Goal: Task Accomplishment & Management: Manage account settings

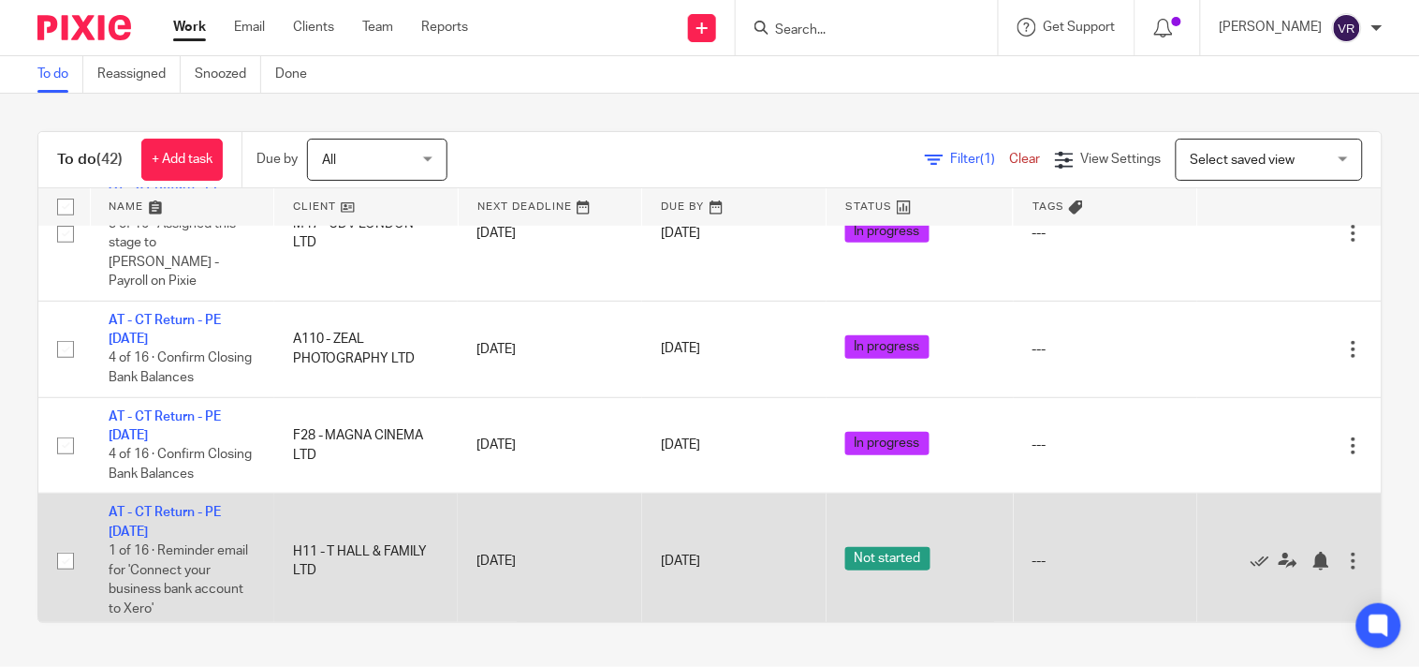
scroll to position [4078, 0]
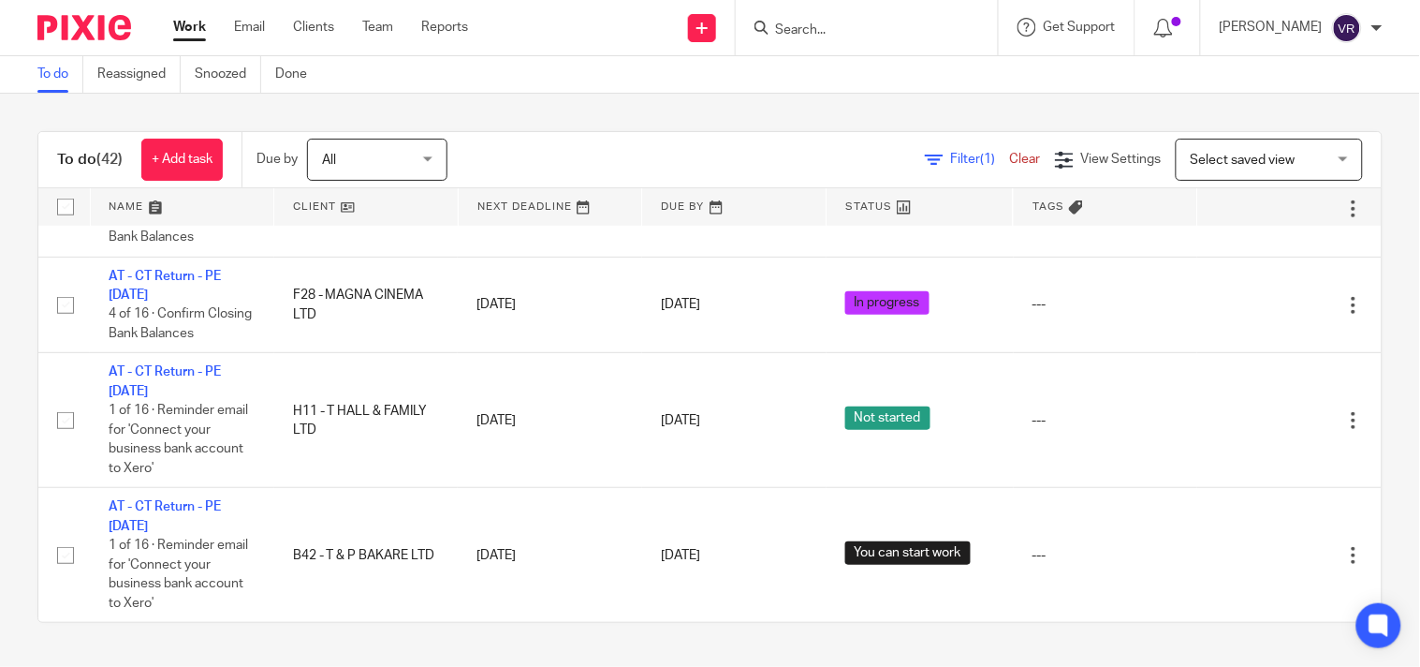
click at [821, 107] on div "To do (42) + Add task Due by All All Today Tomorrow This week Next week This mo…" at bounding box center [710, 377] width 1420 height 566
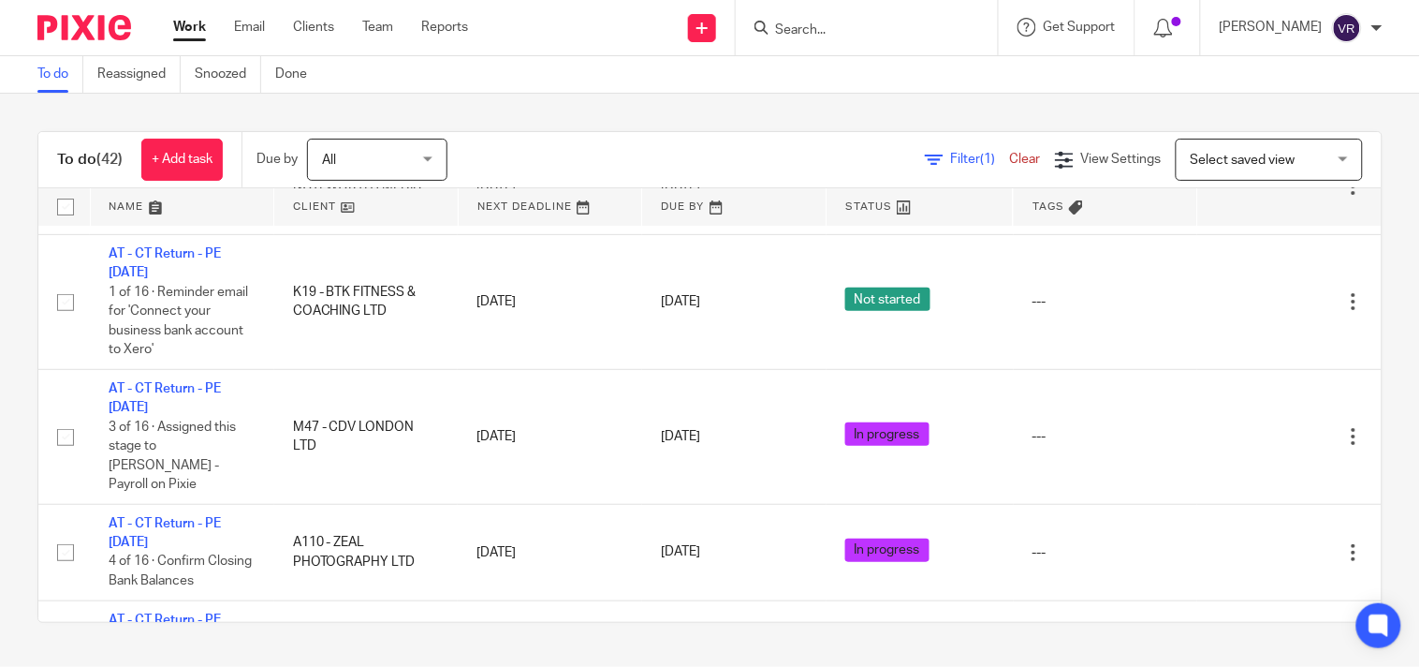
scroll to position [3662, 0]
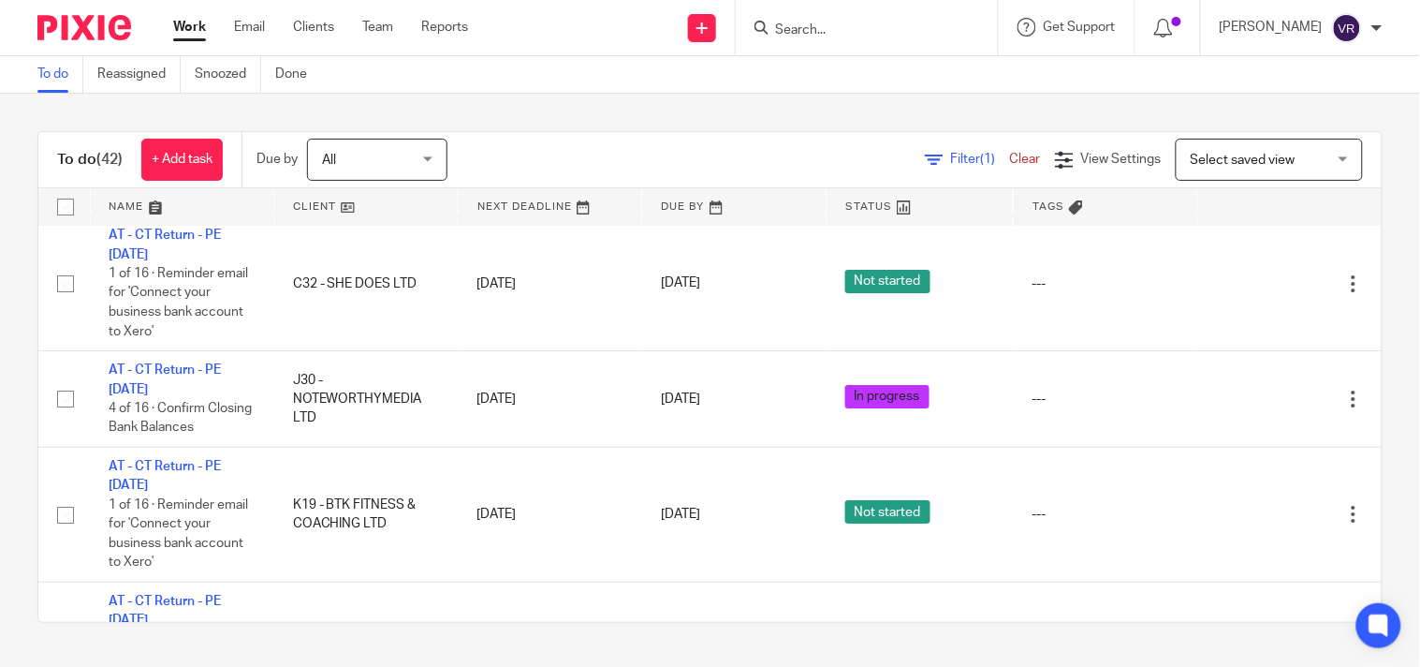
scroll to position [3558, 0]
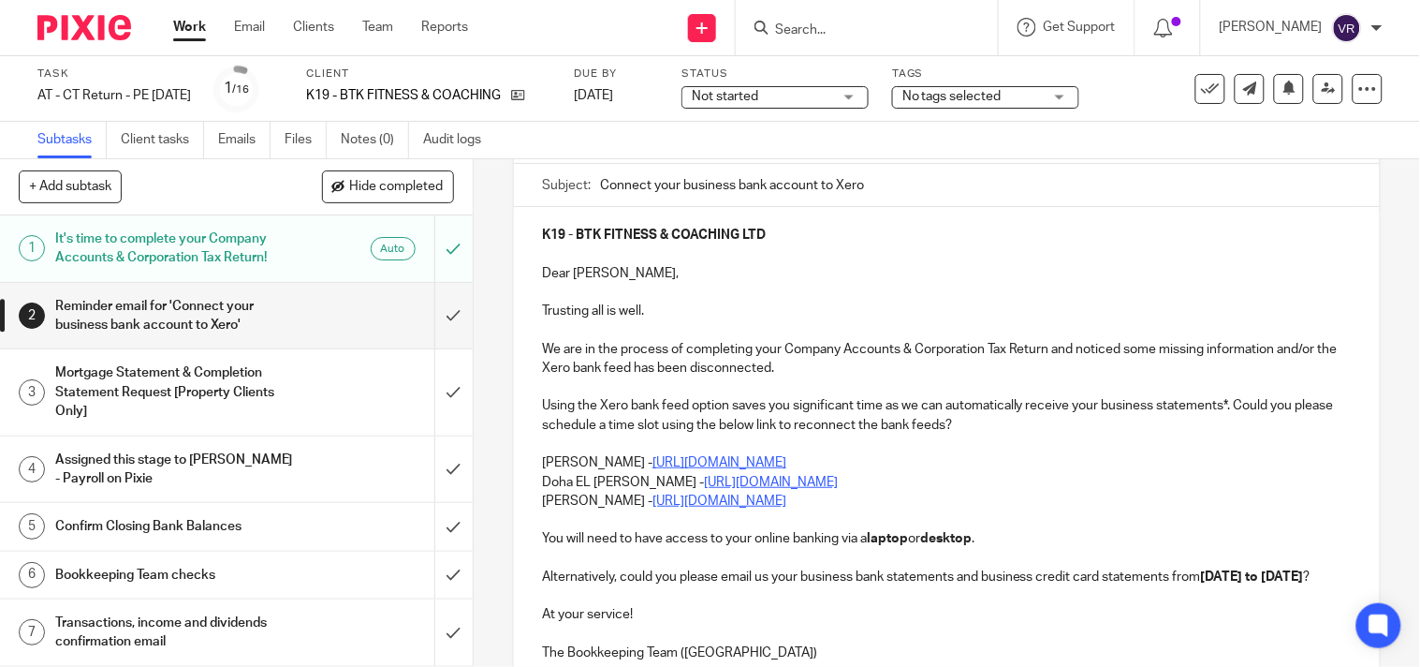
scroll to position [208, 0]
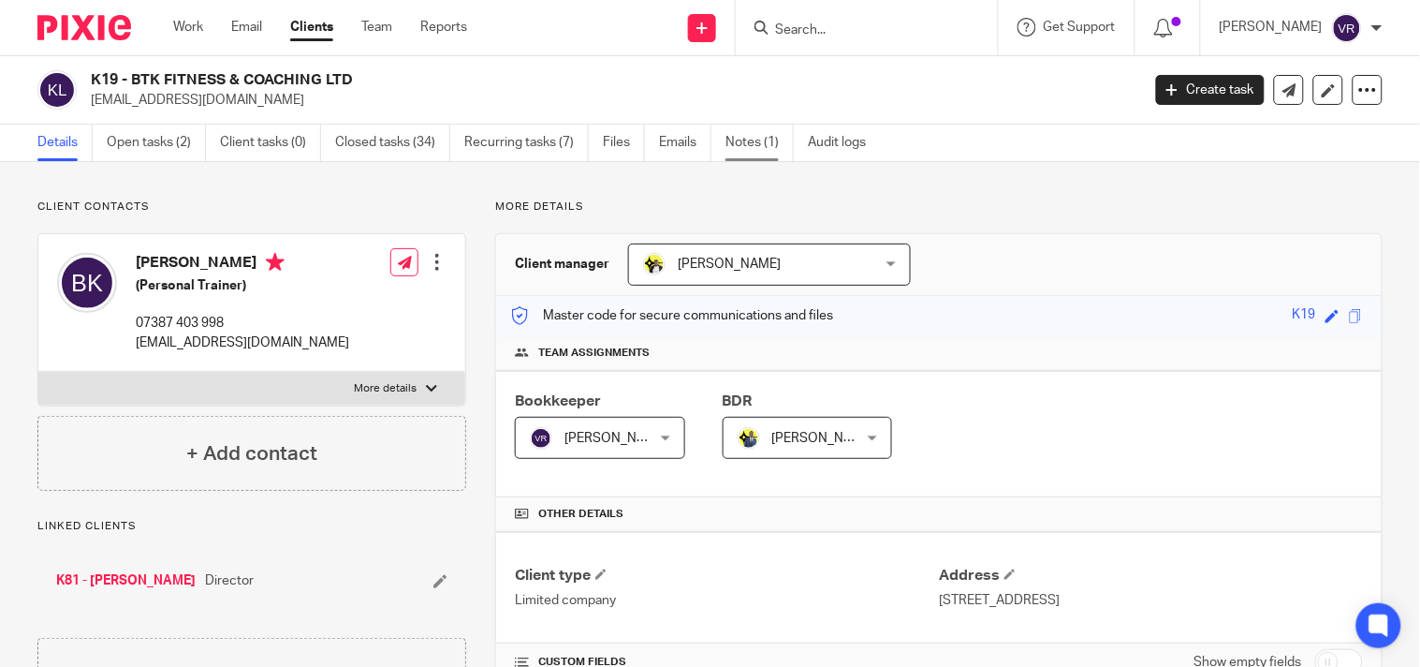
click at [746, 145] on link "Notes (1)" at bounding box center [760, 143] width 68 height 37
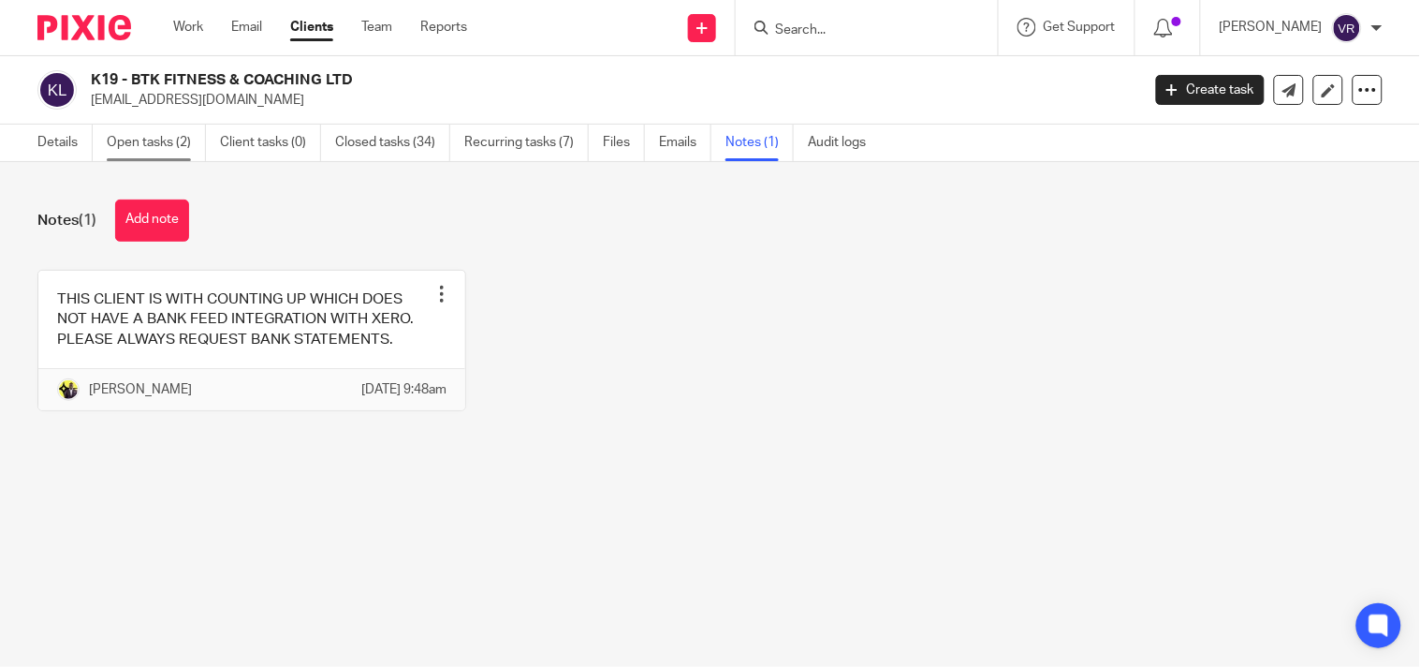
click at [135, 141] on link "Open tasks (2)" at bounding box center [156, 143] width 99 height 37
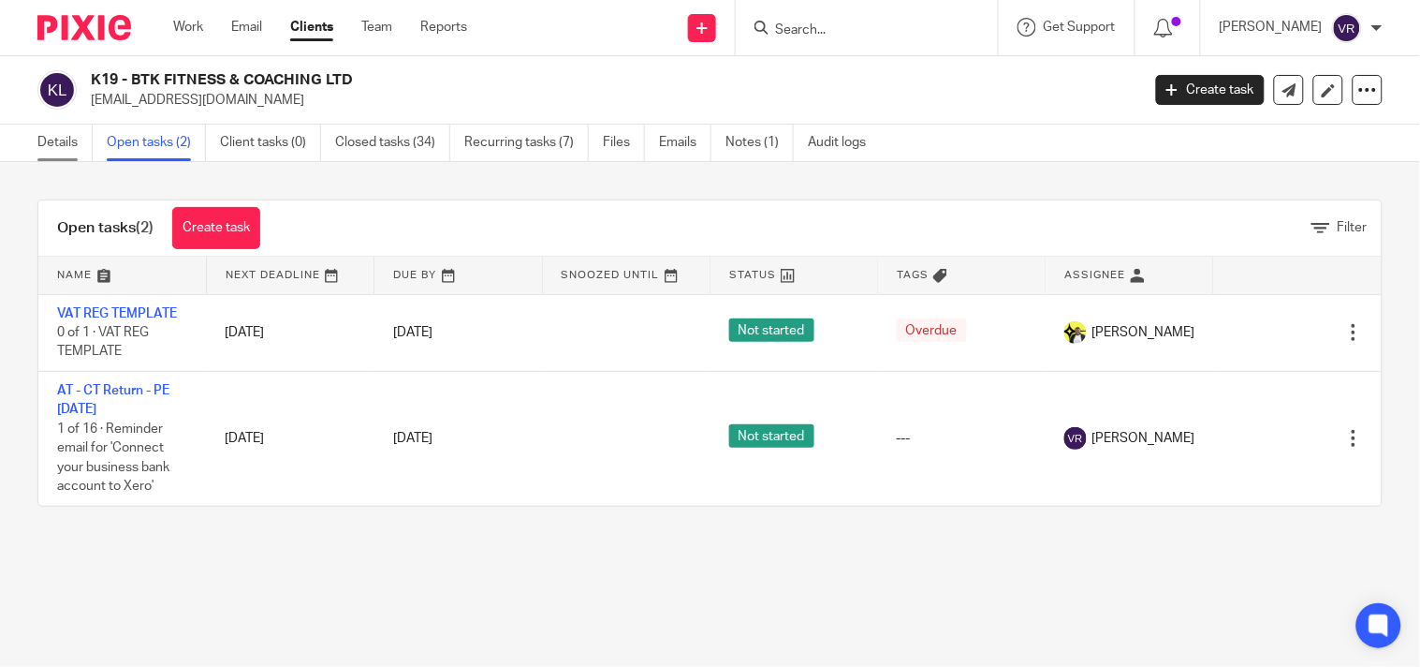
click at [43, 144] on link "Details" at bounding box center [64, 143] width 55 height 37
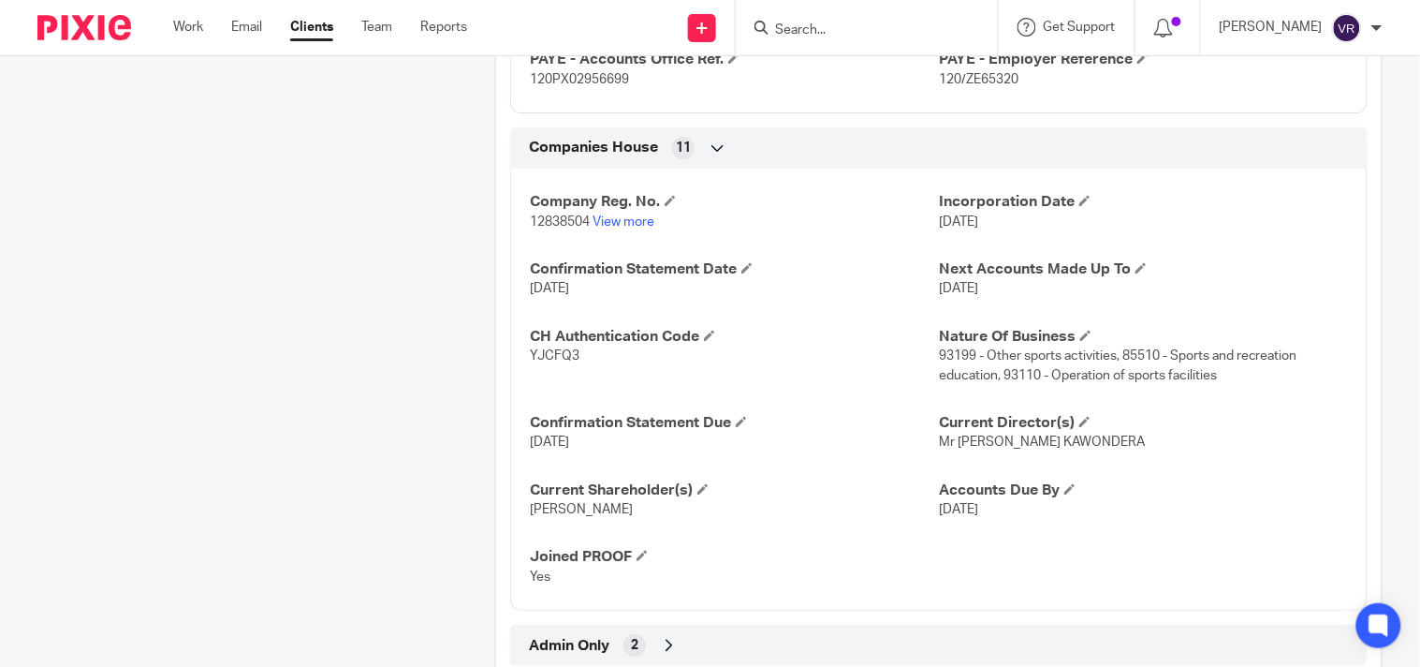
scroll to position [1586, 0]
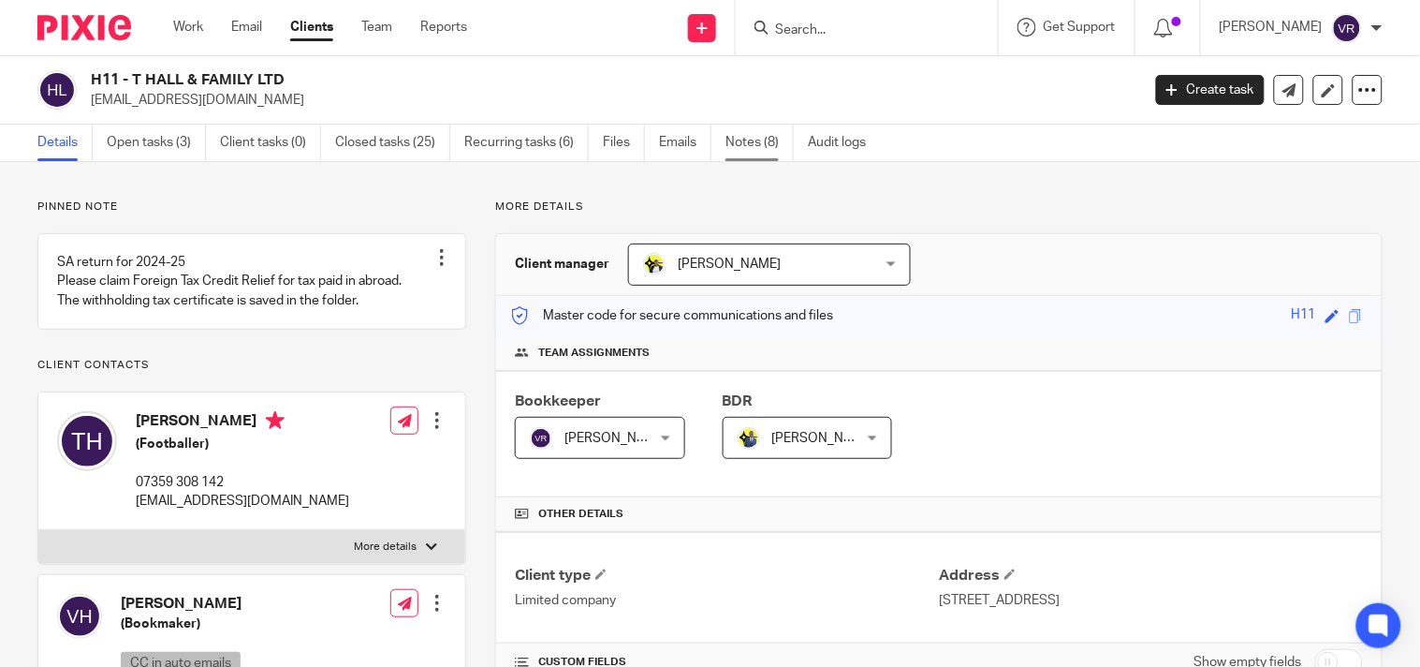
click at [760, 142] on link "Notes (8)" at bounding box center [760, 143] width 68 height 37
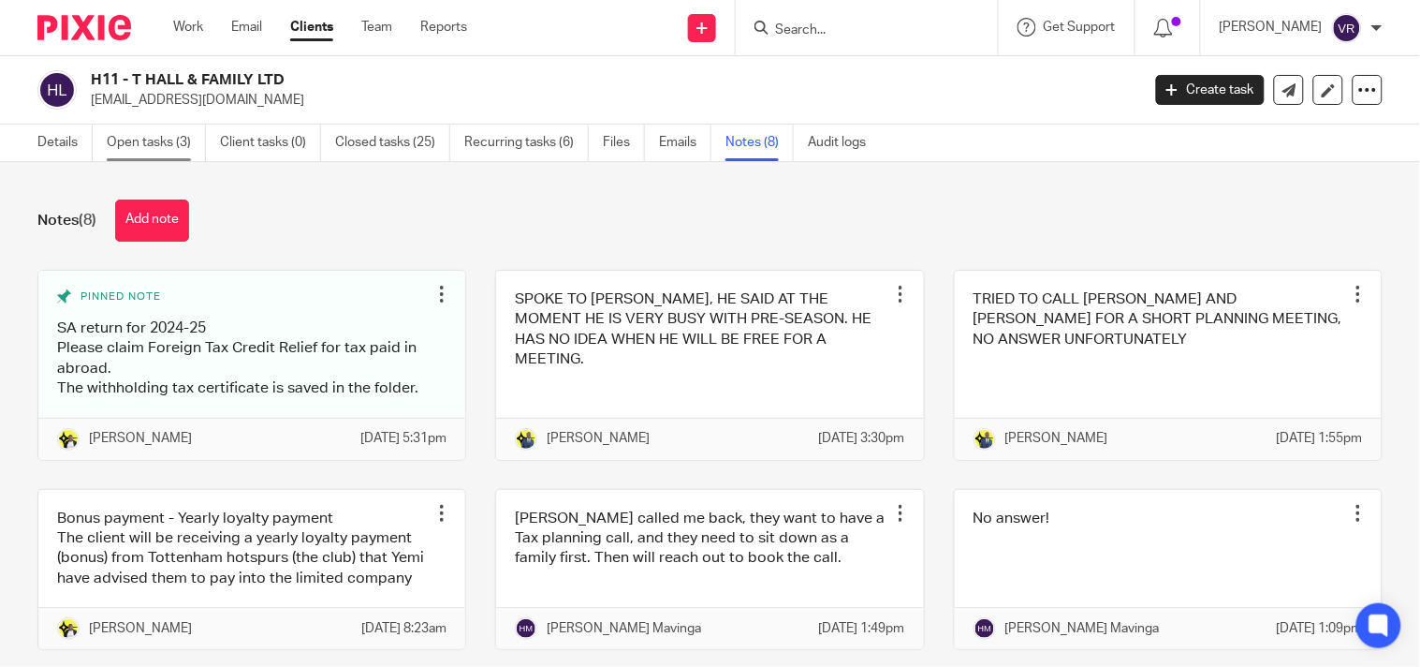
click at [176, 139] on link "Open tasks (3)" at bounding box center [156, 143] width 99 height 37
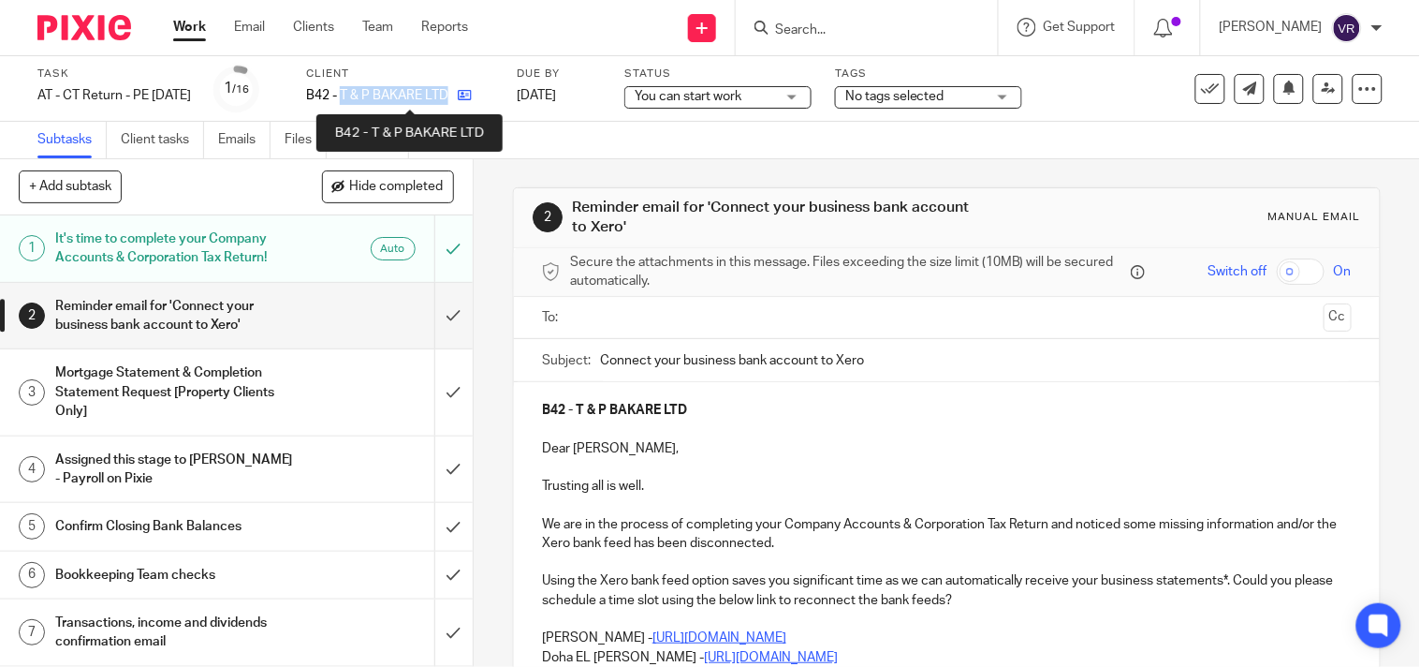
drag, startPoint x: 376, startPoint y: 89, endPoint x: 481, endPoint y: 92, distance: 104.9
click at [481, 92] on div "B42 - T & P BAKARE LTD" at bounding box center [399, 95] width 187 height 19
copy div "T & P BAKARE LTD"
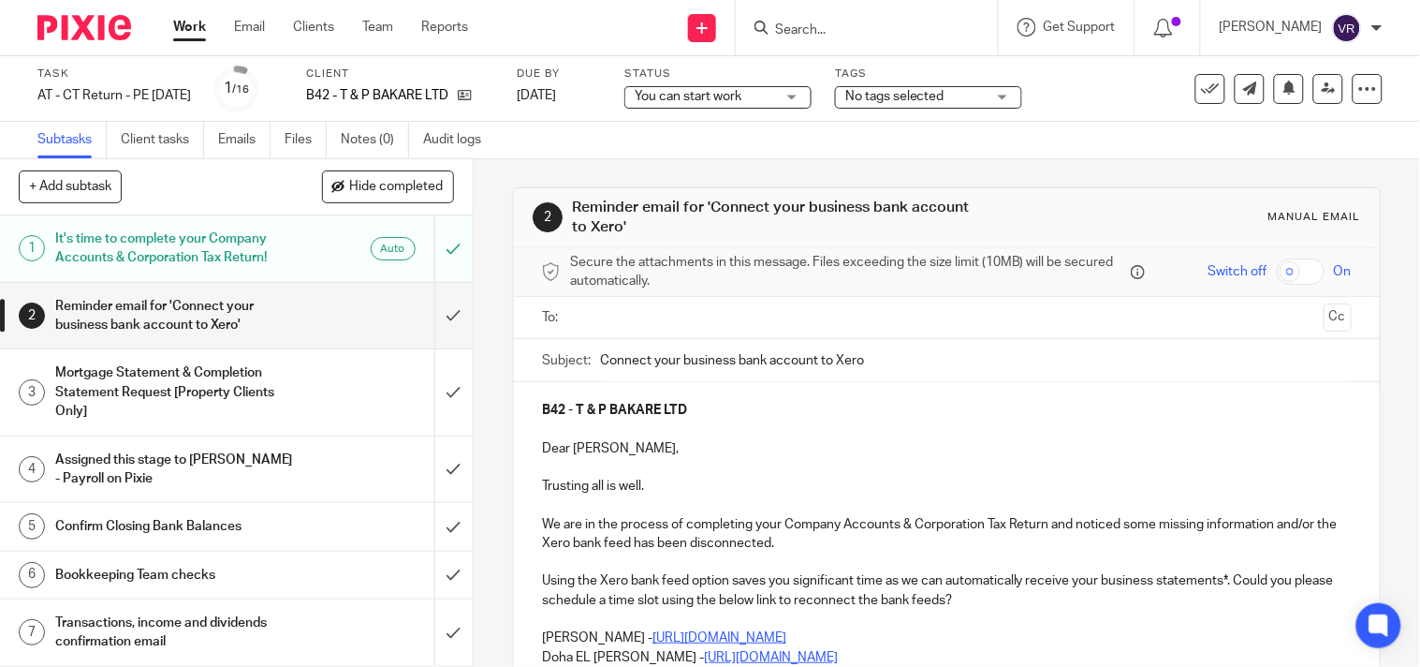
click at [805, 141] on div "Subtasks Client tasks Emails Files Notes (0) Audit logs" at bounding box center [710, 140] width 1420 height 37
drag, startPoint x: 372, startPoint y: 86, endPoint x: 492, endPoint y: 92, distance: 120.9
click at [491, 92] on div "H11 - T HALL & FAMILY LTD" at bounding box center [399, 95] width 187 height 19
copy div "T HALL & FAMILY LTD"
drag, startPoint x: 721, startPoint y: 131, endPoint x: 775, endPoint y: 51, distance: 96.3
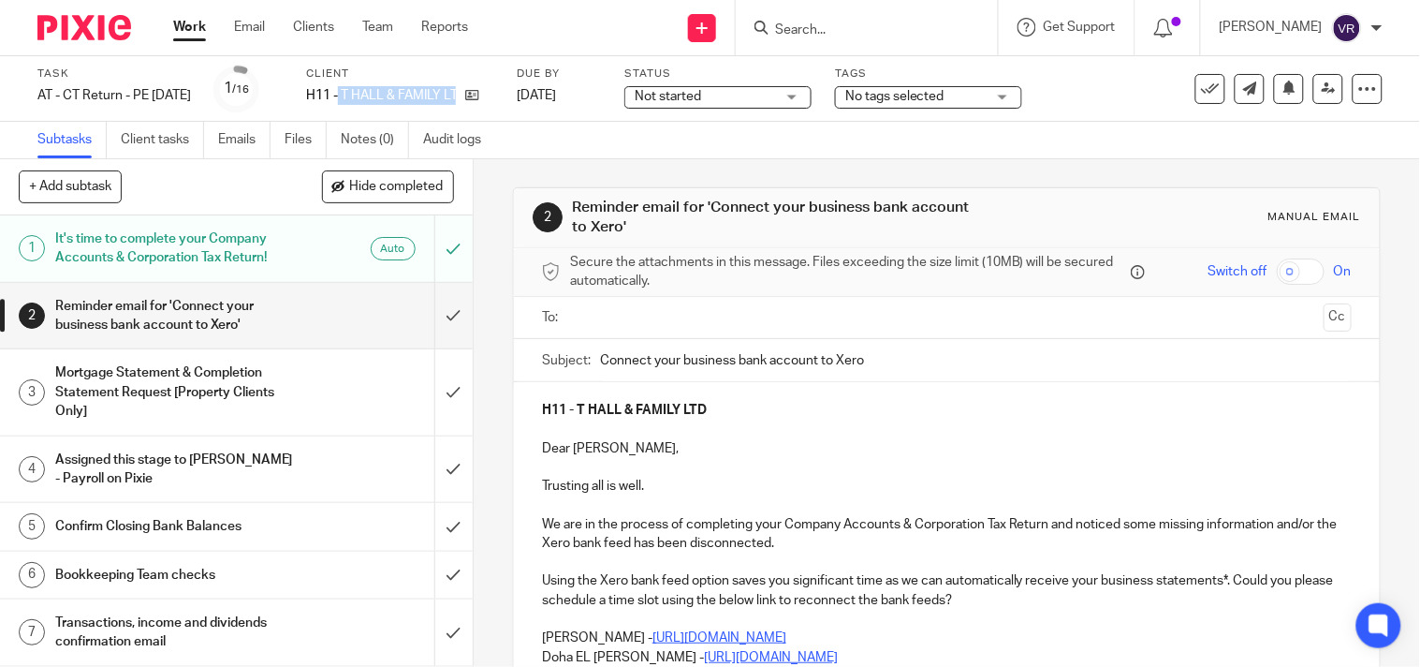
click at [721, 131] on div "Subtasks Client tasks Emails Files Notes (0) Audit logs" at bounding box center [710, 140] width 1420 height 37
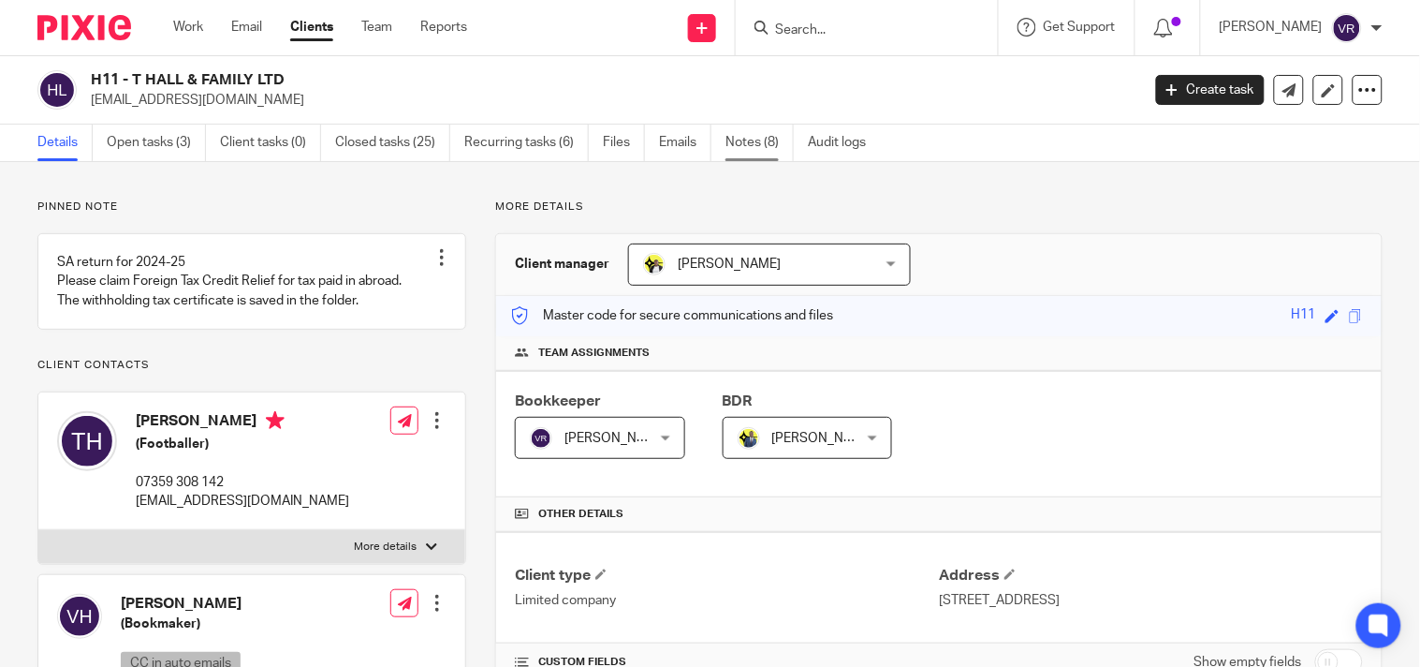
click at [750, 139] on link "Notes (8)" at bounding box center [760, 143] width 68 height 37
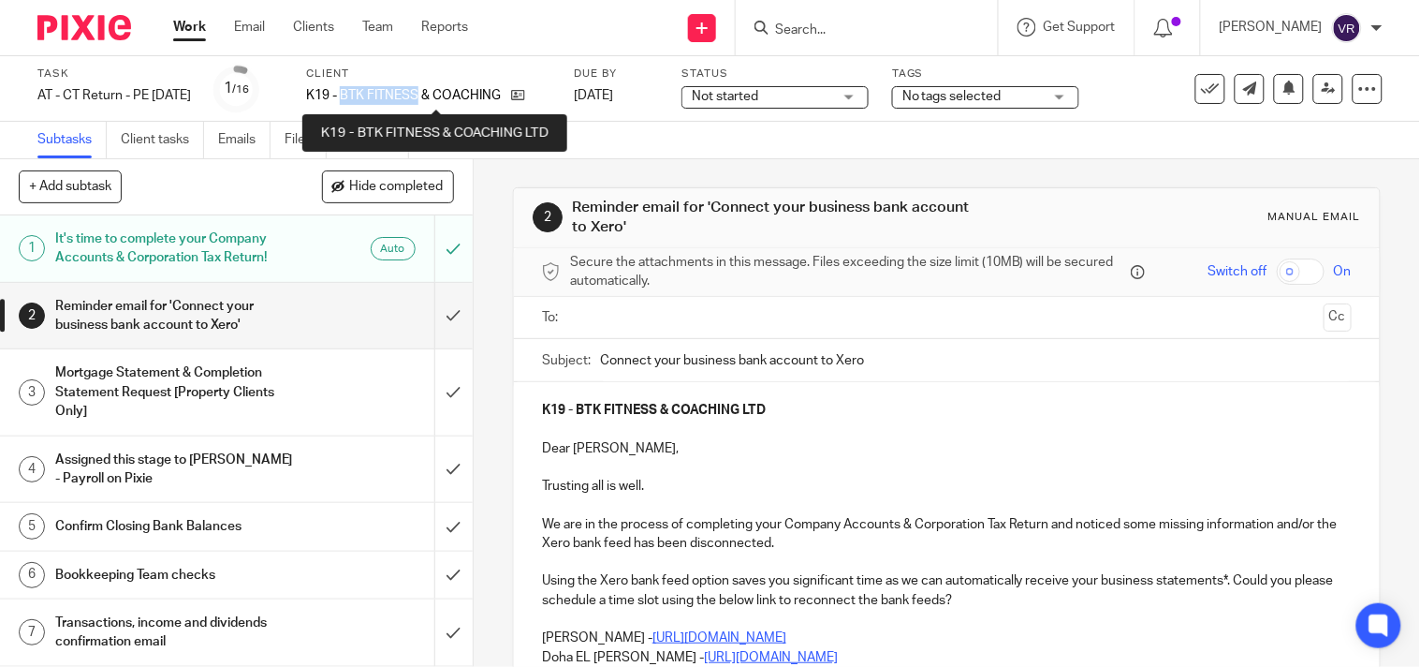
drag, startPoint x: 375, startPoint y: 94, endPoint x: 451, endPoint y: 95, distance: 75.8
click at [451, 95] on p "K19 - BTK FITNESS & COACHING LTD" at bounding box center [404, 95] width 196 height 19
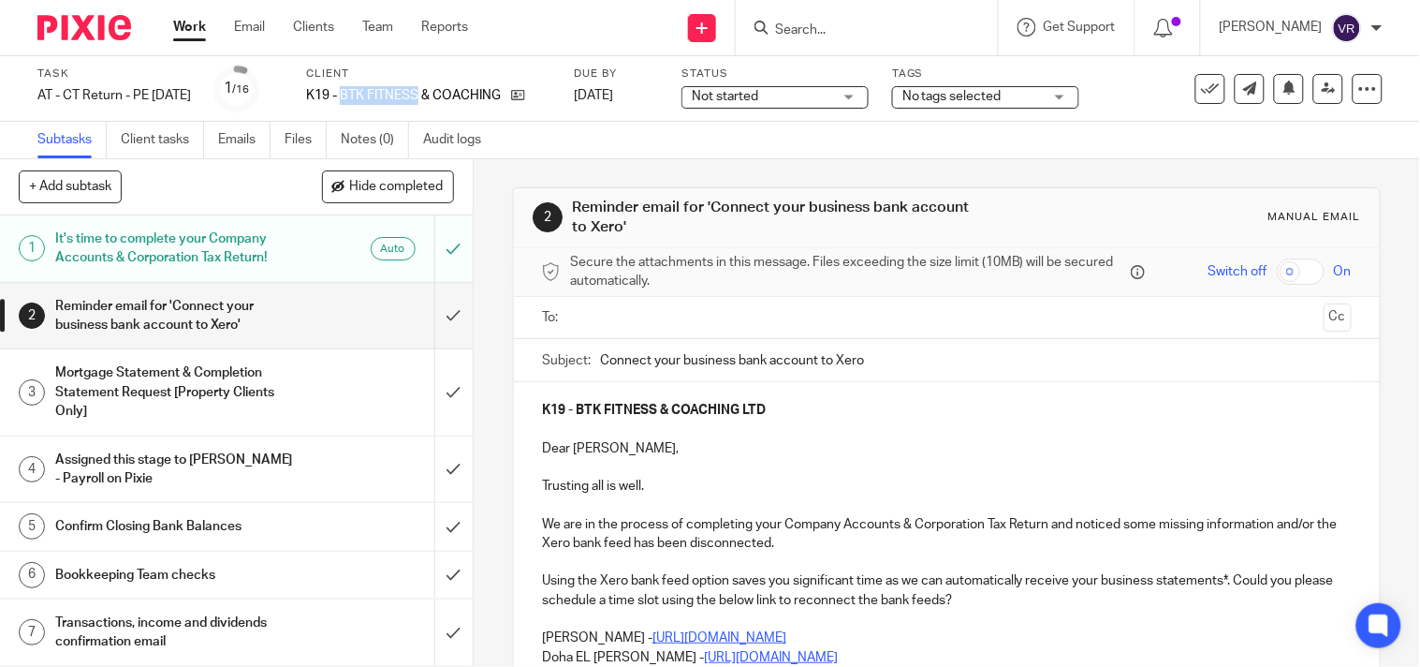
copy p "BTK FITNESS"
click at [644, 151] on div "Subtasks Client tasks Emails Files Notes (0) Audit logs" at bounding box center [710, 140] width 1420 height 37
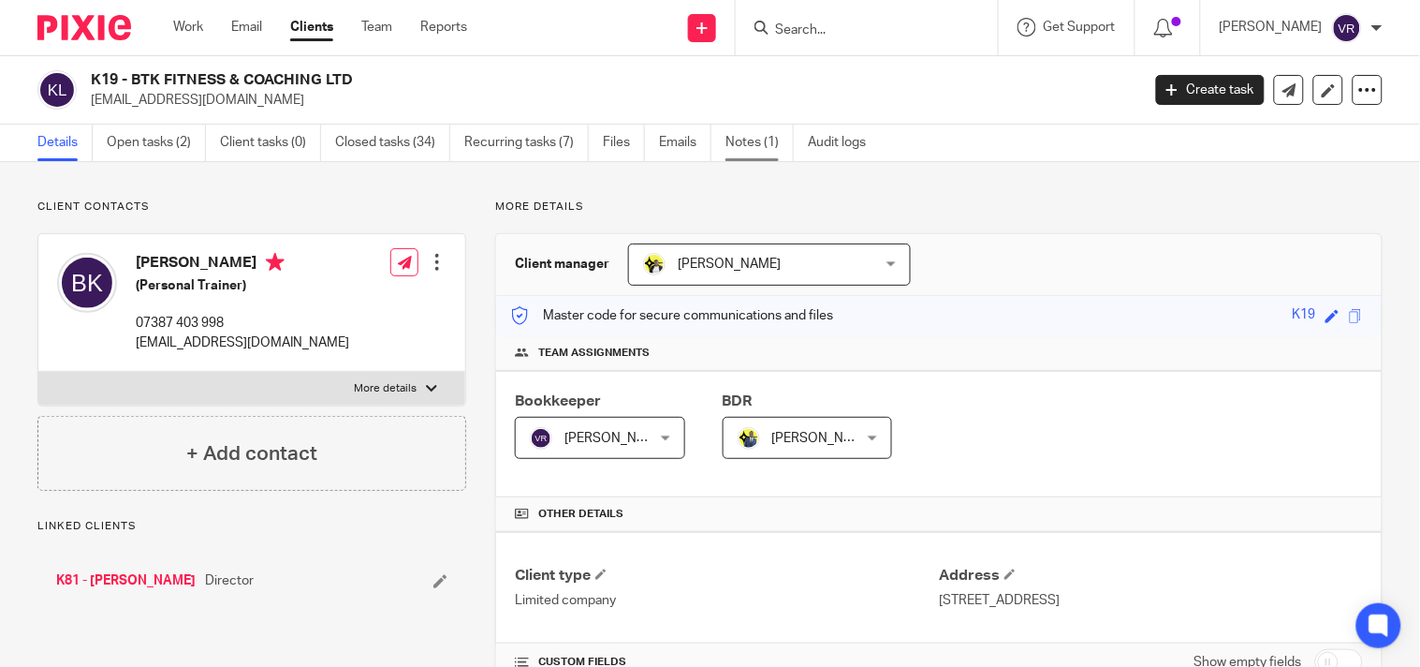
click at [751, 142] on link "Notes (1)" at bounding box center [760, 143] width 68 height 37
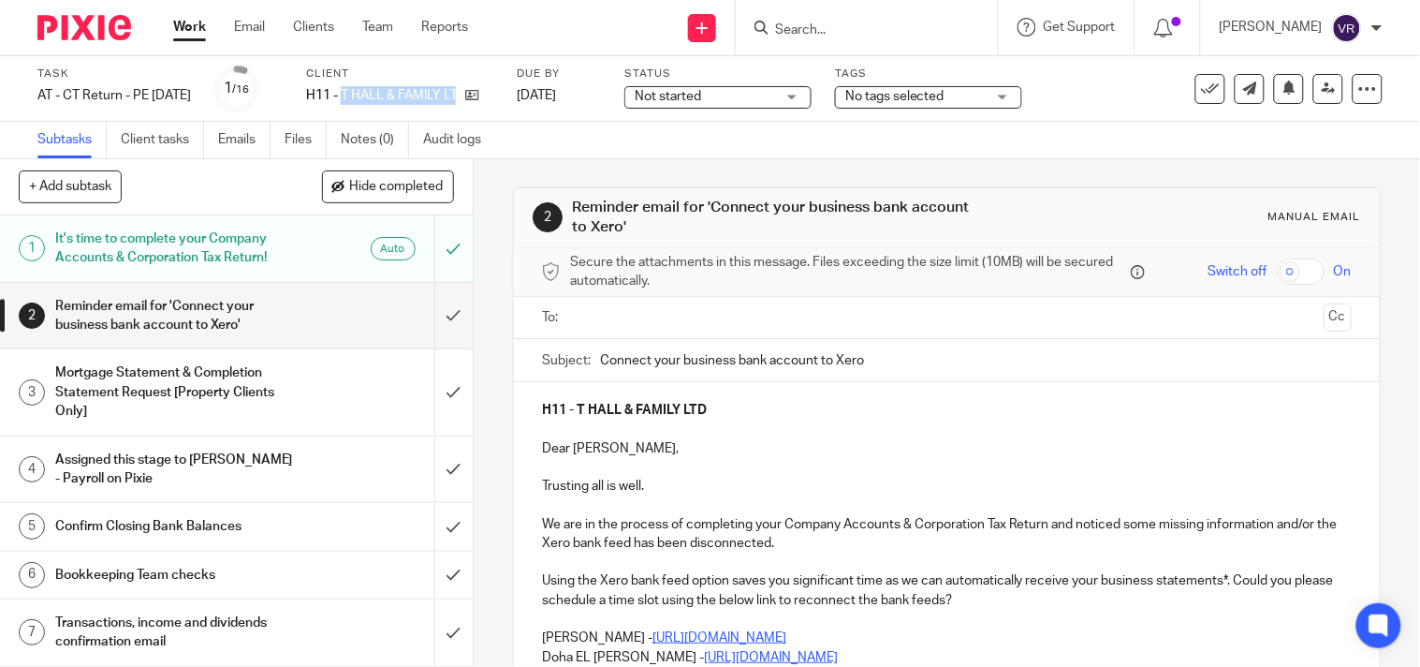
drag, startPoint x: 374, startPoint y: 94, endPoint x: 527, endPoint y: 103, distance: 152.9
click at [527, 103] on div "Task AT - CT Return - PE 31-08-2025 Save AT - CT Return - PE 31-08-2025 1 /16 C…" at bounding box center [598, 88] width 1122 height 45
copy div "T HALL & FAMILY LTD"
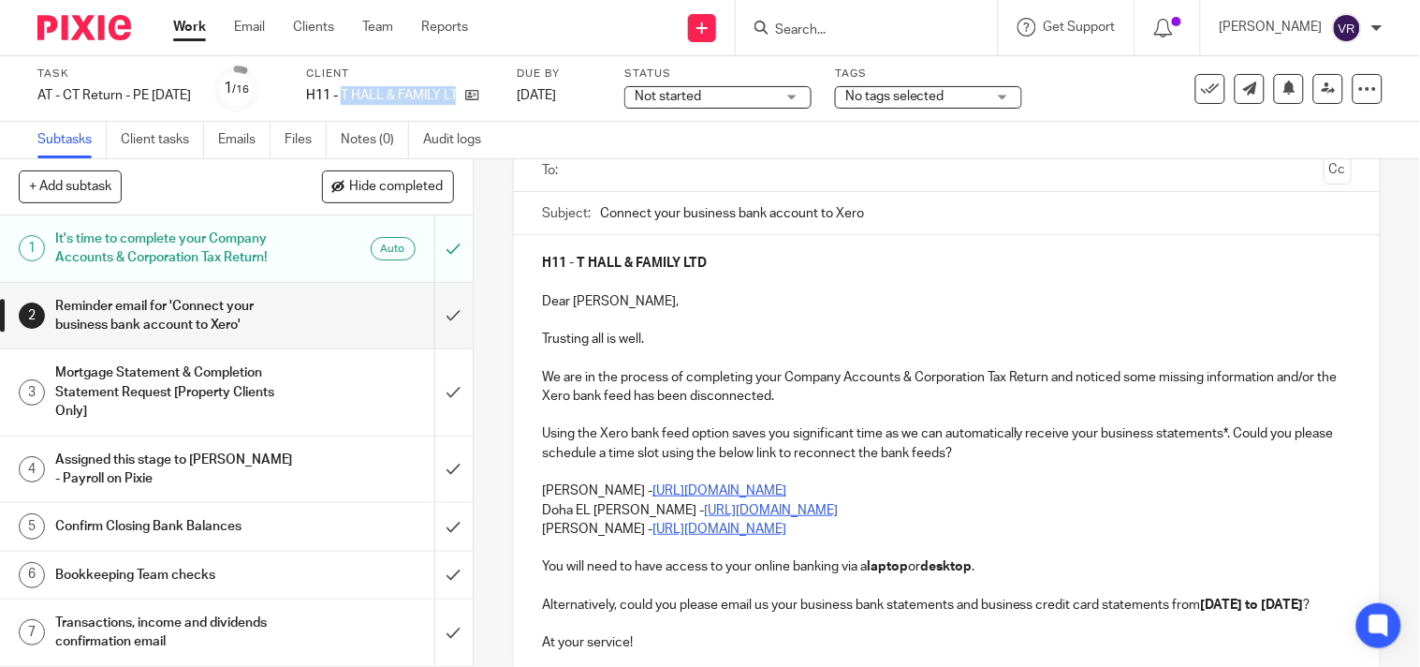
scroll to position [208, 0]
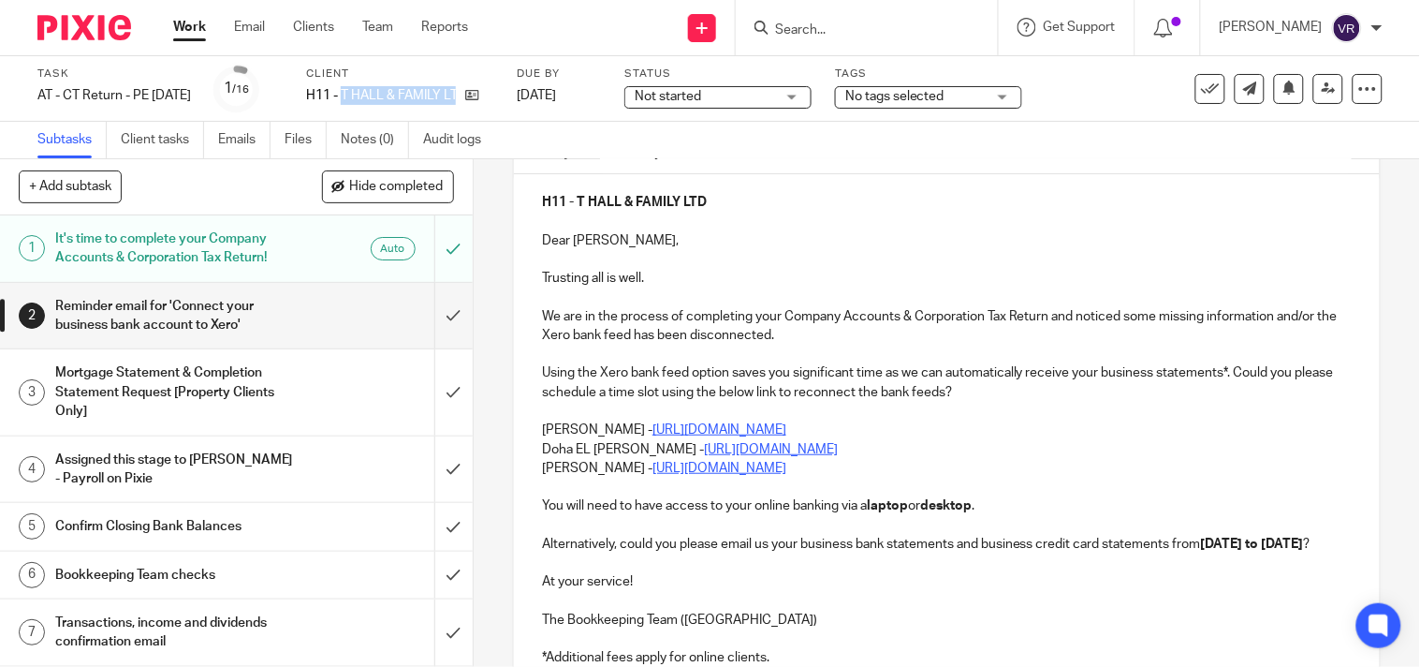
click at [534, 445] on div "H11 - T HALL & FAMILY LTD Dear Tyrese, Trusting all is well. We are in the proc…" at bounding box center [947, 427] width 866 height 507
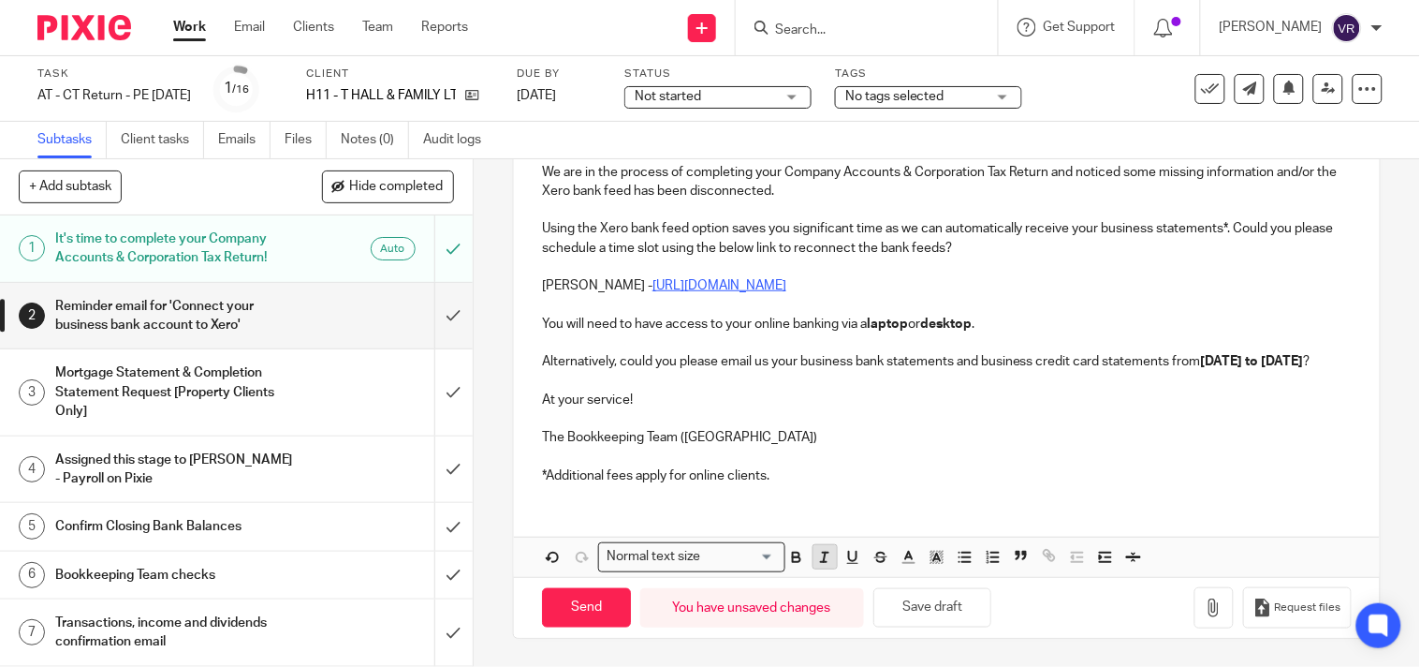
scroll to position [372, 0]
click at [941, 618] on button "Save draft" at bounding box center [932, 608] width 118 height 40
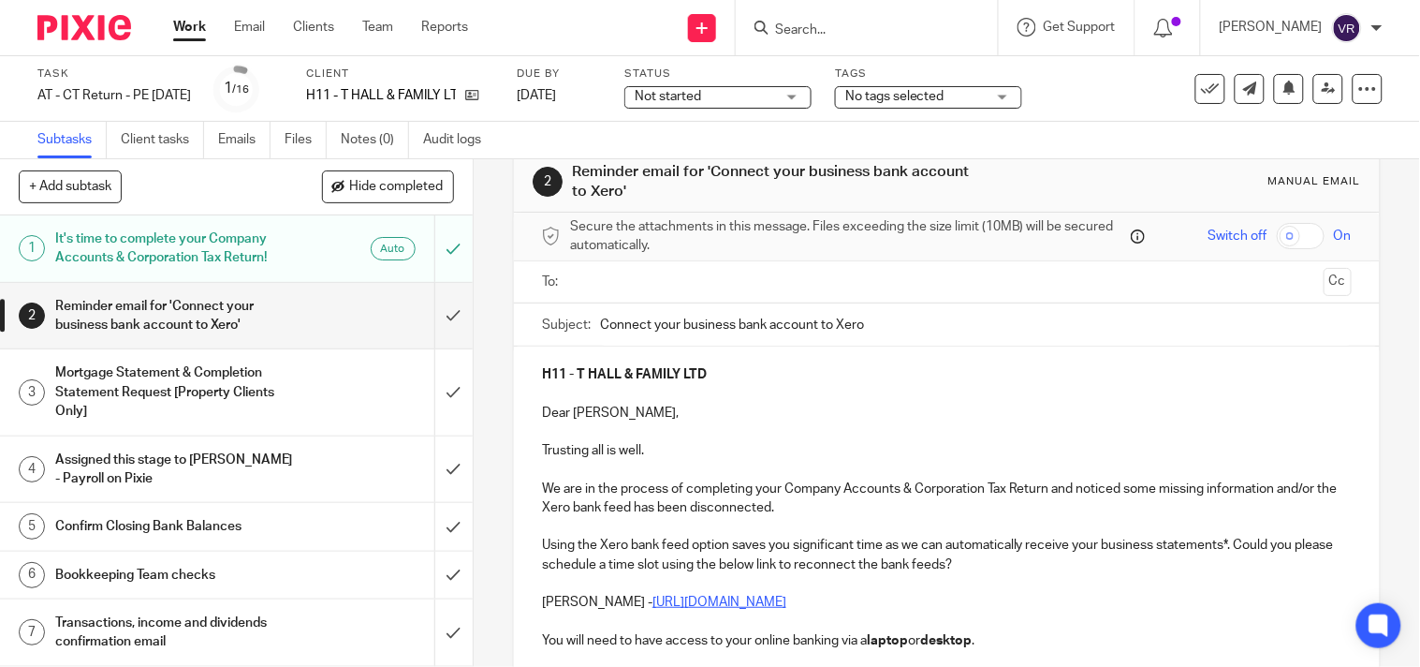
scroll to position [0, 0]
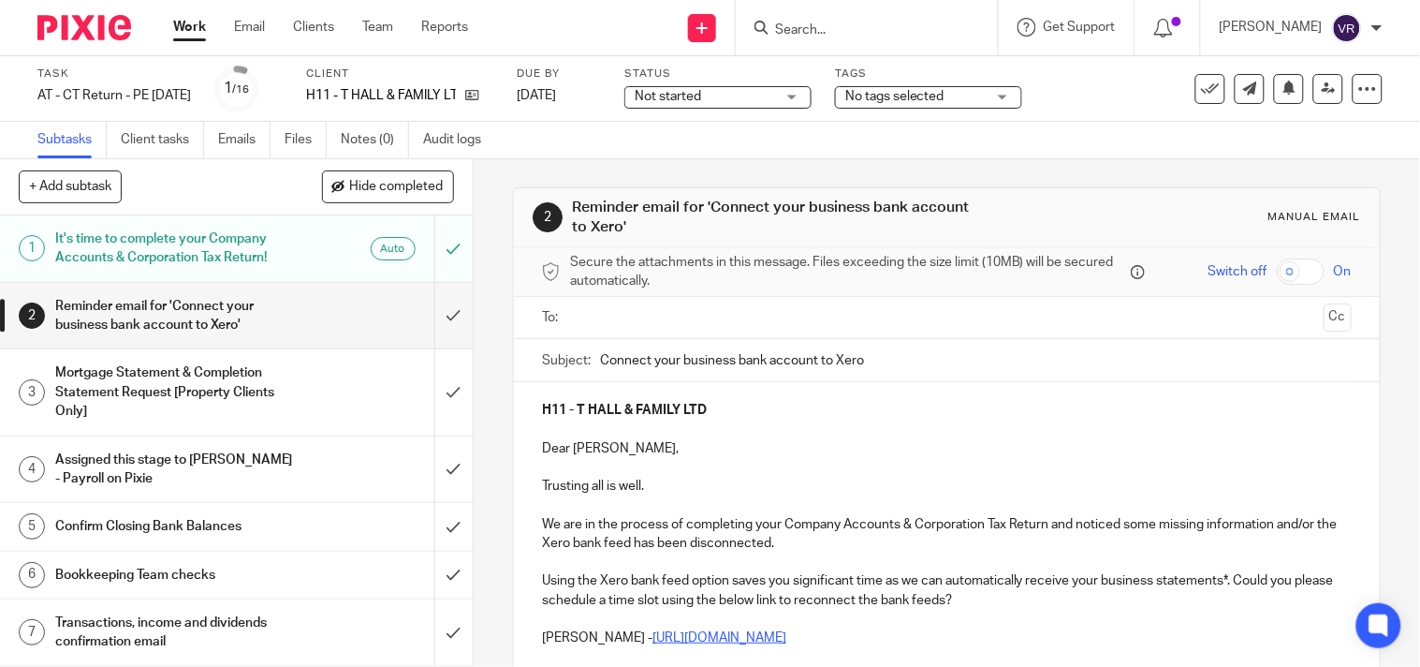
click at [726, 315] on input "text" at bounding box center [947, 318] width 740 height 22
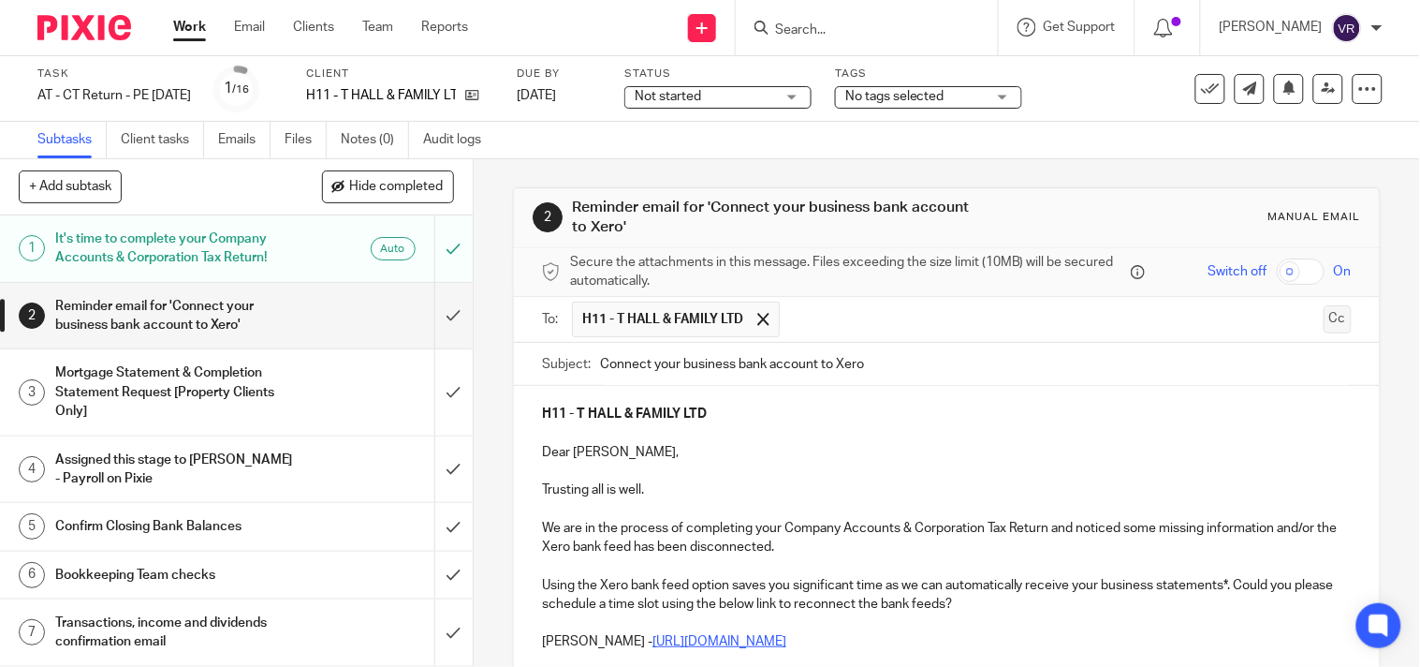
click at [1324, 324] on button "Cc" at bounding box center [1338, 319] width 28 height 28
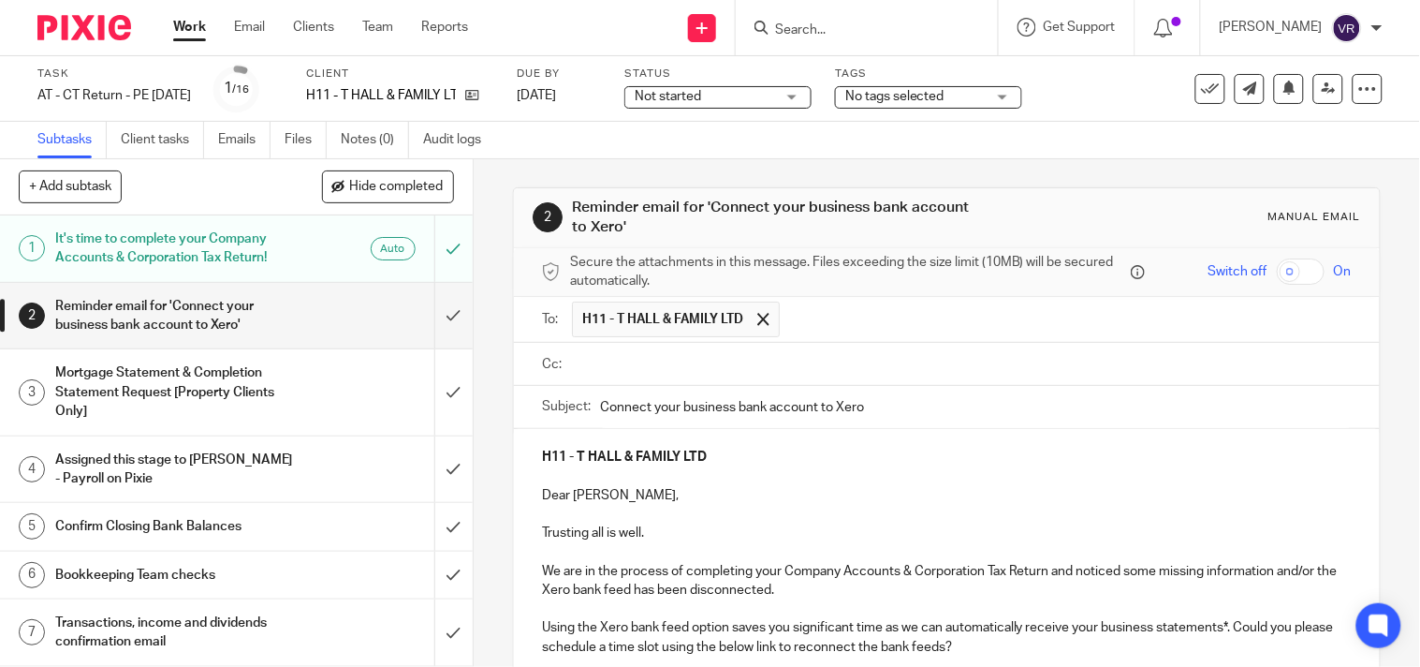
click at [671, 357] on input "text" at bounding box center [961, 365] width 768 height 22
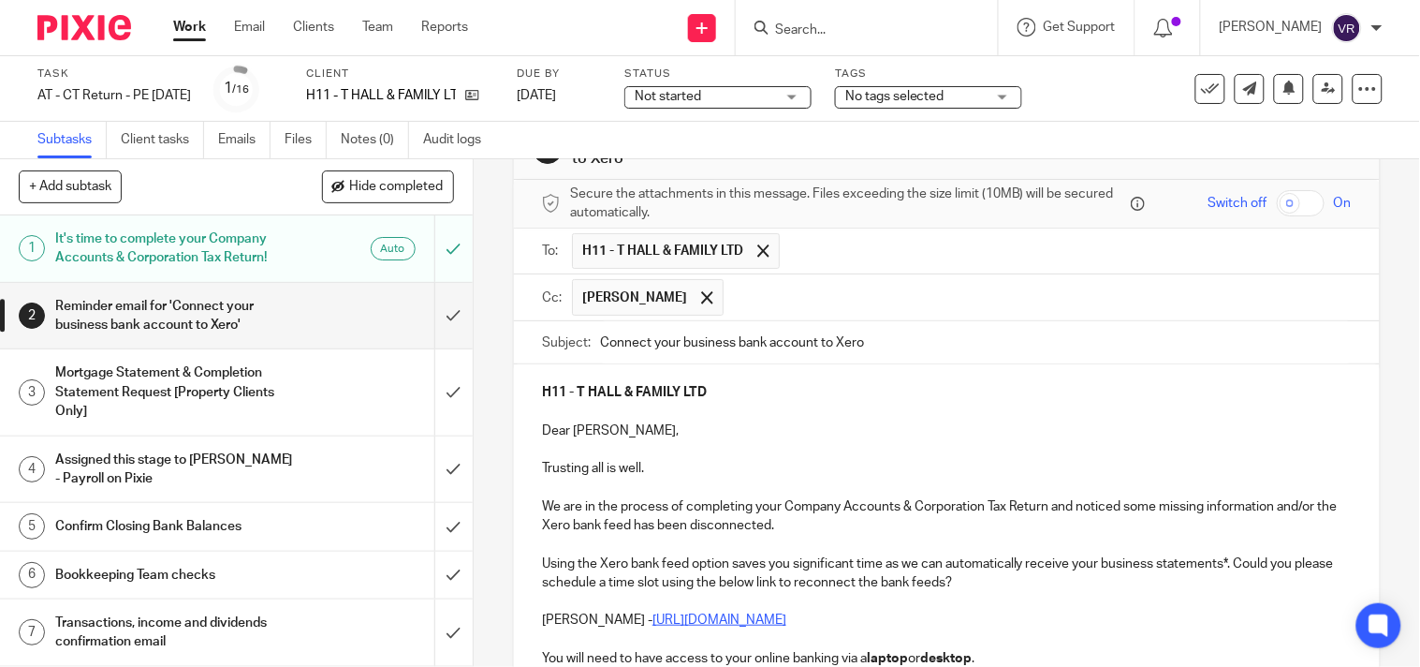
scroll to position [104, 0]
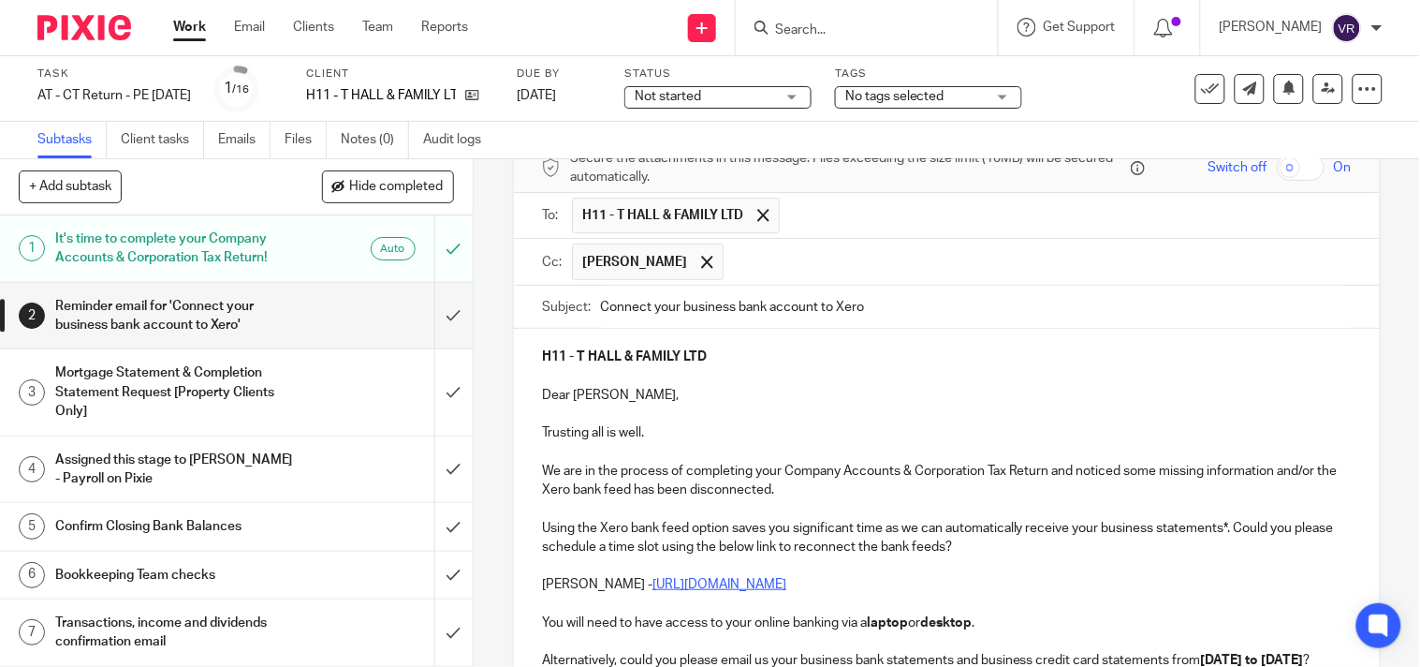
click at [728, 309] on input "Connect your business bank account to Xero" at bounding box center [976, 307] width 752 height 42
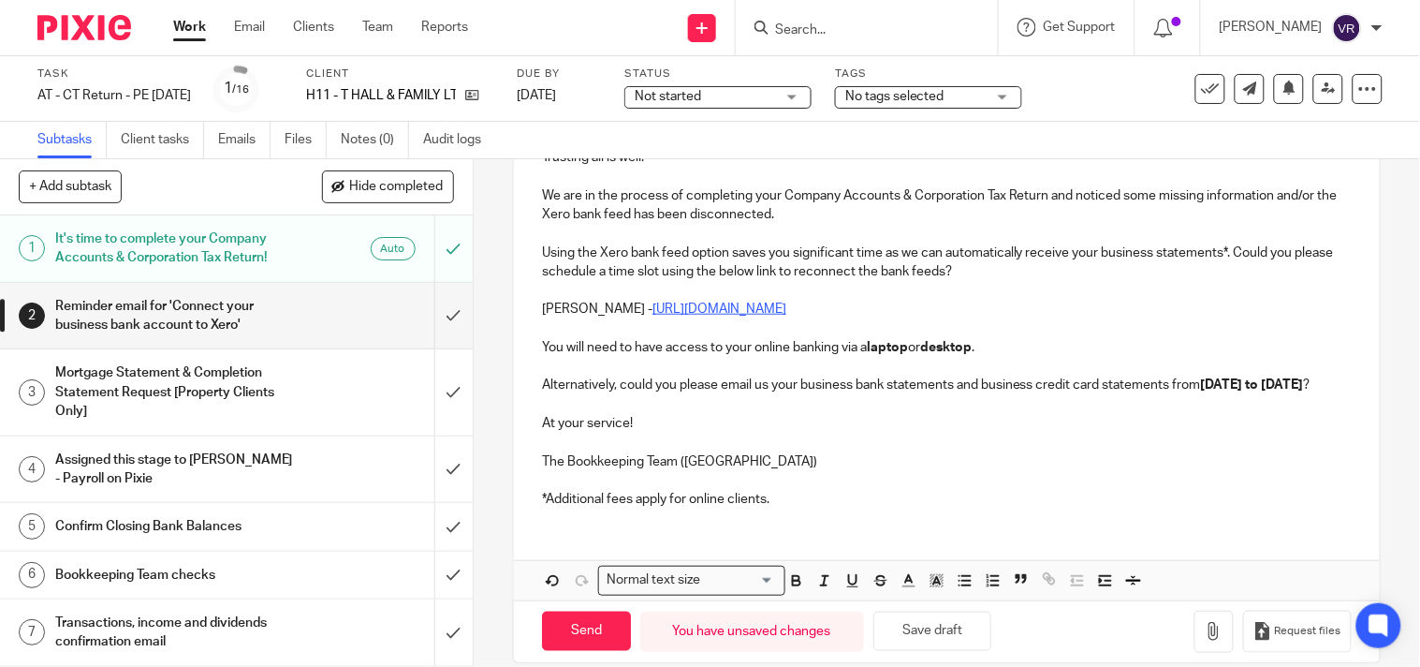
scroll to position [416, 0]
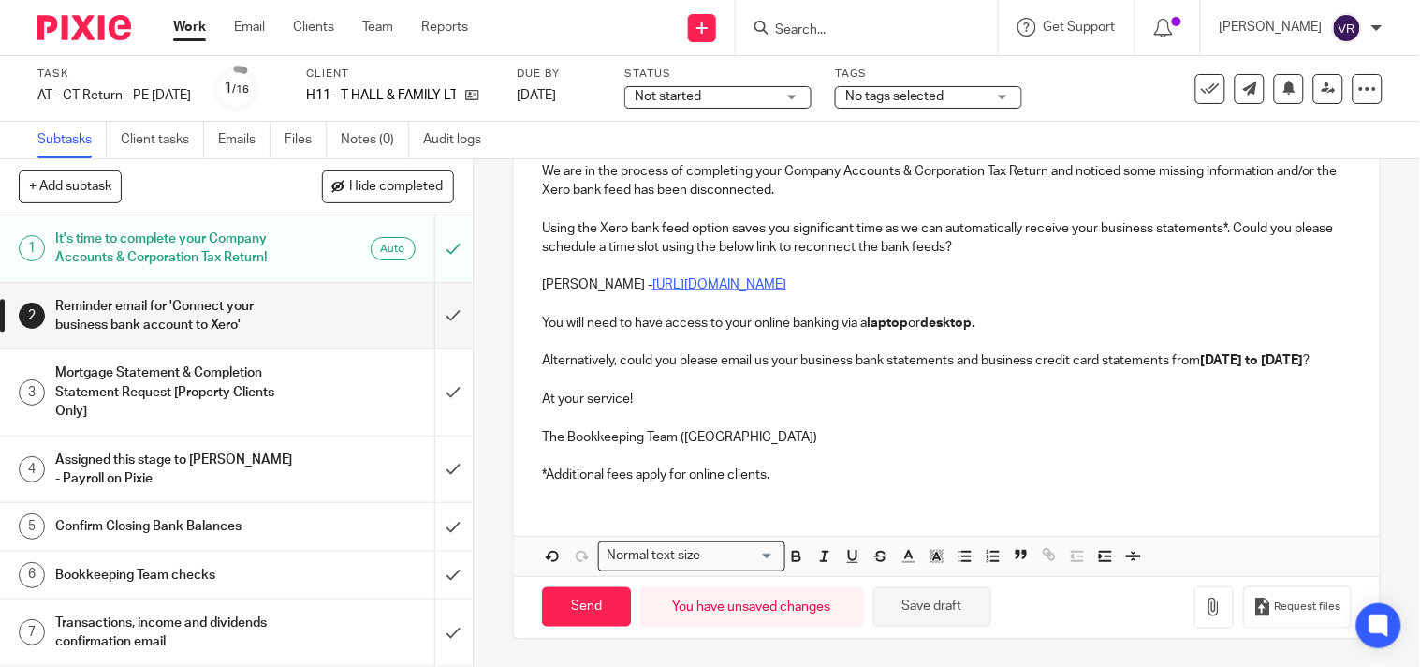
click at [960, 616] on button "Save draft" at bounding box center [932, 607] width 118 height 40
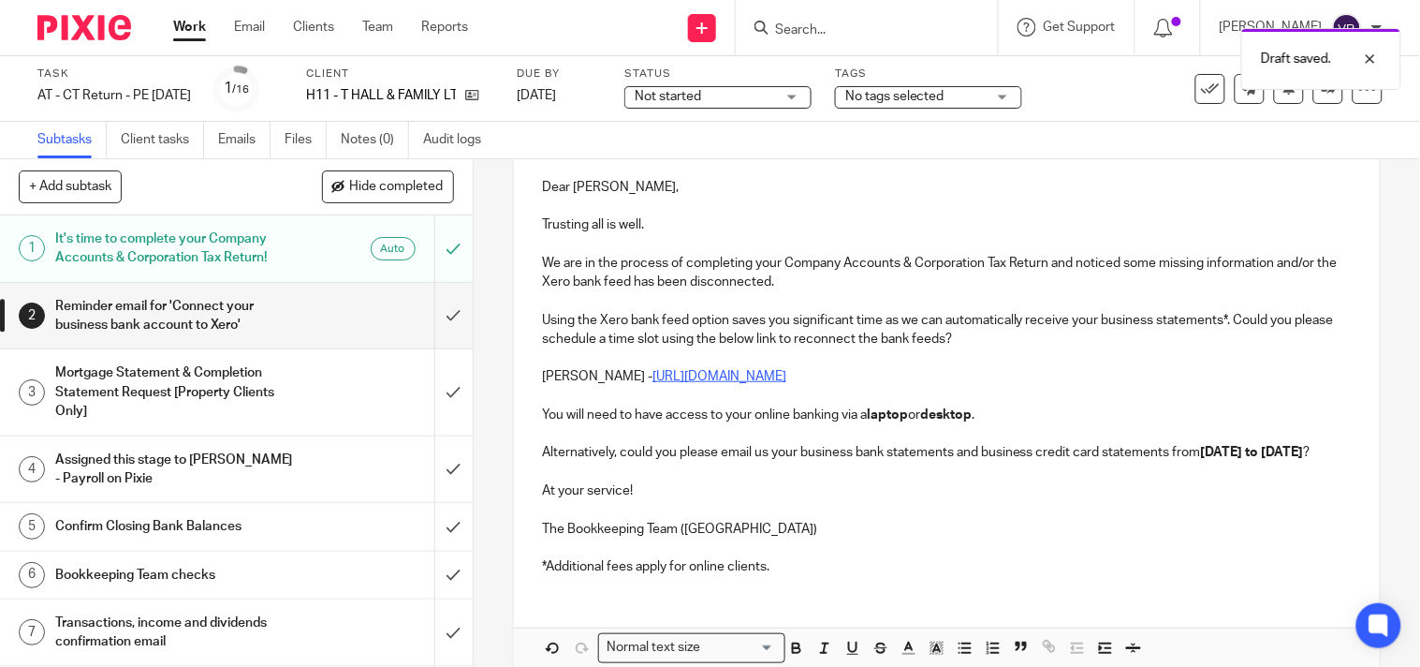
scroll to position [208, 0]
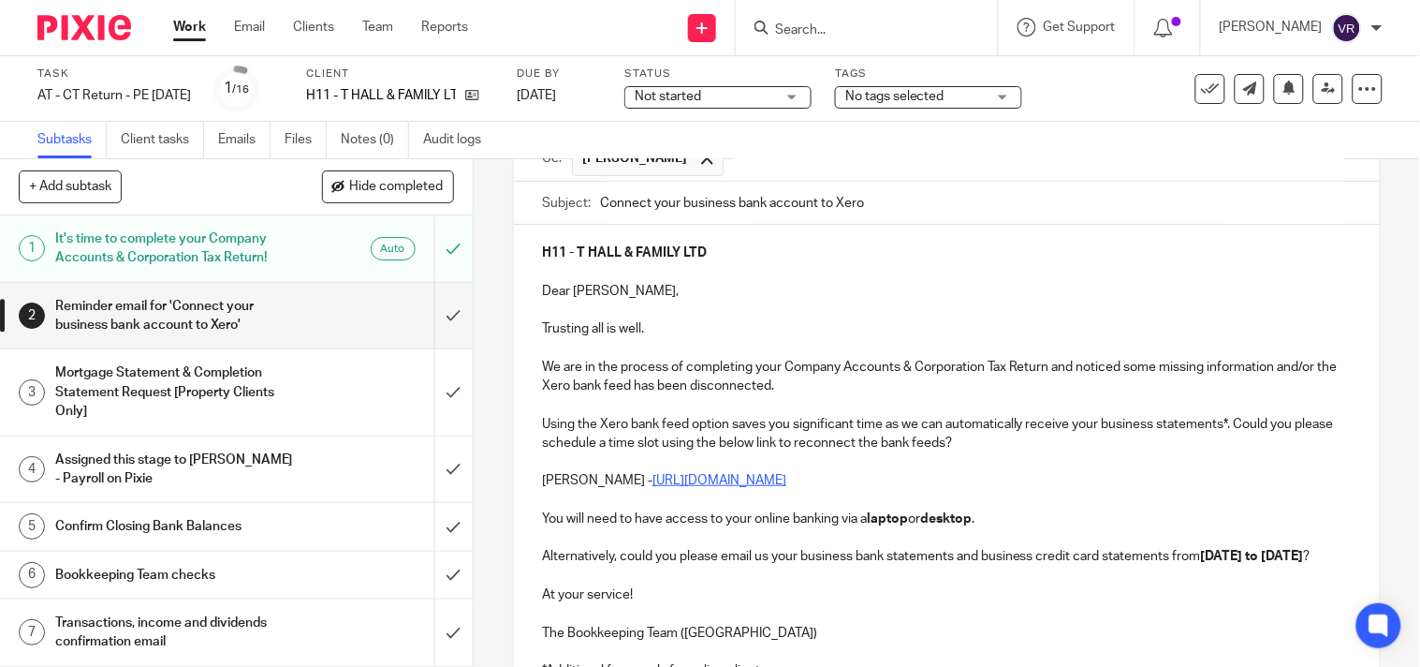
click at [1205, 560] on strong "01st September 2024 to 31st August 2025" at bounding box center [1252, 556] width 103 height 13
drag, startPoint x: 1202, startPoint y: 555, endPoint x: 1305, endPoint y: 555, distance: 103.0
click at [1305, 555] on p "Alternatively, could you please email us your business bank statements and busi…" at bounding box center [947, 556] width 810 height 19
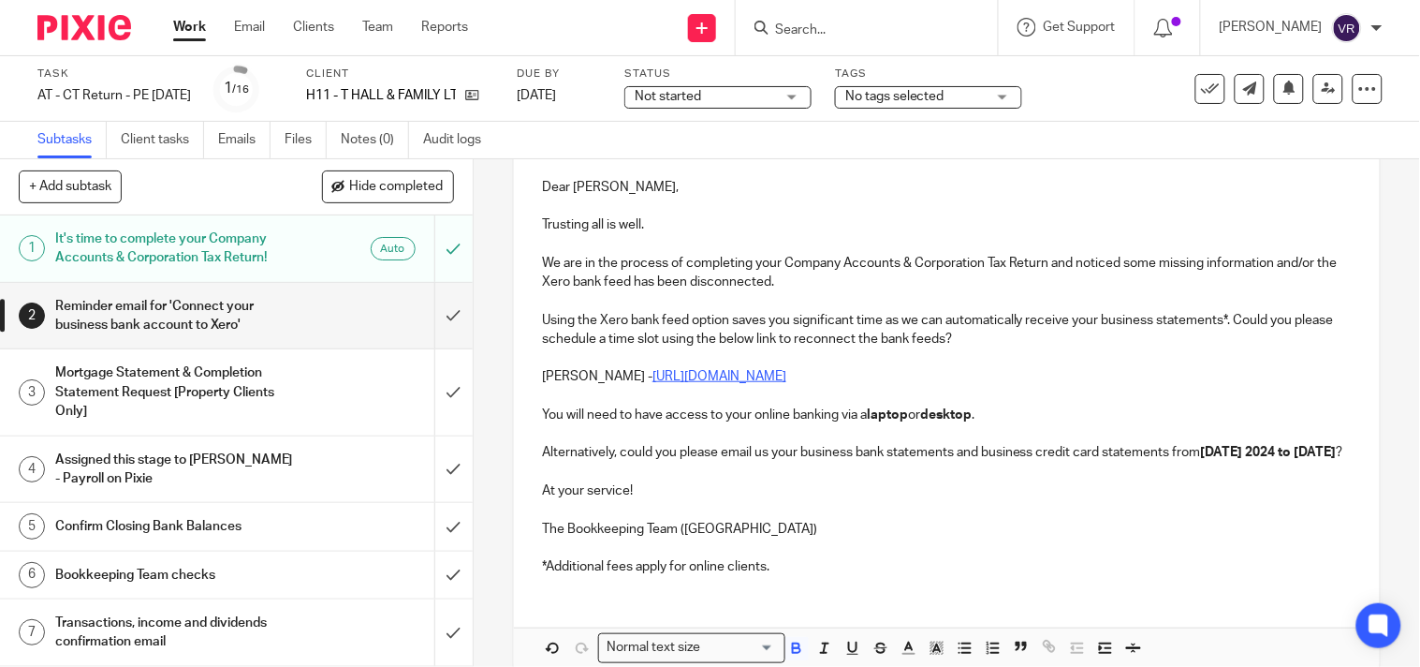
click at [1218, 454] on strong "23th August" at bounding box center [1222, 452] width 42 height 13
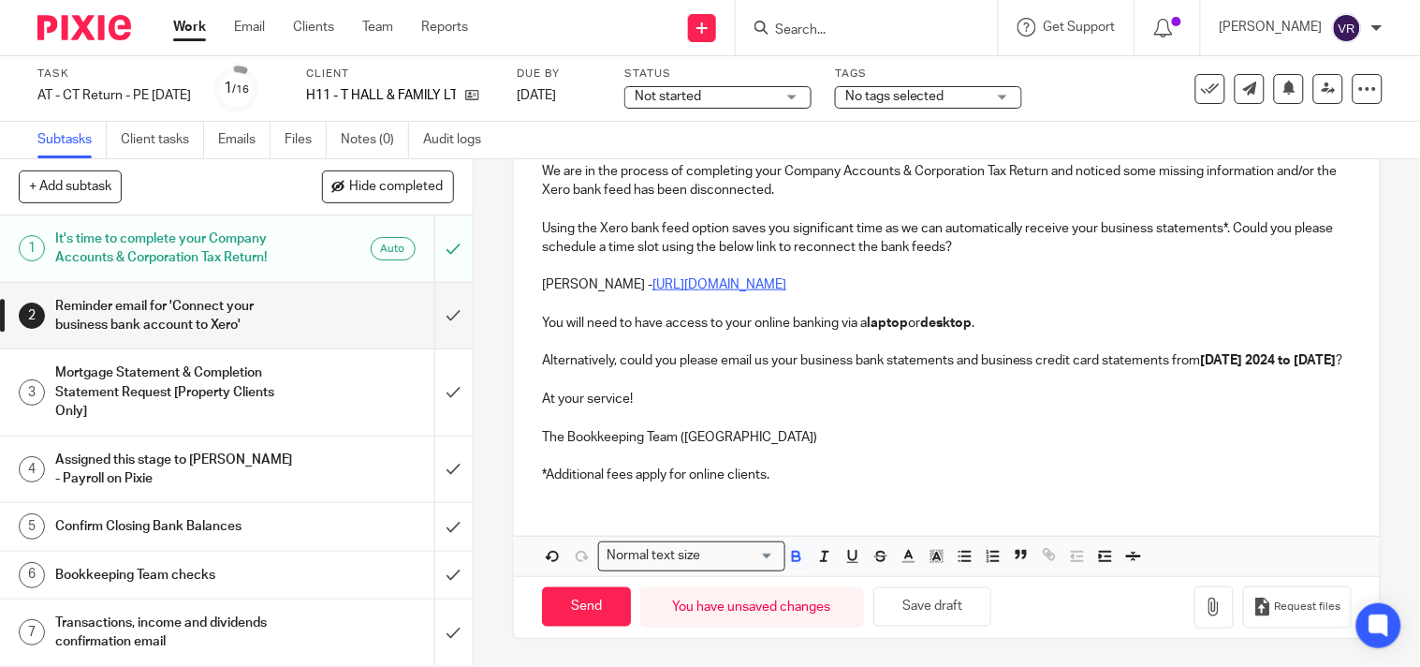
click at [719, 408] on p "At your service!" at bounding box center [947, 398] width 810 height 19
click at [940, 622] on button "Save draft" at bounding box center [932, 607] width 118 height 40
click at [950, 596] on button "Save draft" at bounding box center [932, 607] width 118 height 40
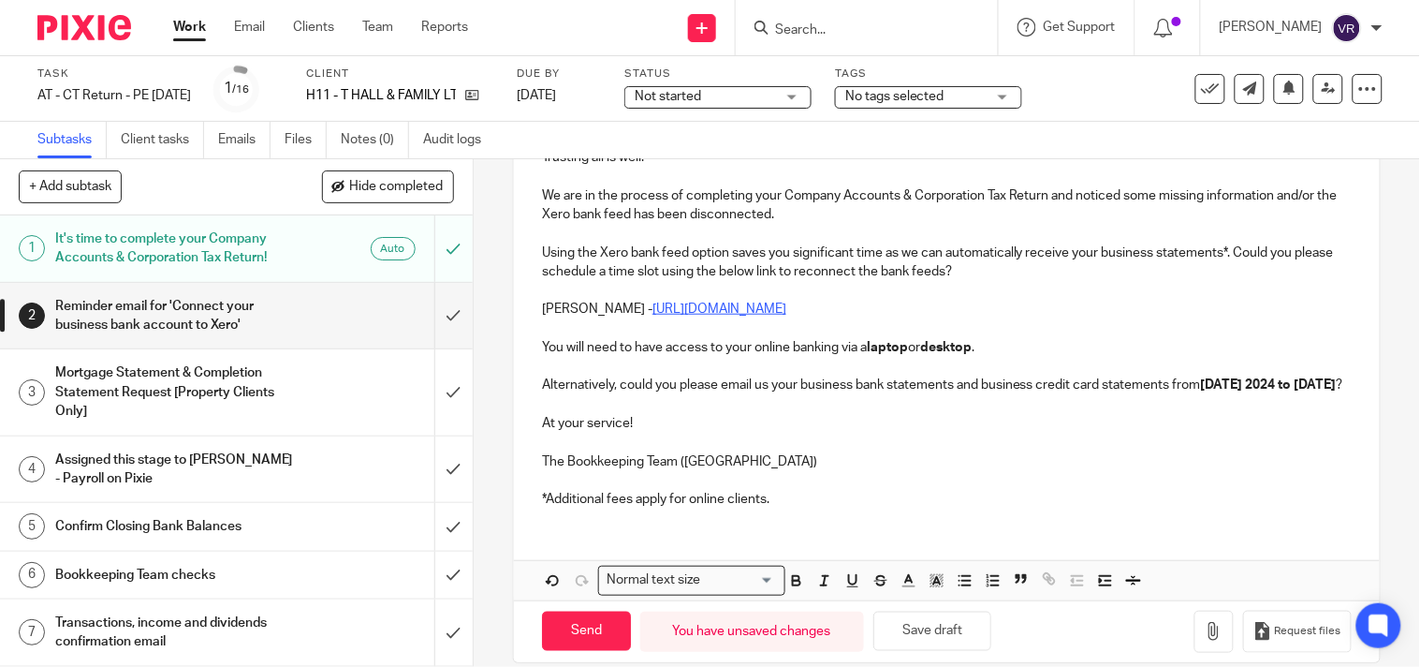
scroll to position [416, 0]
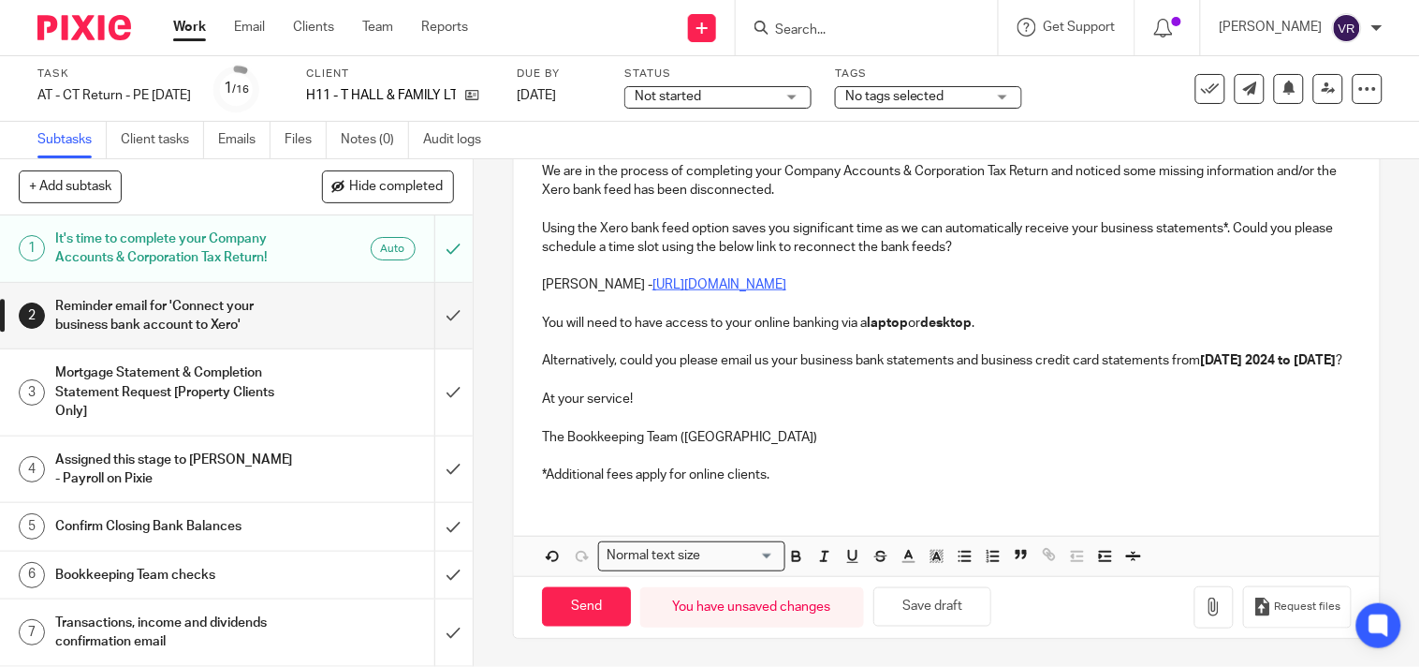
click at [812, 95] on div "Not started Not started" at bounding box center [717, 97] width 187 height 22
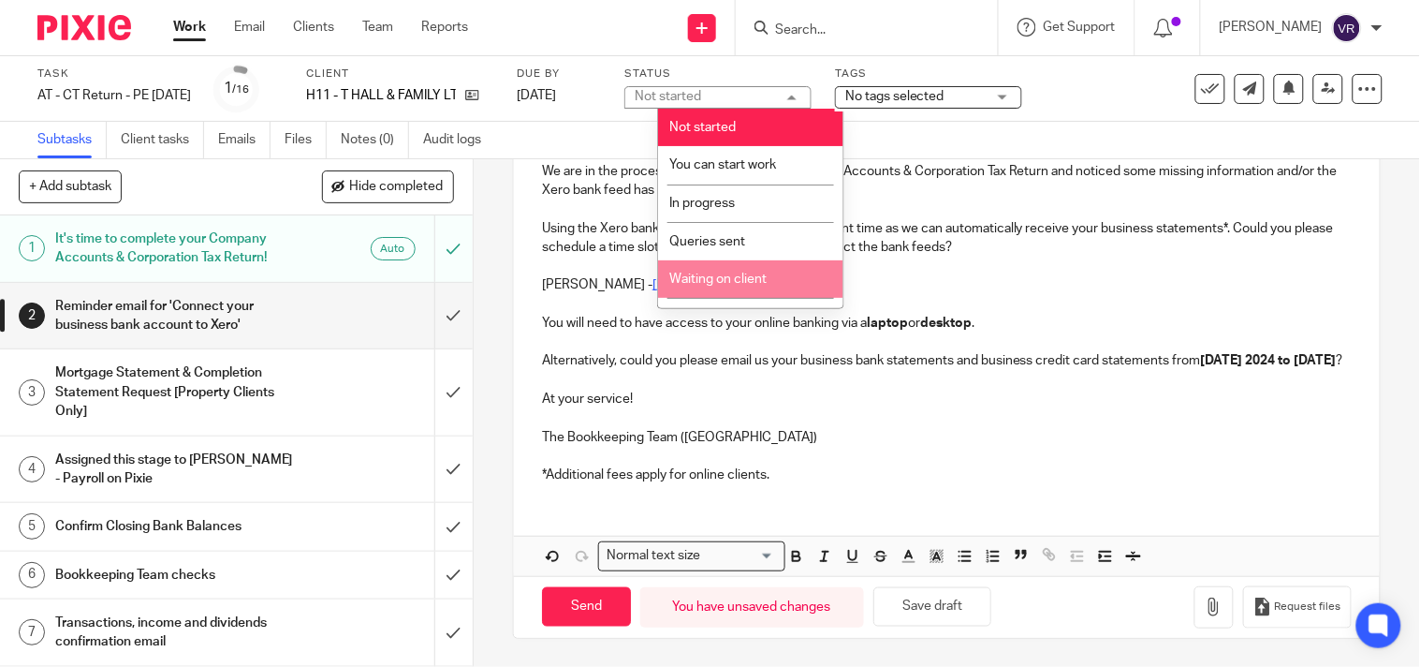
click at [736, 283] on span "Waiting on client" at bounding box center [718, 278] width 97 height 13
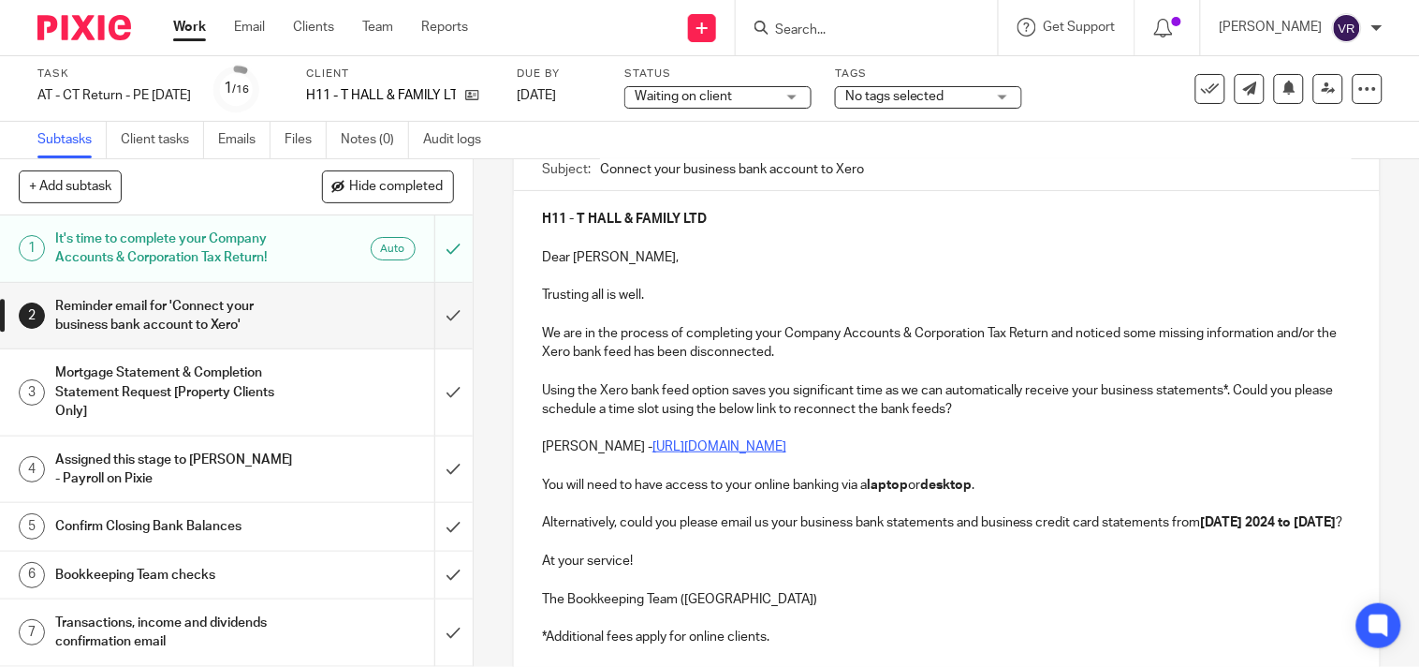
scroll to position [424, 0]
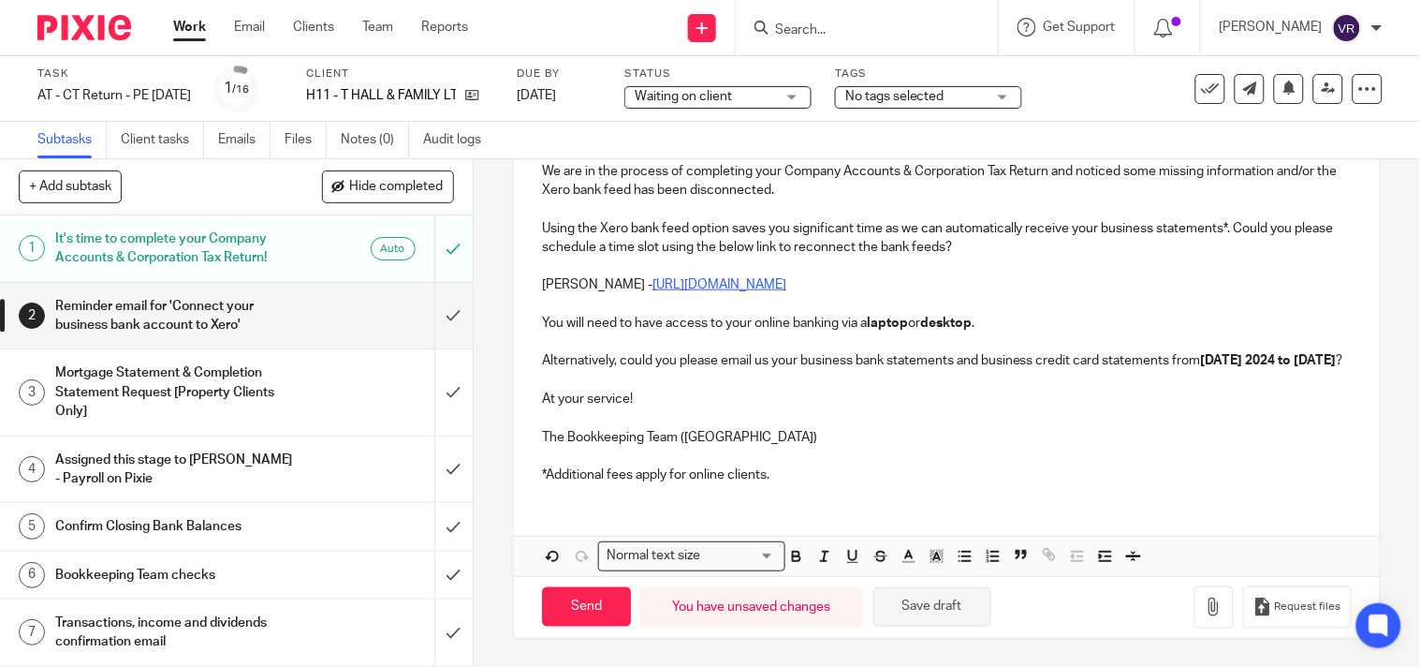
click at [964, 607] on button "Save draft" at bounding box center [932, 607] width 118 height 40
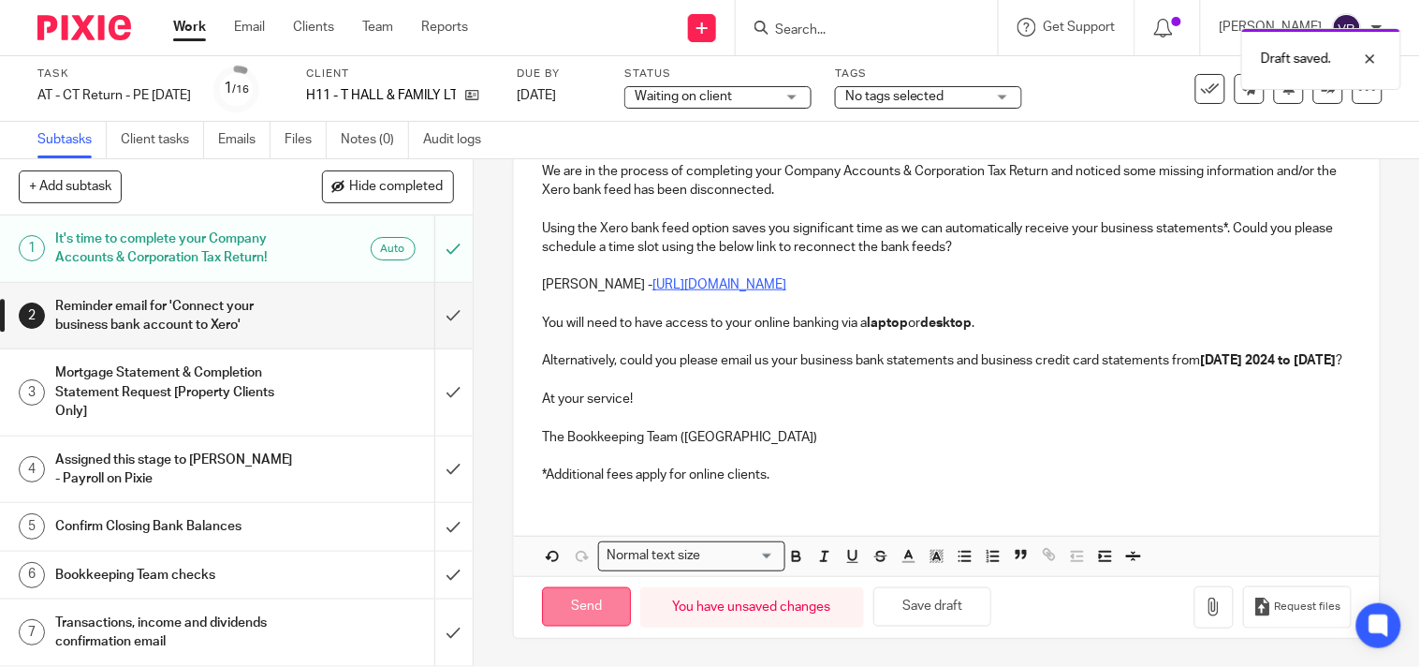
click at [576, 601] on input "Send" at bounding box center [586, 607] width 89 height 40
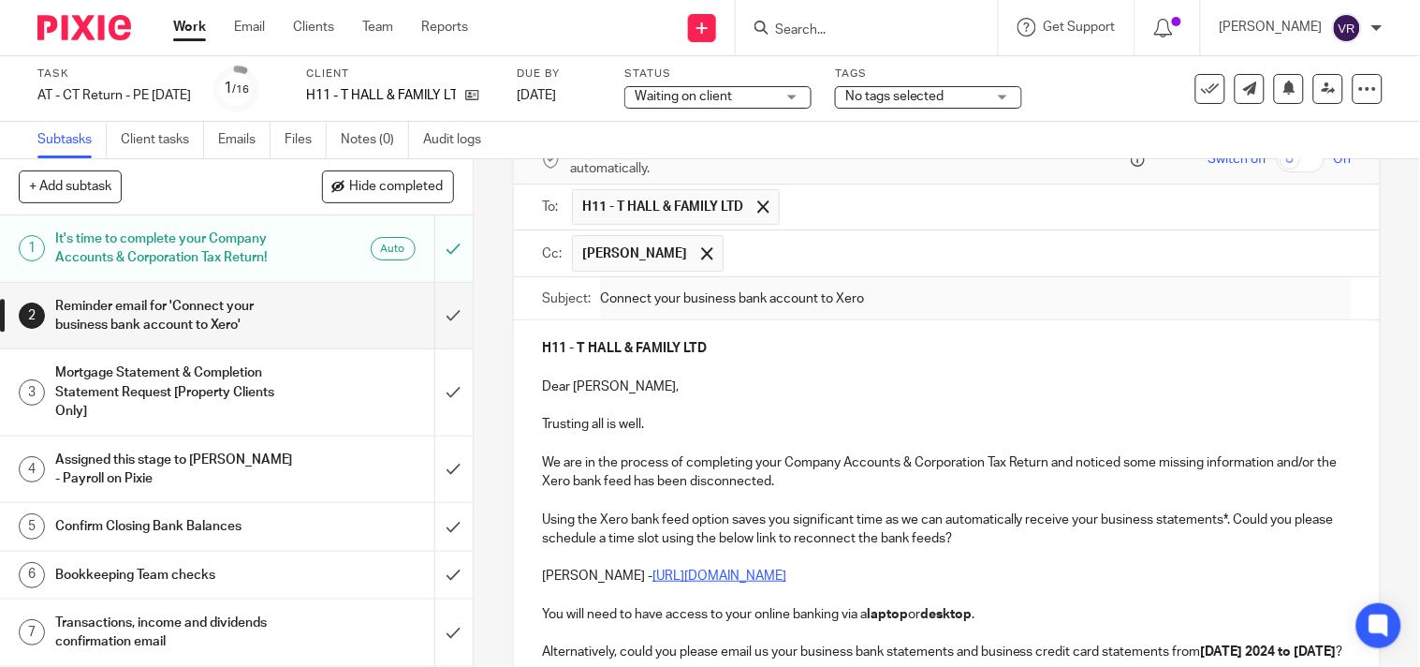
scroll to position [7, 0]
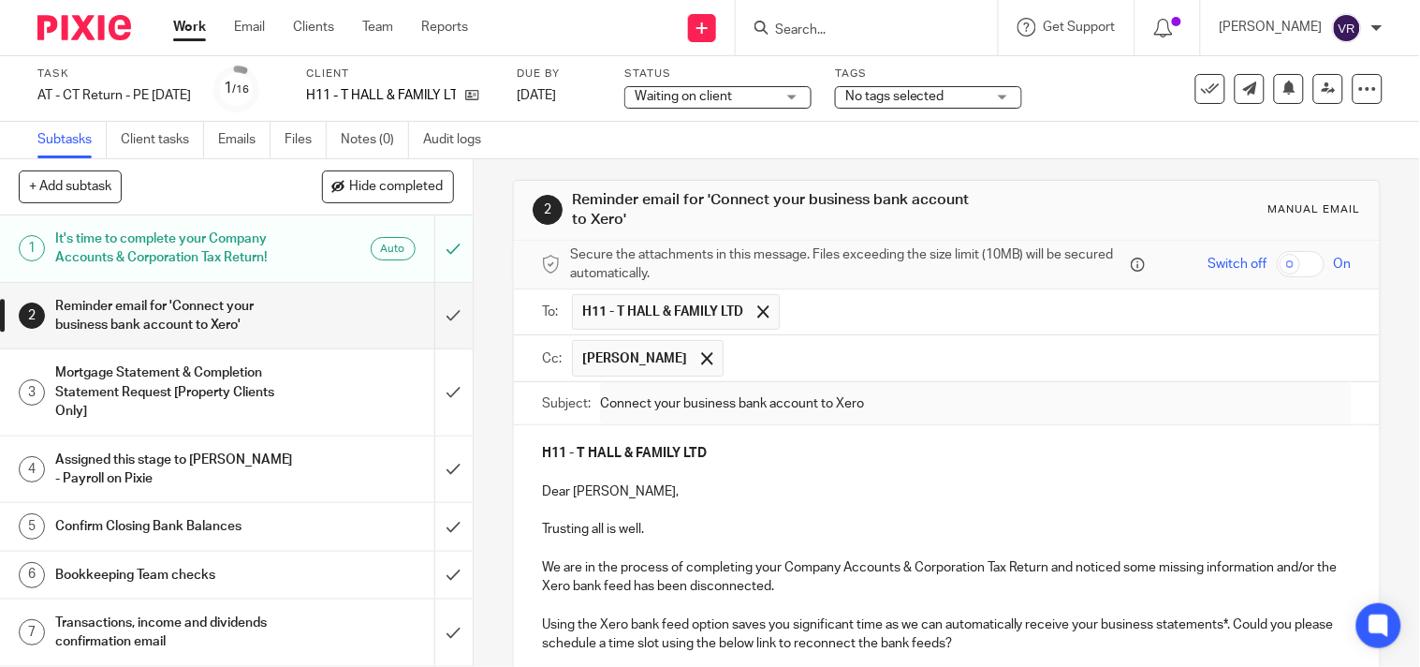
type input "Sent"
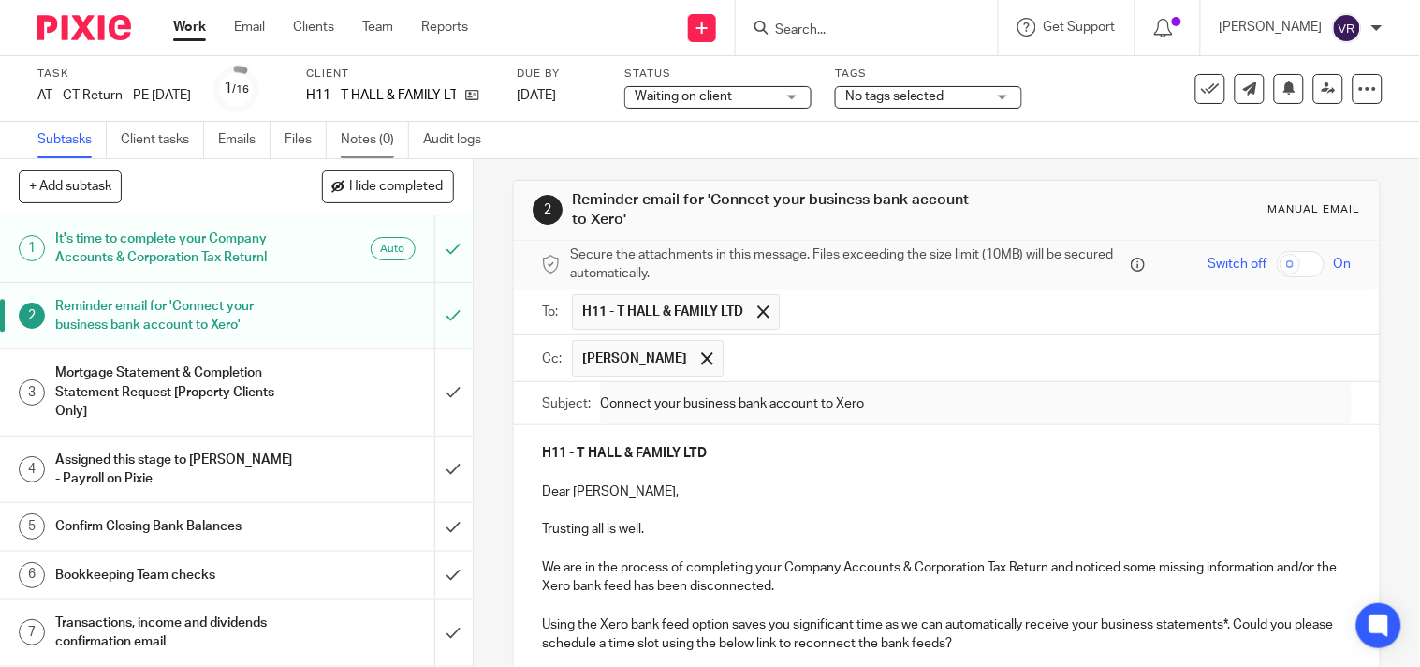
click at [386, 139] on link "Notes (0)" at bounding box center [375, 140] width 68 height 37
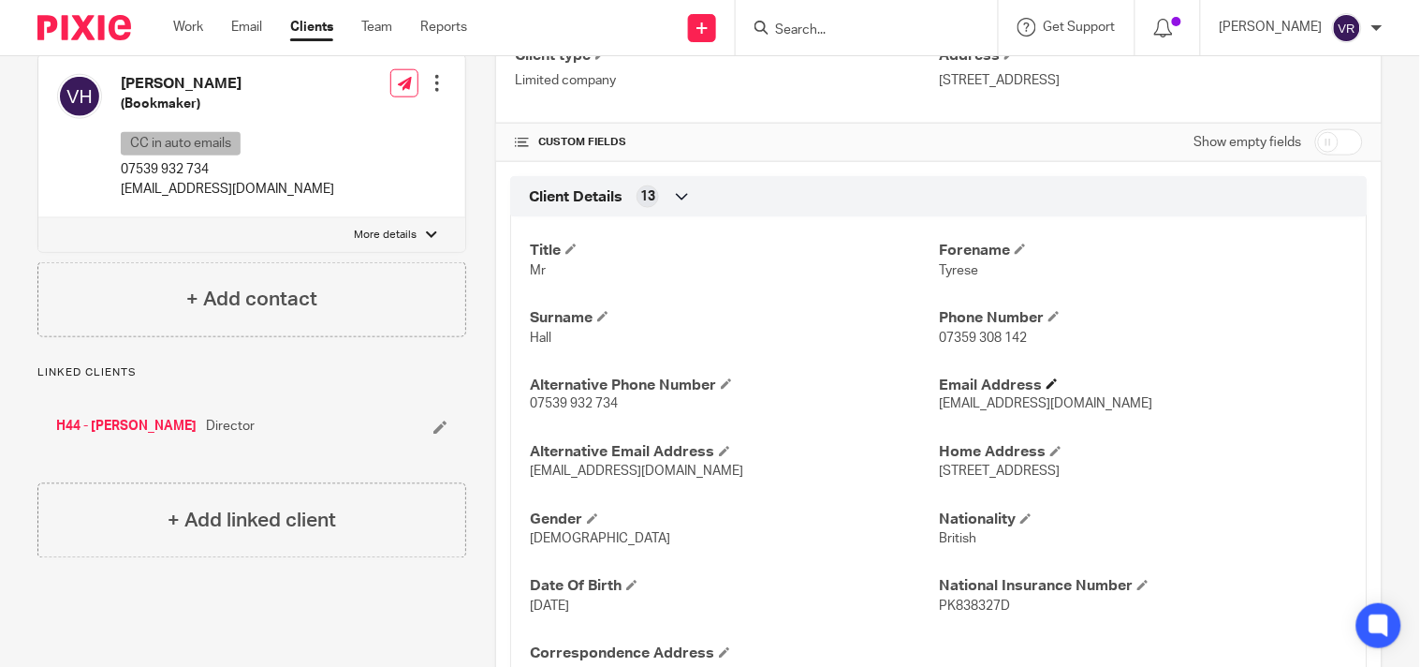
scroll to position [623, 0]
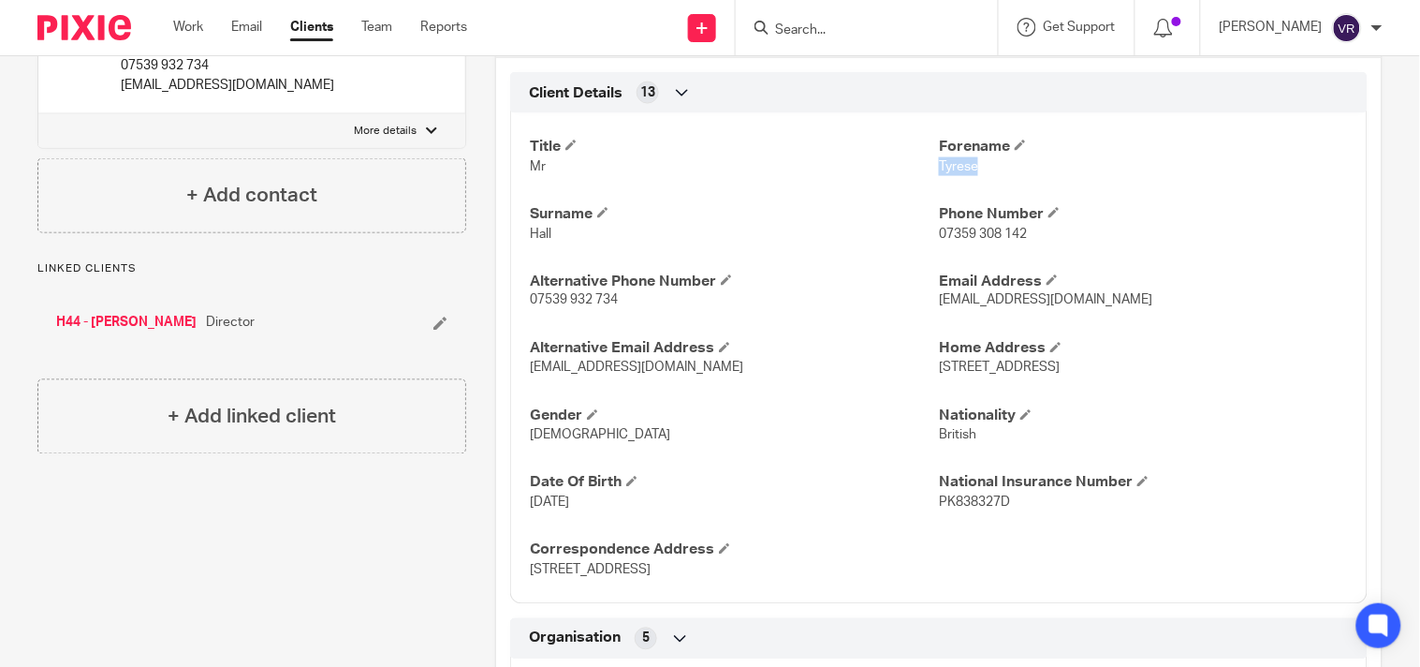
drag, startPoint x: 931, startPoint y: 167, endPoint x: 986, endPoint y: 167, distance: 55.2
click at [986, 167] on p "Tyrese" at bounding box center [1143, 166] width 409 height 19
copy span "Tyrese"
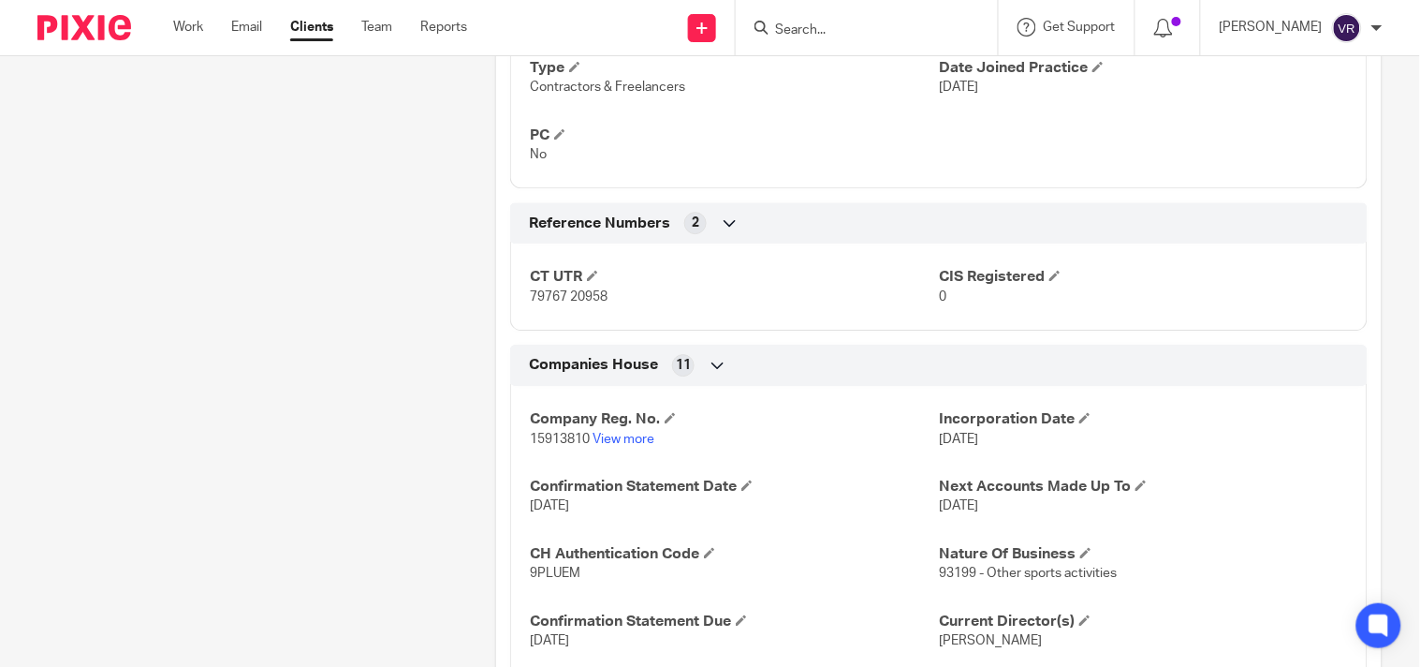
scroll to position [1352, 0]
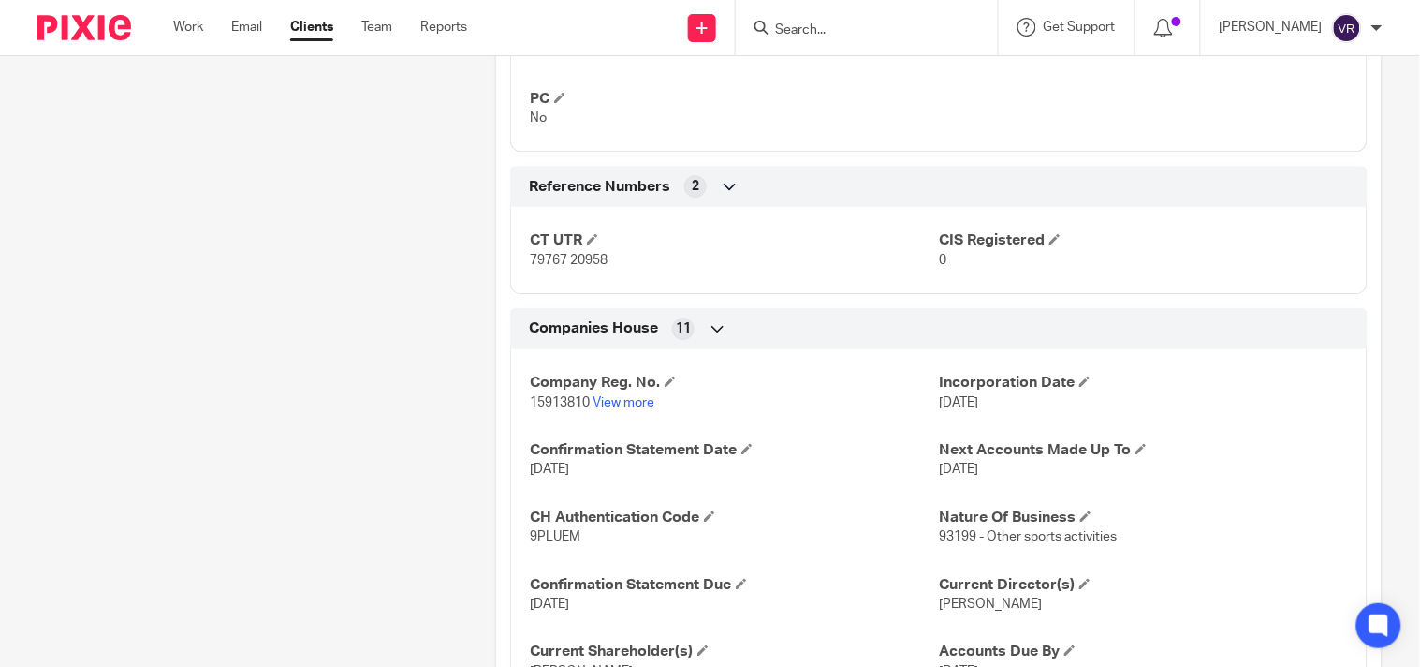
drag, startPoint x: 929, startPoint y: 405, endPoint x: 1011, endPoint y: 408, distance: 82.4
click at [1011, 408] on p "23 Aug 2024" at bounding box center [1143, 402] width 409 height 19
copy span "23 Aug 2024"
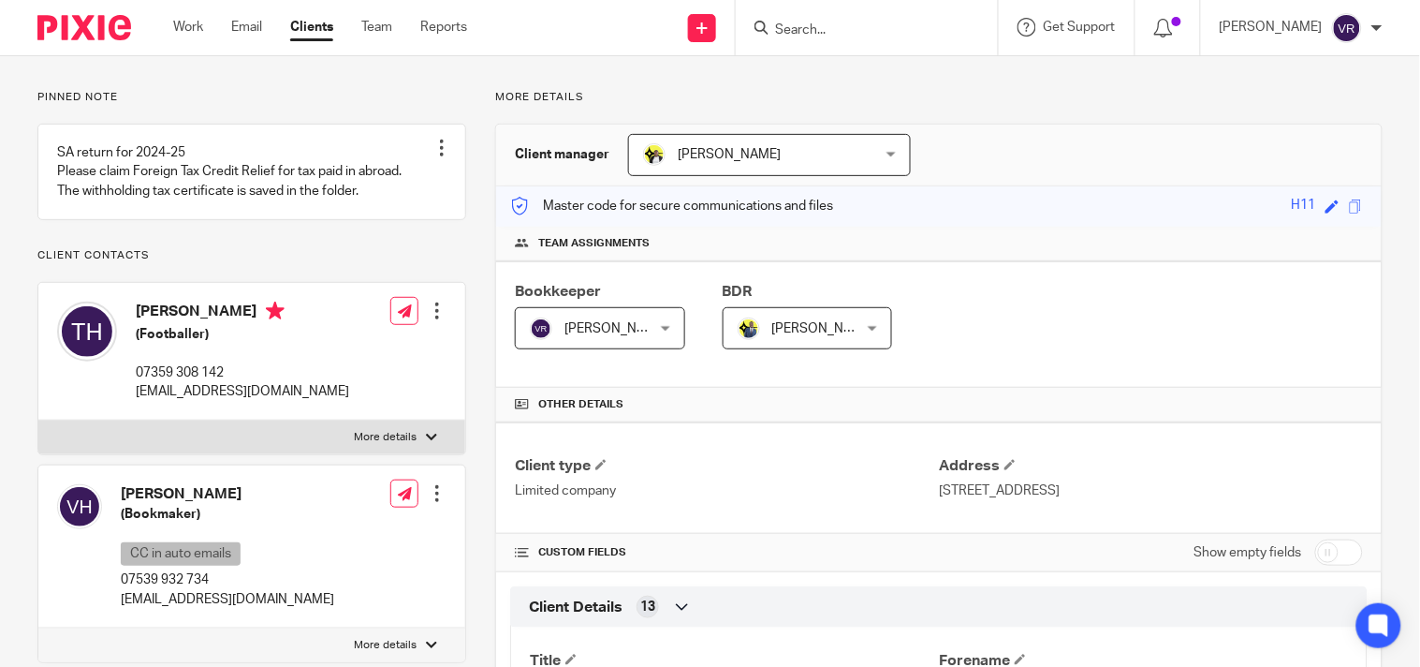
scroll to position [0, 0]
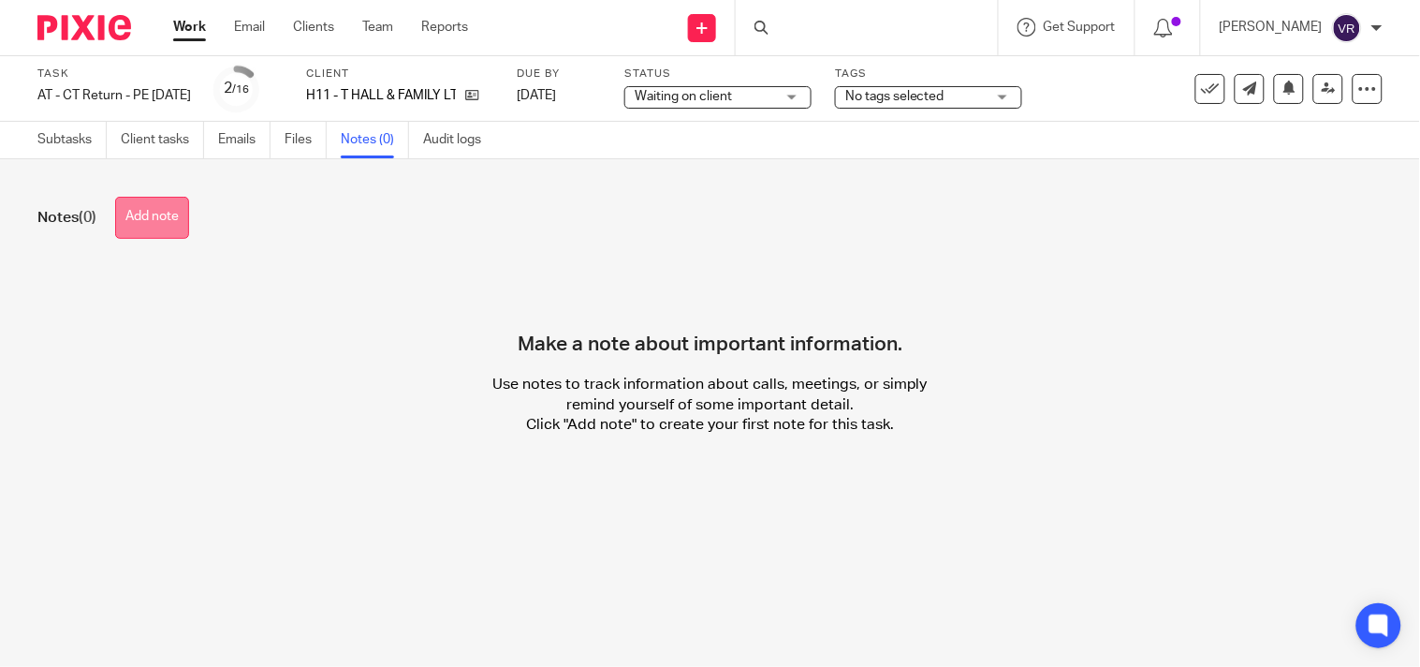
click at [161, 219] on button "Add note" at bounding box center [152, 218] width 74 height 42
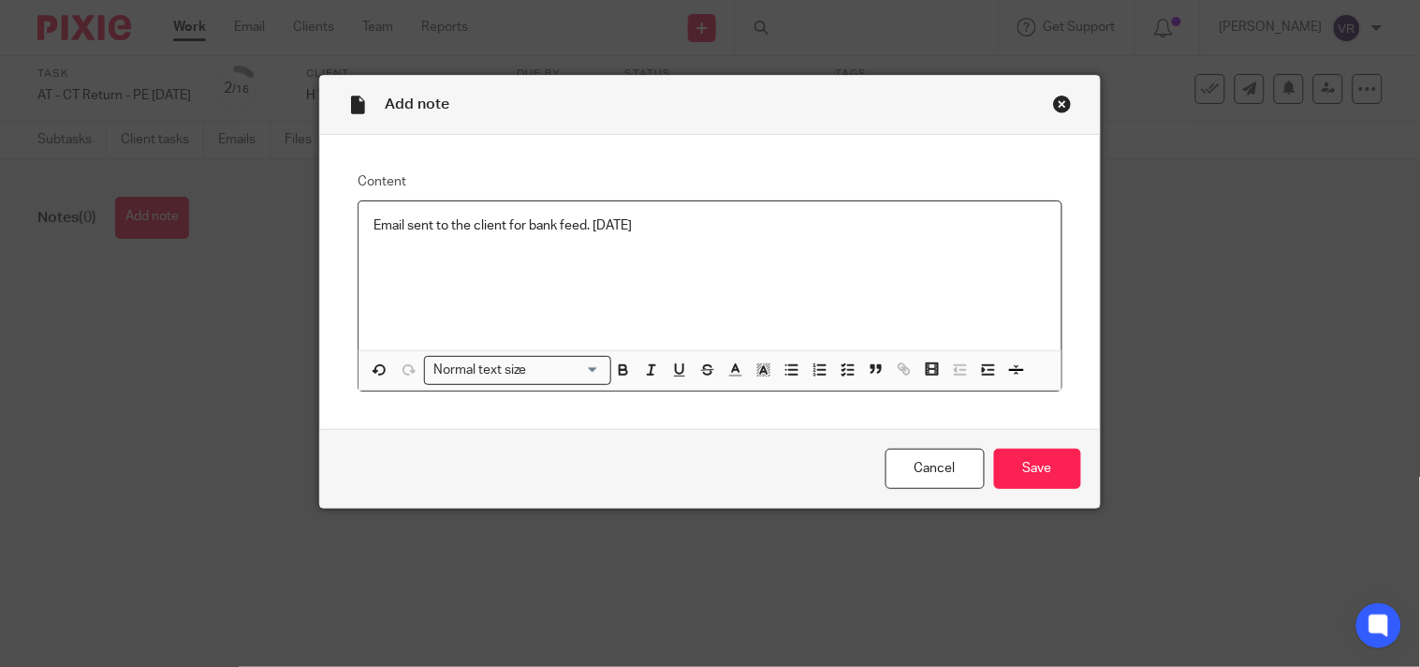
click at [521, 228] on p "Email sent to the client for bank feed. [DATE]" at bounding box center [710, 225] width 672 height 19
drag, startPoint x: 603, startPoint y: 227, endPoint x: 329, endPoint y: 231, distance: 274.3
click at [329, 231] on div "Content Email sent to the client for the bank feed. 17.09.2025 Normal text size…" at bounding box center [709, 282] width 779 height 295
copy p "Email sent to the client for the bank feed"
click at [1016, 479] on input "Save" at bounding box center [1037, 468] width 87 height 40
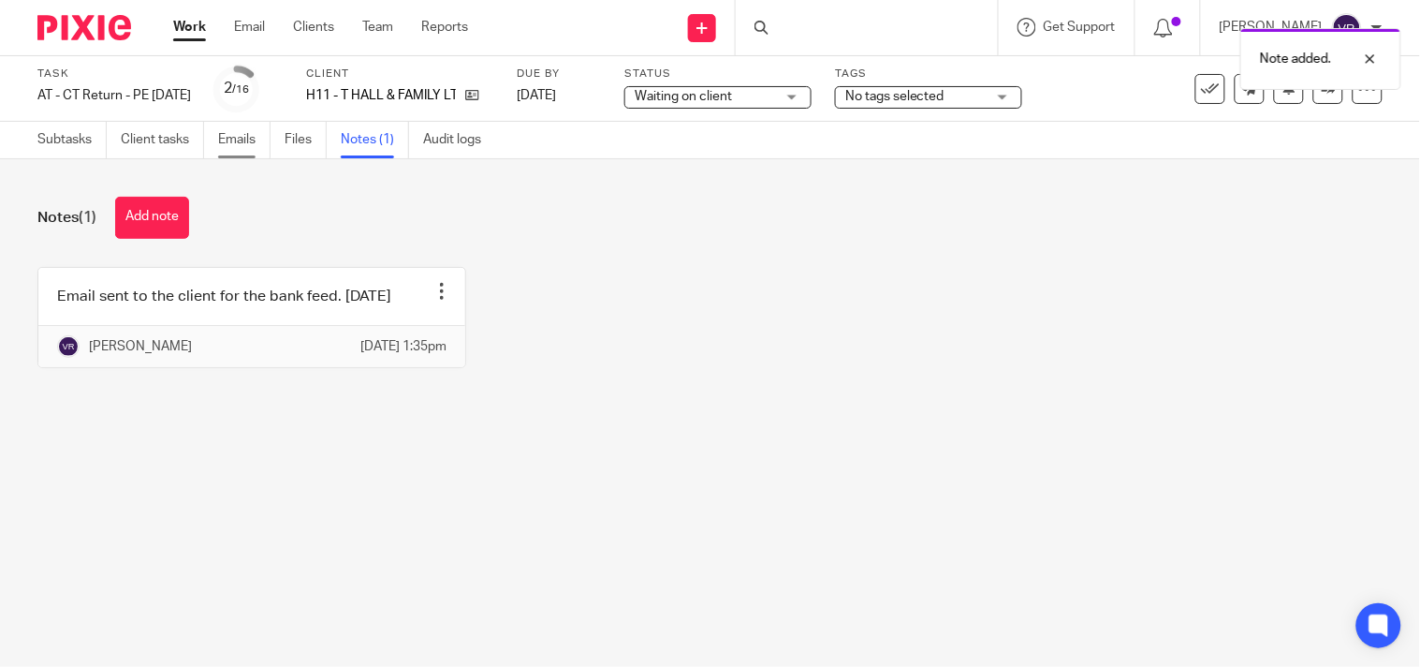
click at [246, 141] on link "Emails" at bounding box center [244, 140] width 52 height 37
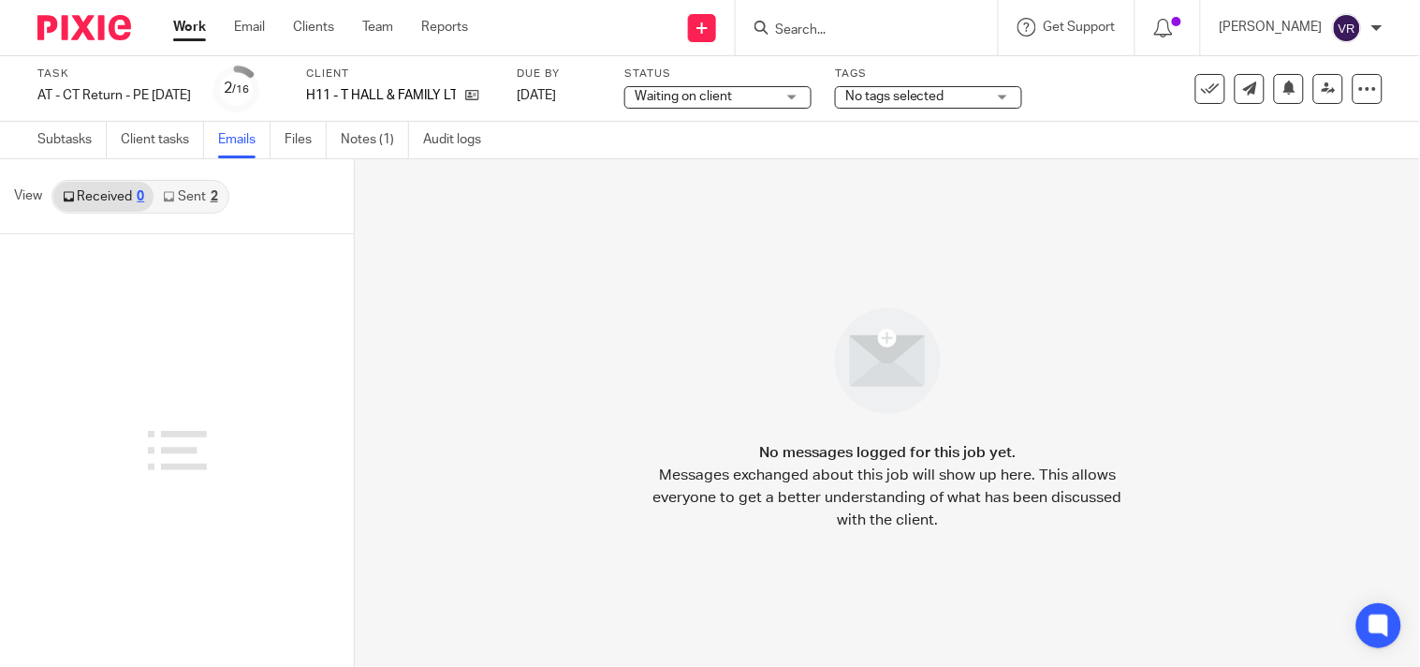
click at [198, 198] on link "Sent 2" at bounding box center [190, 197] width 73 height 30
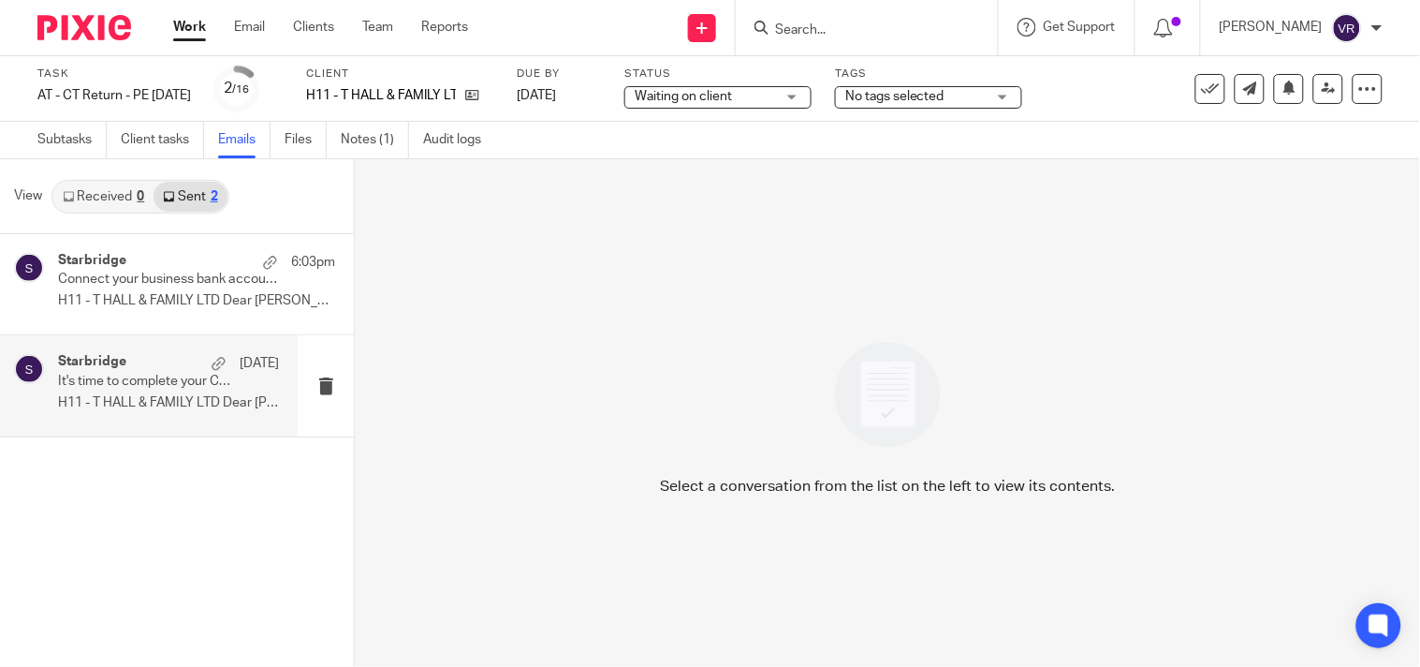
click at [162, 398] on p "H11 - T HALL & FAMILY LTD Dear [PERSON_NAME], ..." at bounding box center [168, 403] width 221 height 16
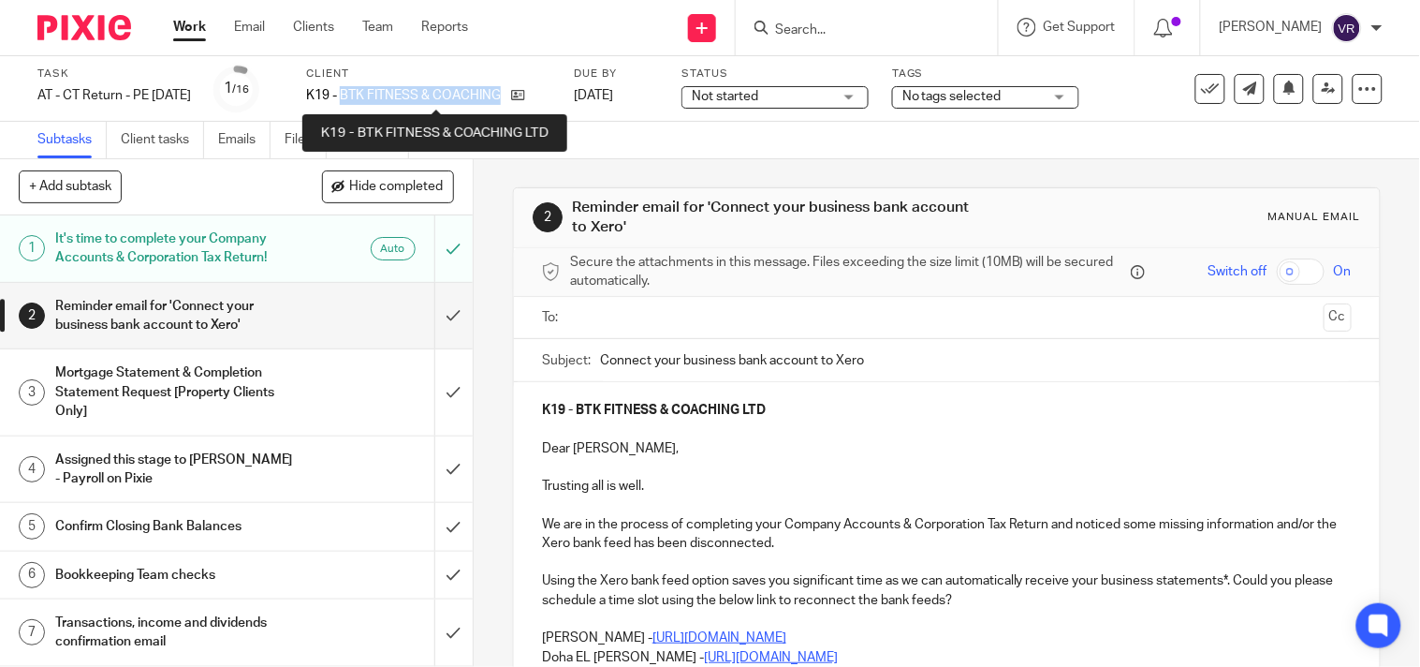
click at [502, 96] on p "K19 - BTK FITNESS & COACHING LTD" at bounding box center [404, 95] width 196 height 19
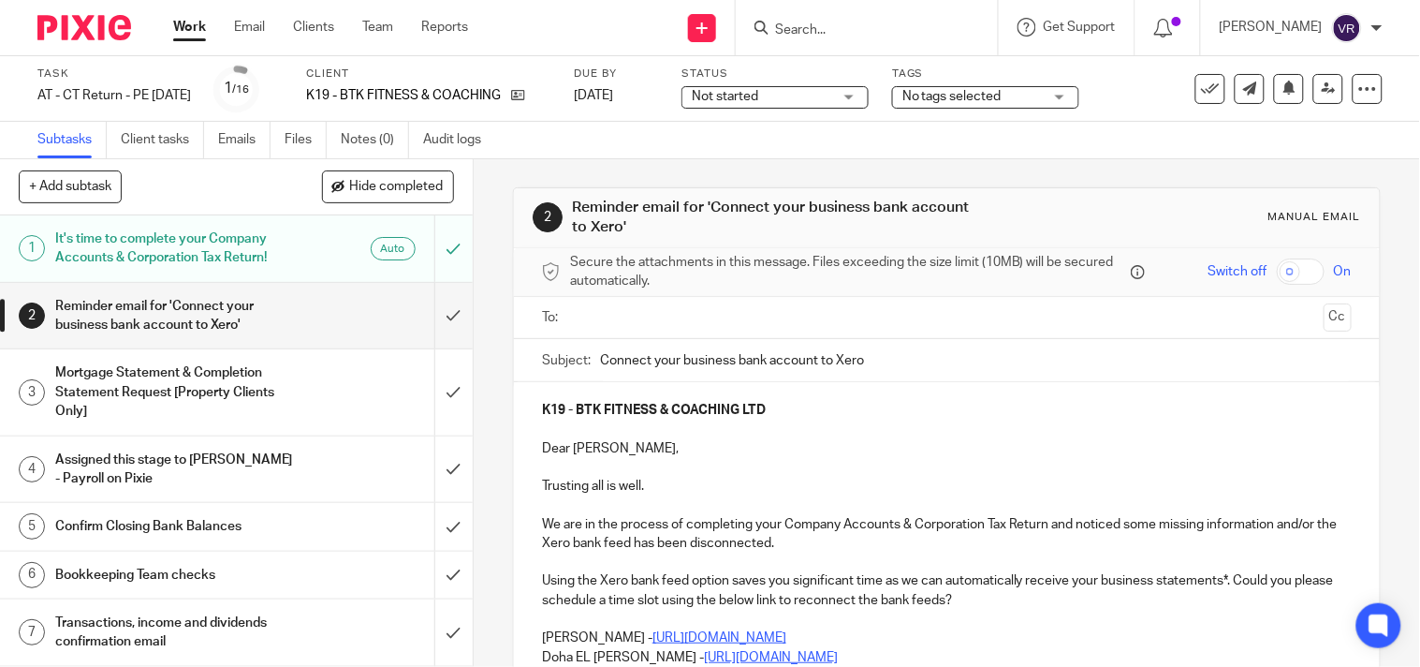
drag, startPoint x: 750, startPoint y: 146, endPoint x: 690, endPoint y: 140, distance: 60.2
click at [750, 146] on div "Subtasks Client tasks Emails Files Notes (0) Audit logs" at bounding box center [710, 140] width 1420 height 37
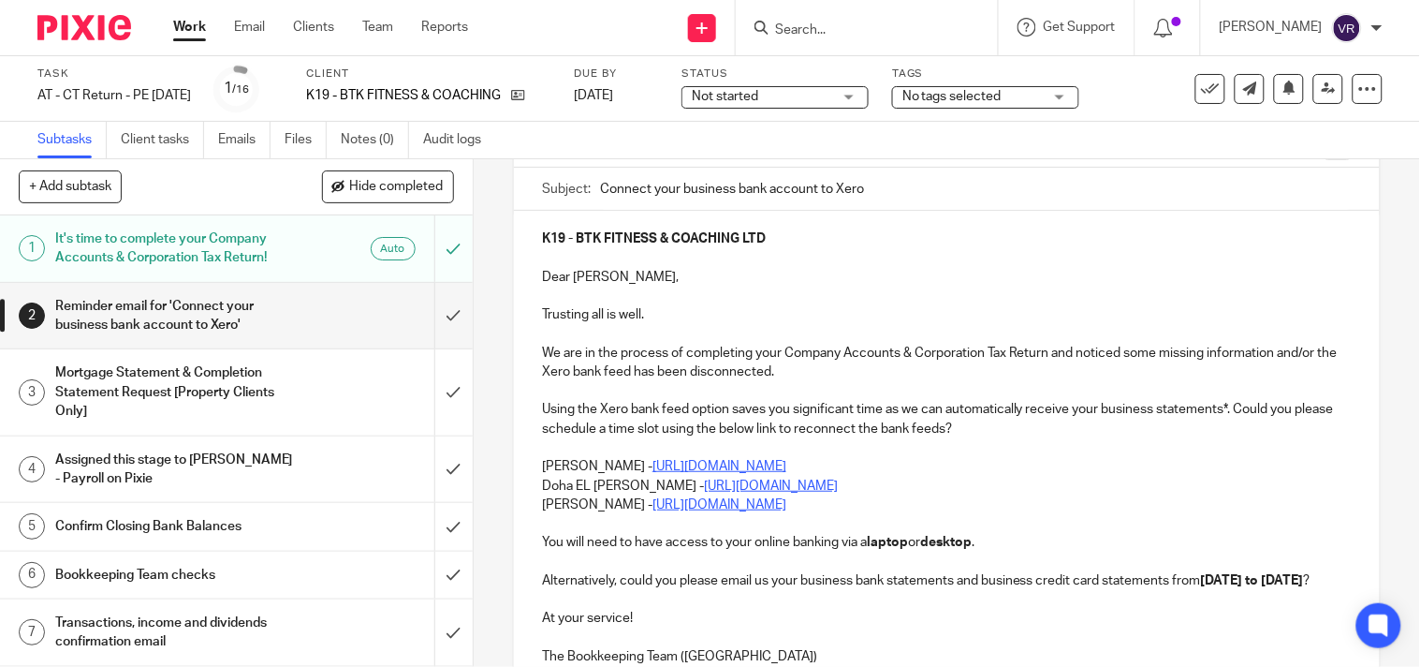
scroll to position [208, 0]
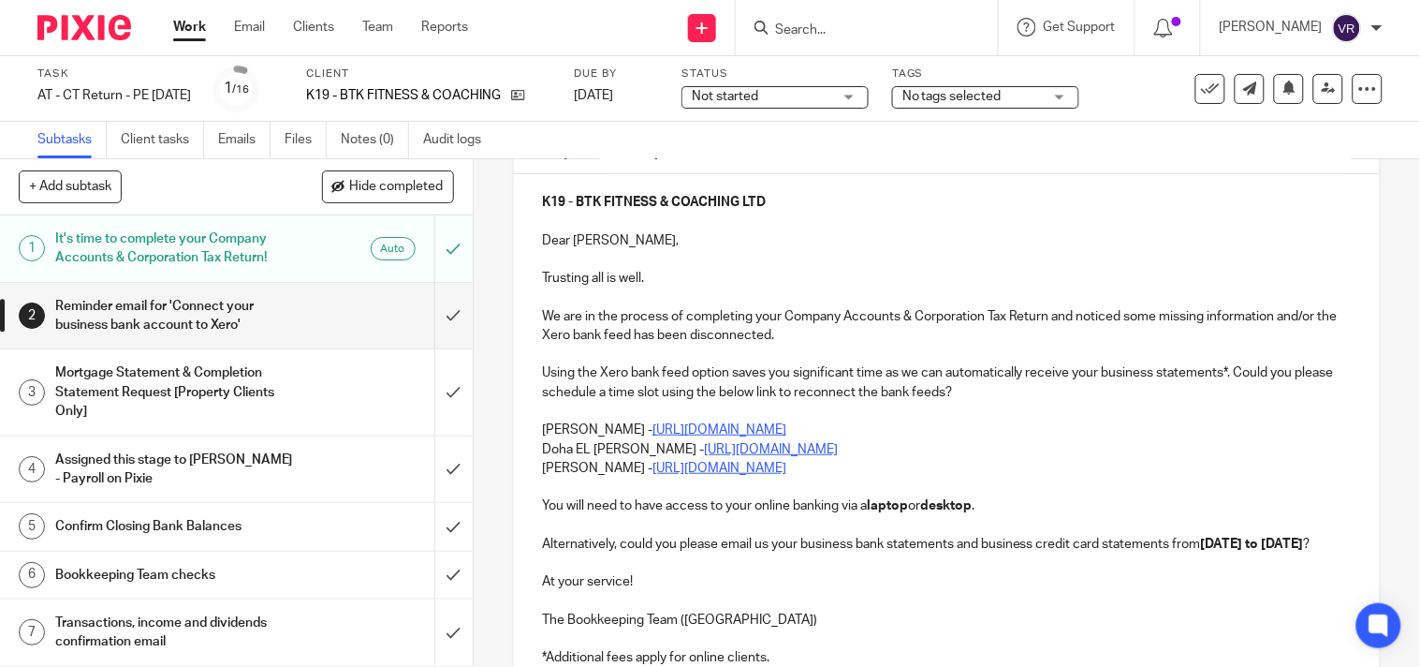
click at [535, 445] on div "K19 - BTK FITNESS & COACHING LTD Dear Brendon, Trusting all is well. We are in …" at bounding box center [947, 427] width 866 height 507
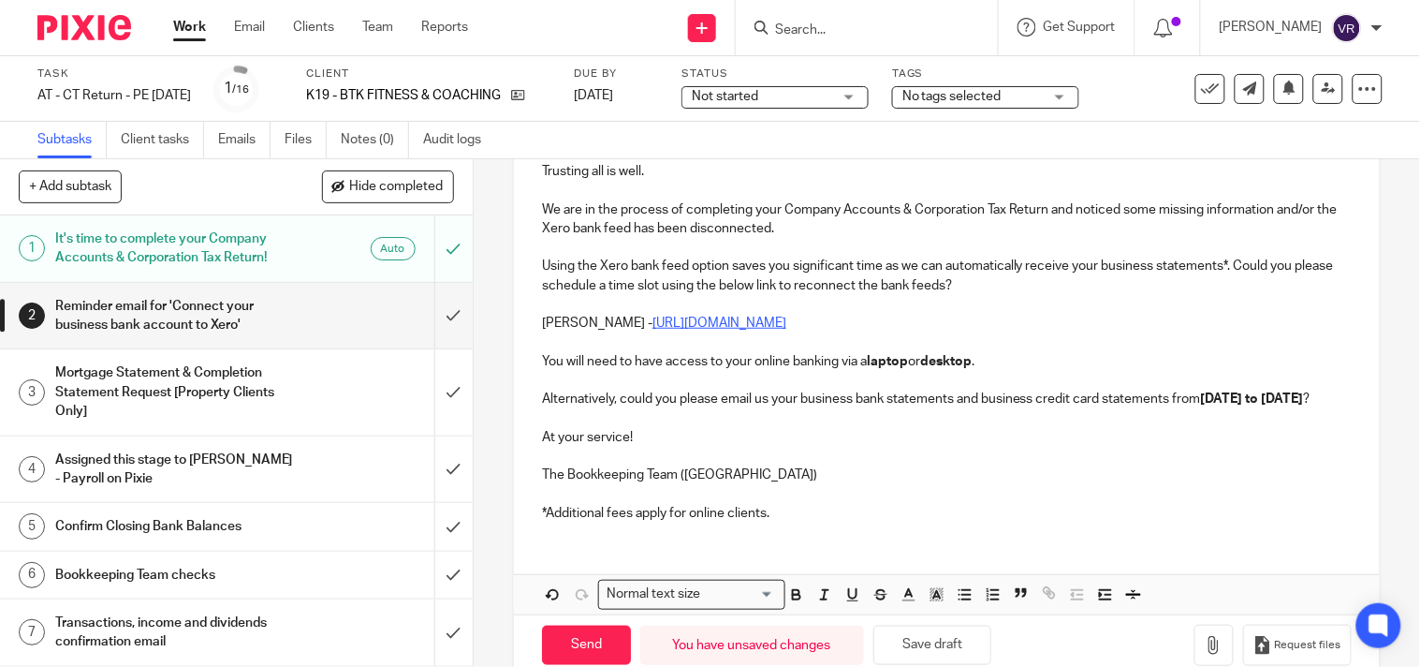
scroll to position [372, 0]
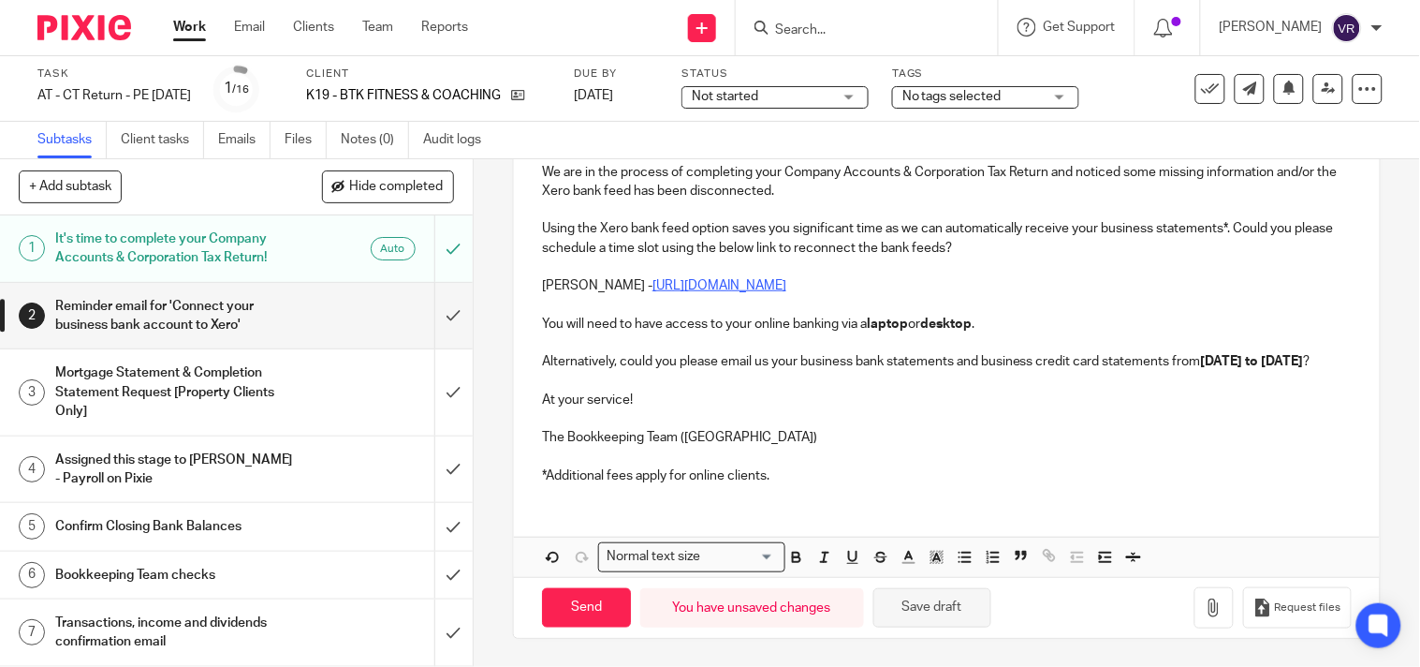
click at [922, 611] on button "Save draft" at bounding box center [932, 608] width 118 height 40
click at [957, 607] on button "Save draft" at bounding box center [932, 608] width 118 height 40
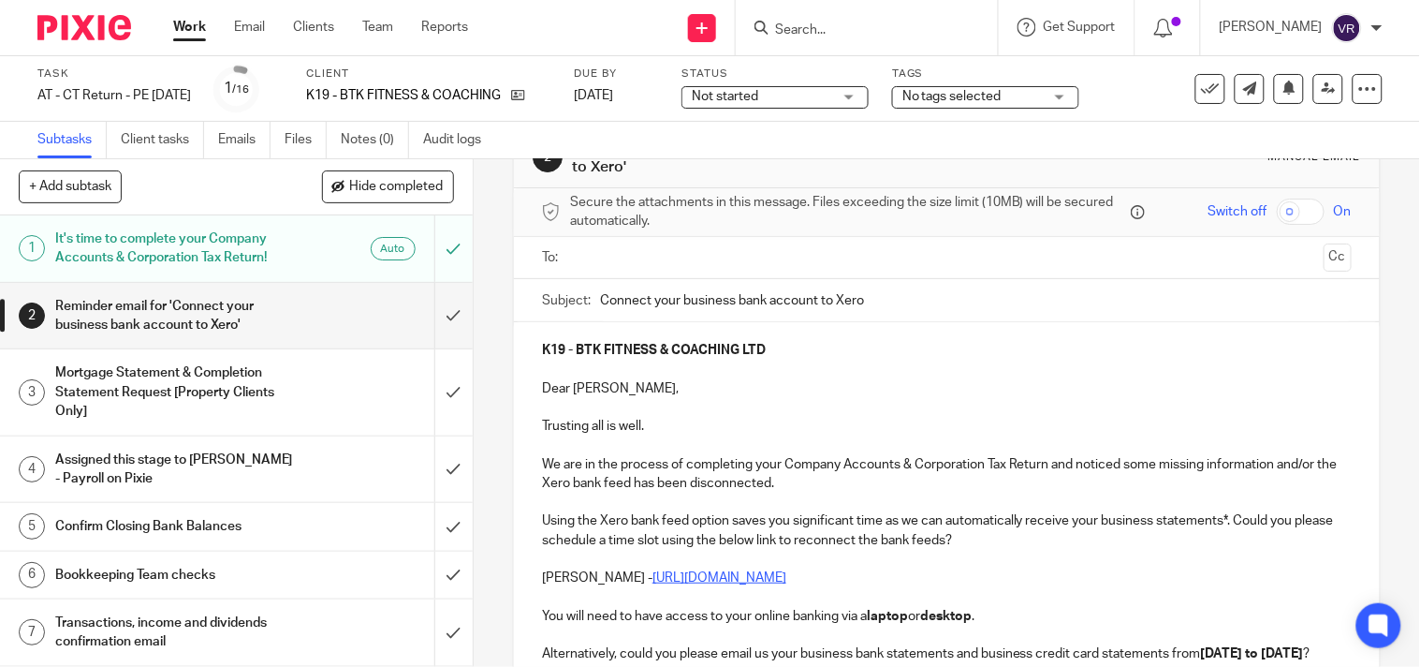
scroll to position [0, 0]
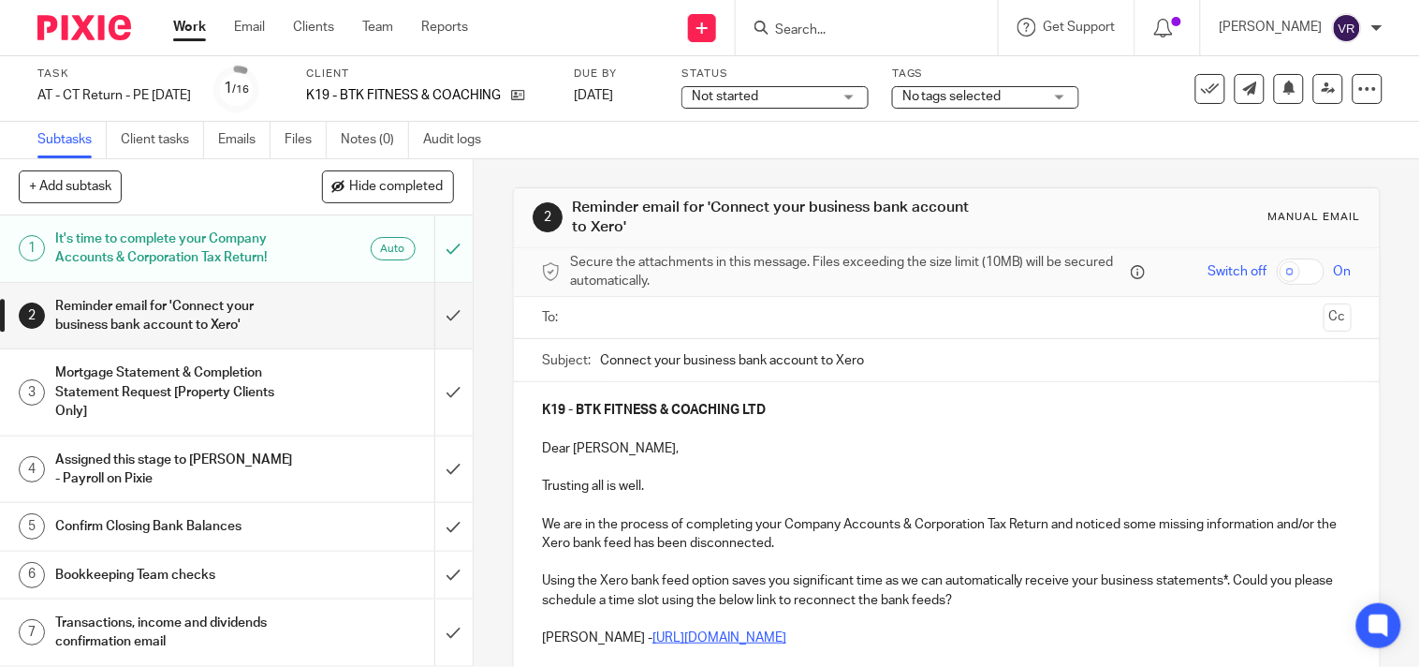
click at [803, 318] on input "text" at bounding box center [947, 318] width 740 height 22
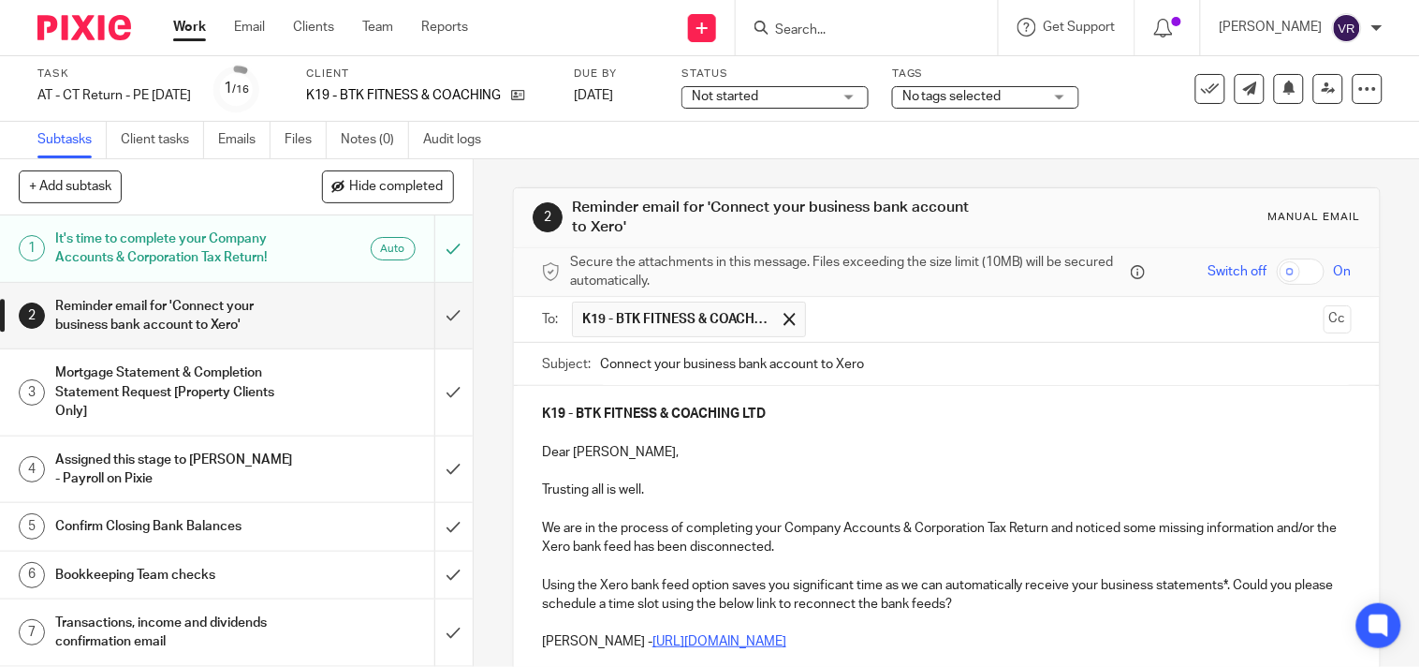
click at [869, 100] on div "Not started Not started" at bounding box center [775, 97] width 187 height 22
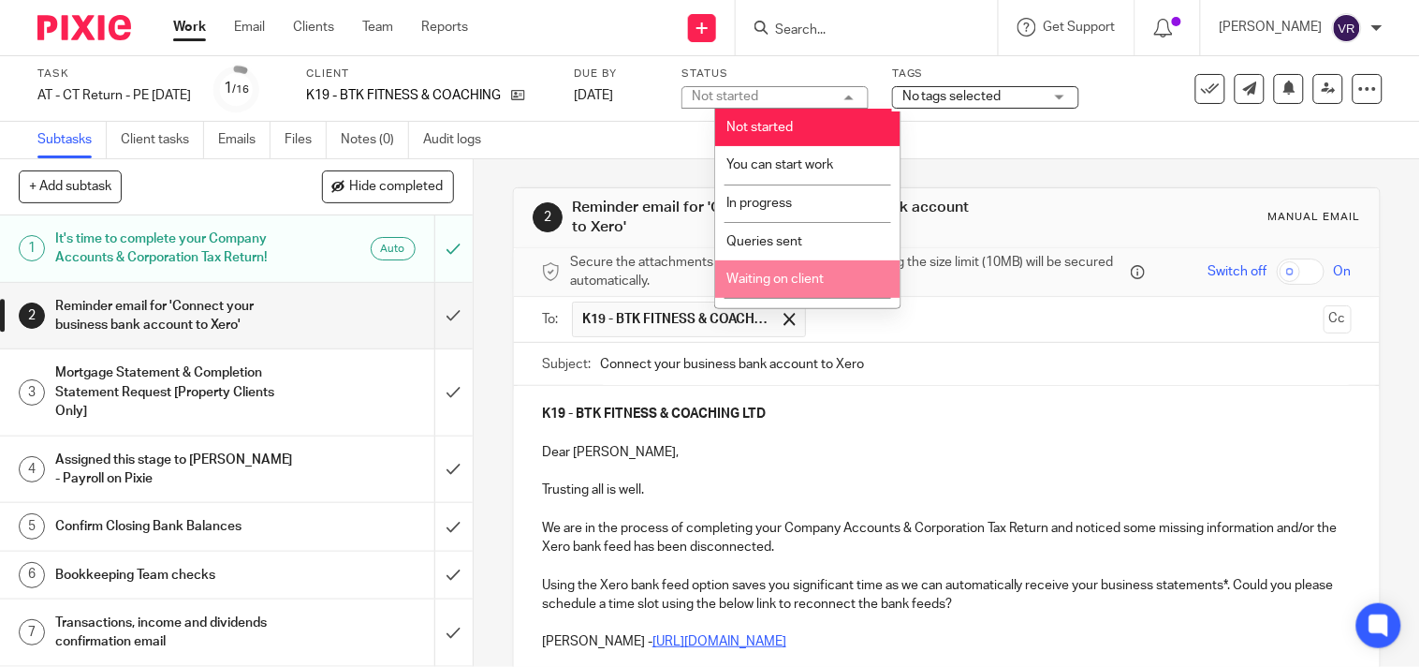
click at [792, 279] on span "Waiting on client" at bounding box center [775, 278] width 97 height 13
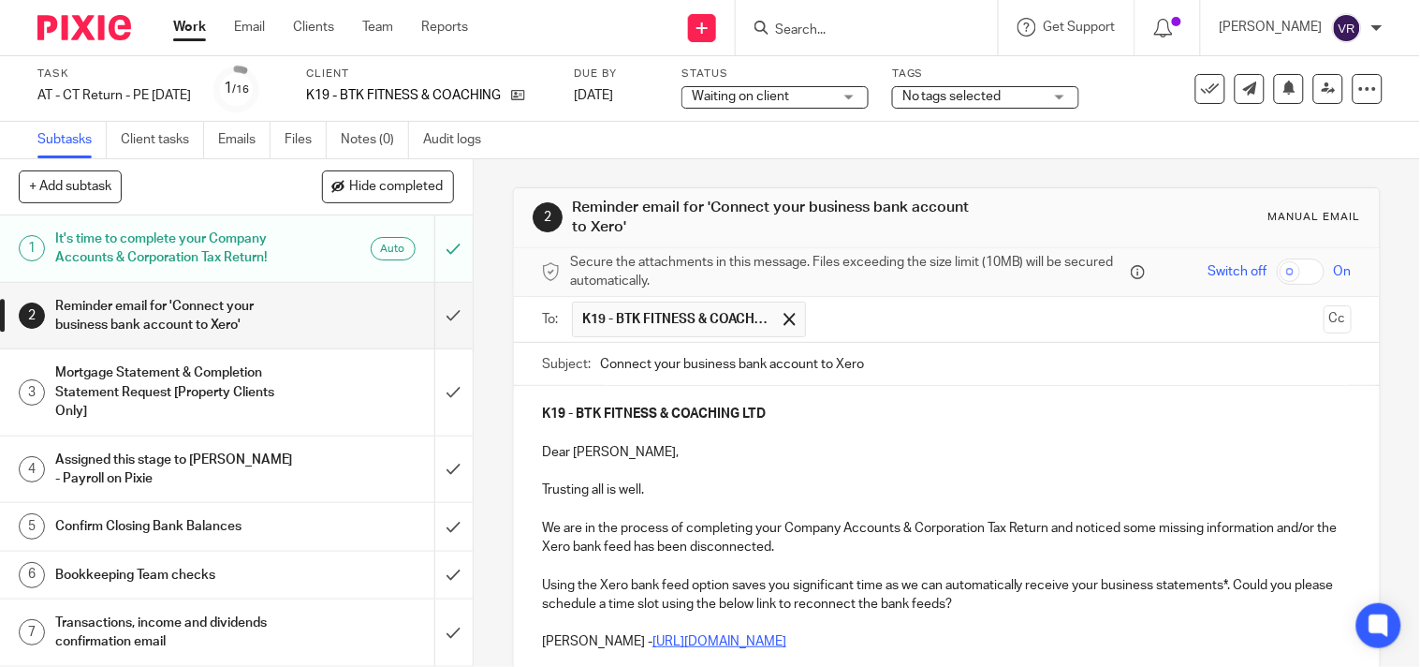
click at [843, 140] on div "Subtasks Client tasks Emails Files Notes (0) Audit logs" at bounding box center [710, 140] width 1420 height 37
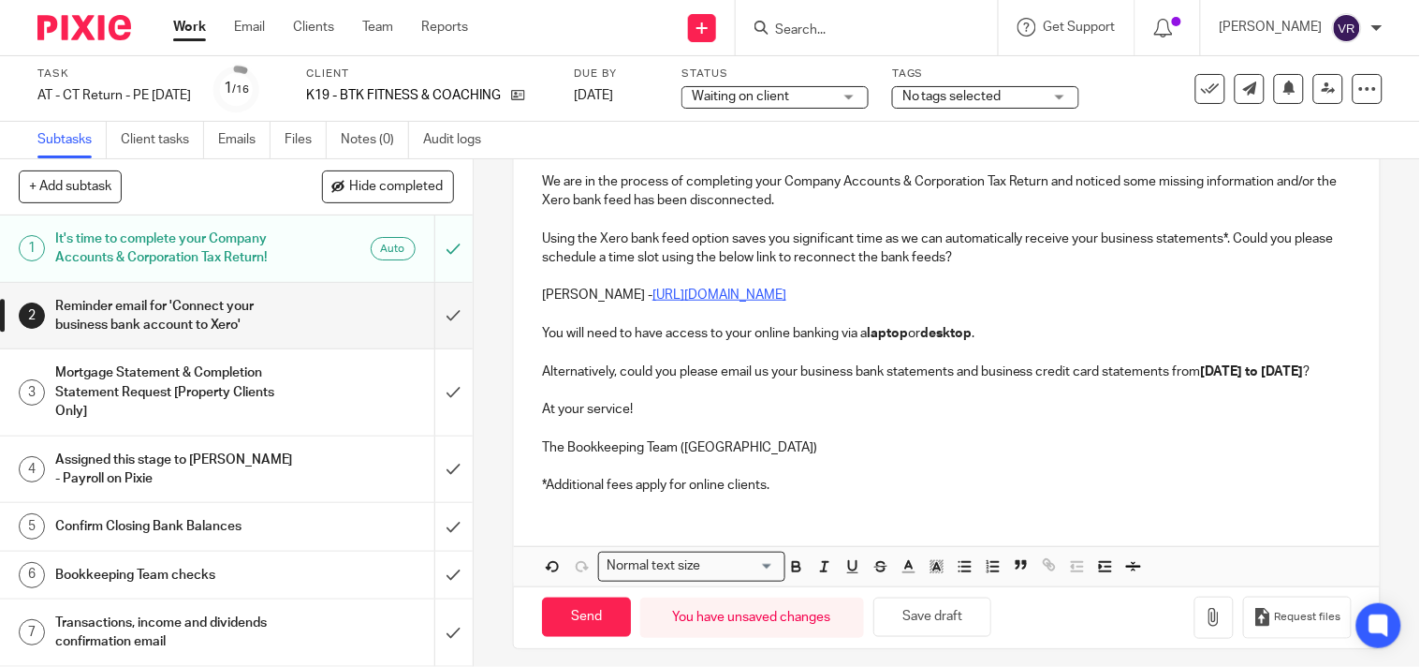
scroll to position [376, 0]
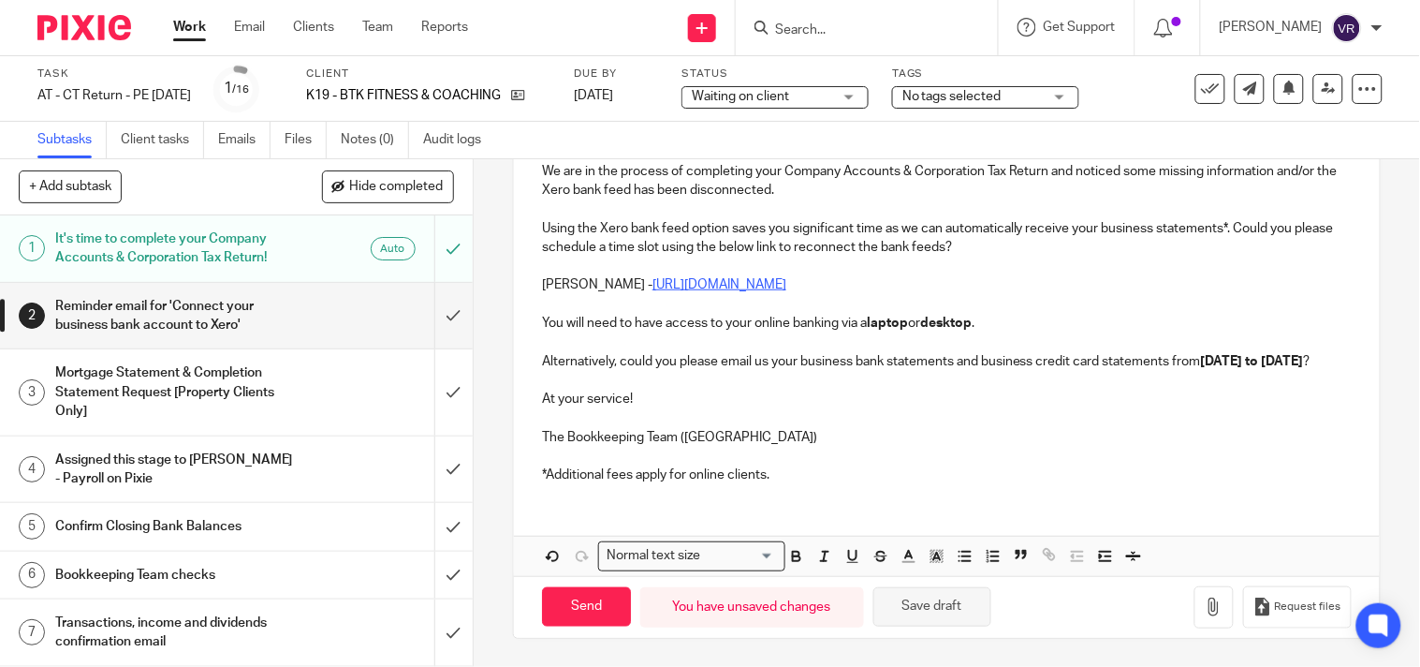
click at [969, 607] on button "Save draft" at bounding box center [932, 607] width 118 height 40
click at [961, 596] on button "Save draft" at bounding box center [932, 607] width 118 height 40
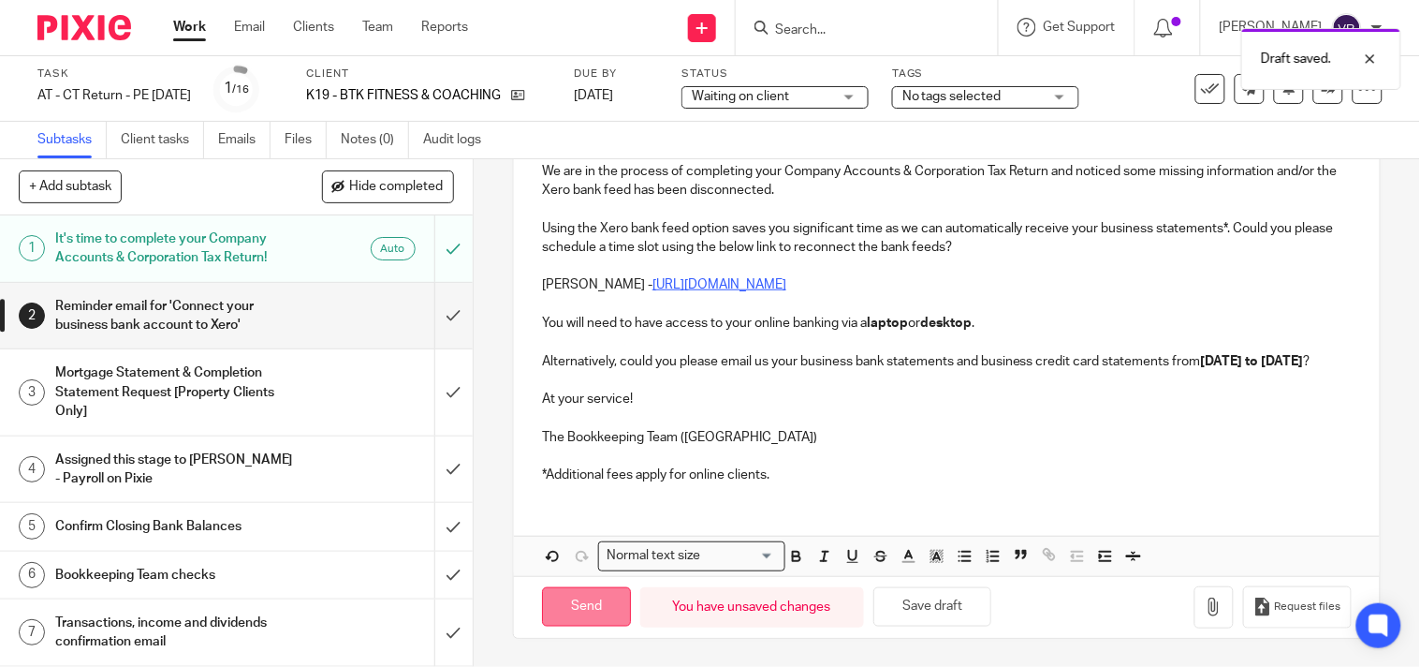
click at [585, 609] on input "Send" at bounding box center [586, 607] width 89 height 40
type input "Sent"
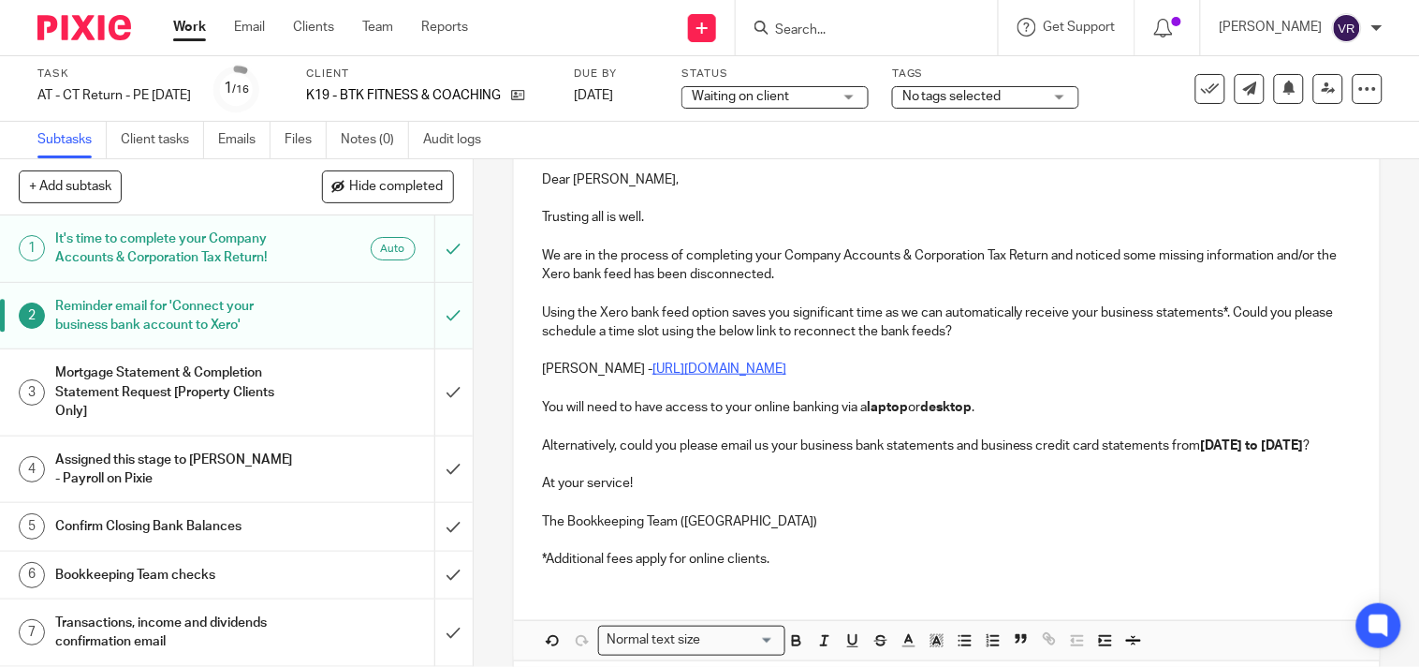
scroll to position [169, 0]
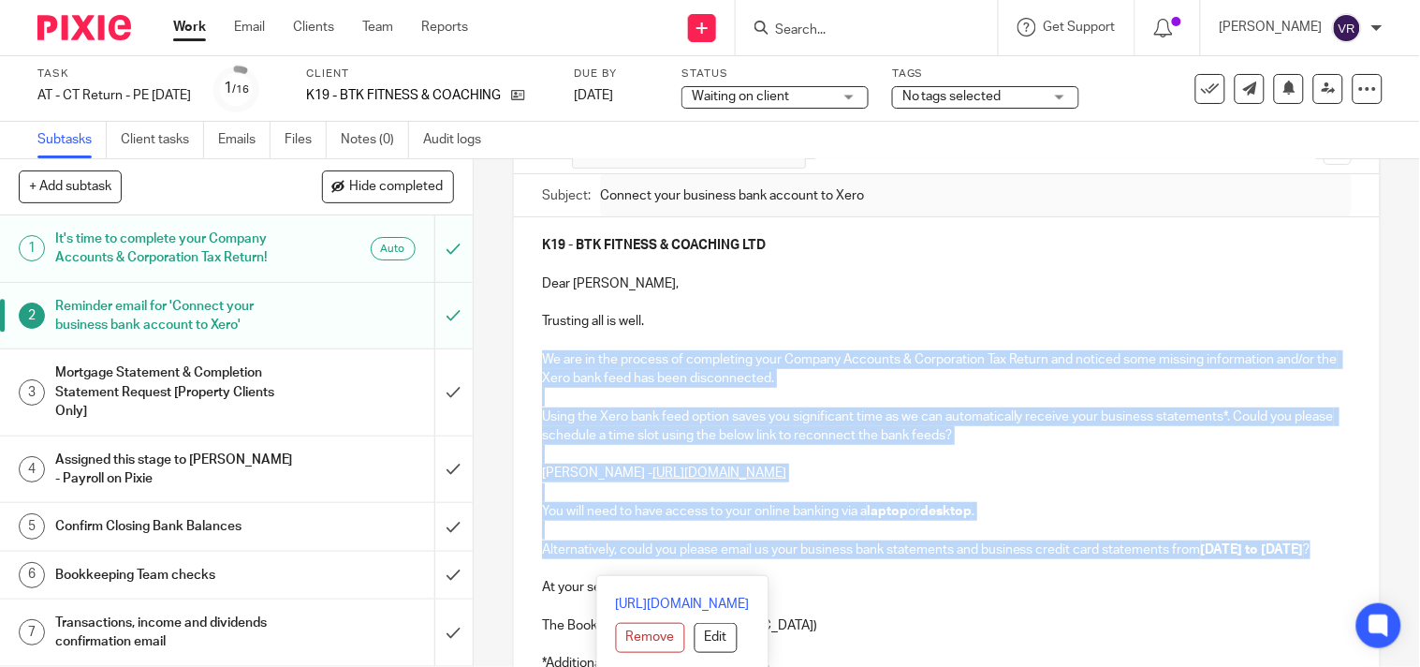
drag, startPoint x: 532, startPoint y: 357, endPoint x: 930, endPoint y: 571, distance: 452.0
click at [930, 571] on div "K19 - BTK FITNESS & COACHING LTD Dear Brendon, Trusting all is well. We are in …" at bounding box center [947, 451] width 866 height 469
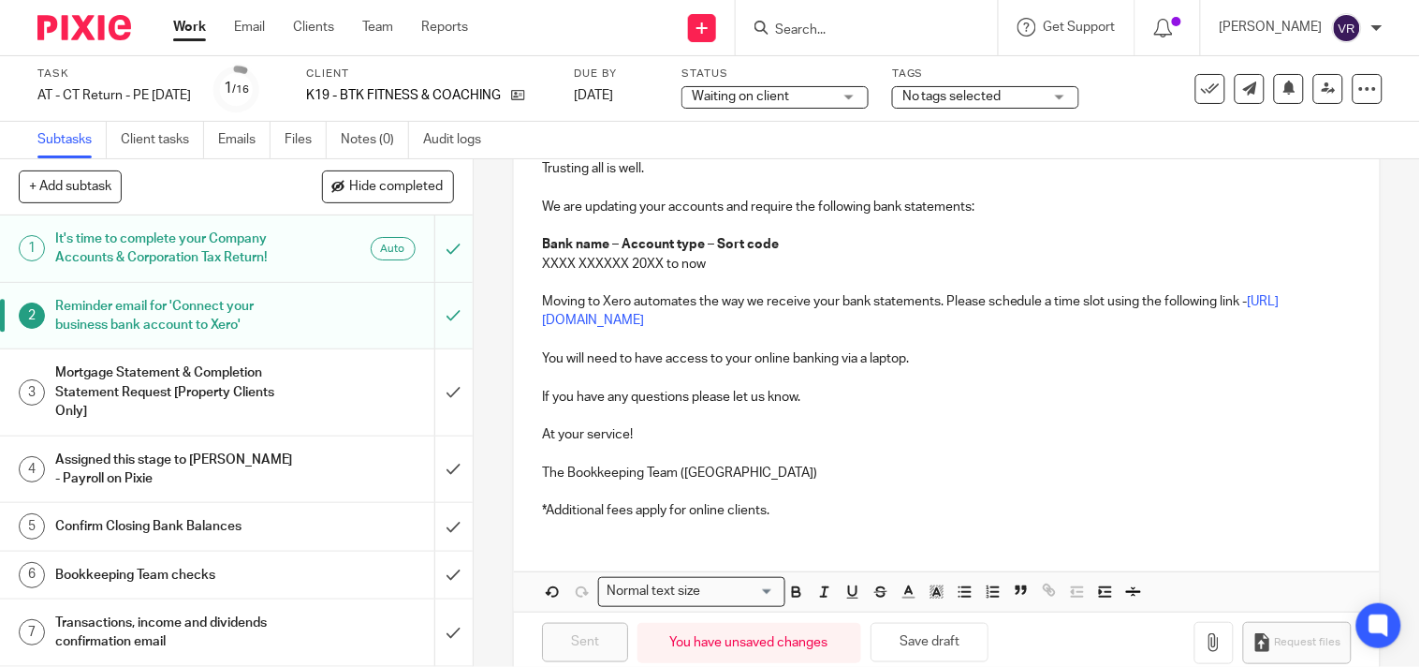
scroll to position [358, 0]
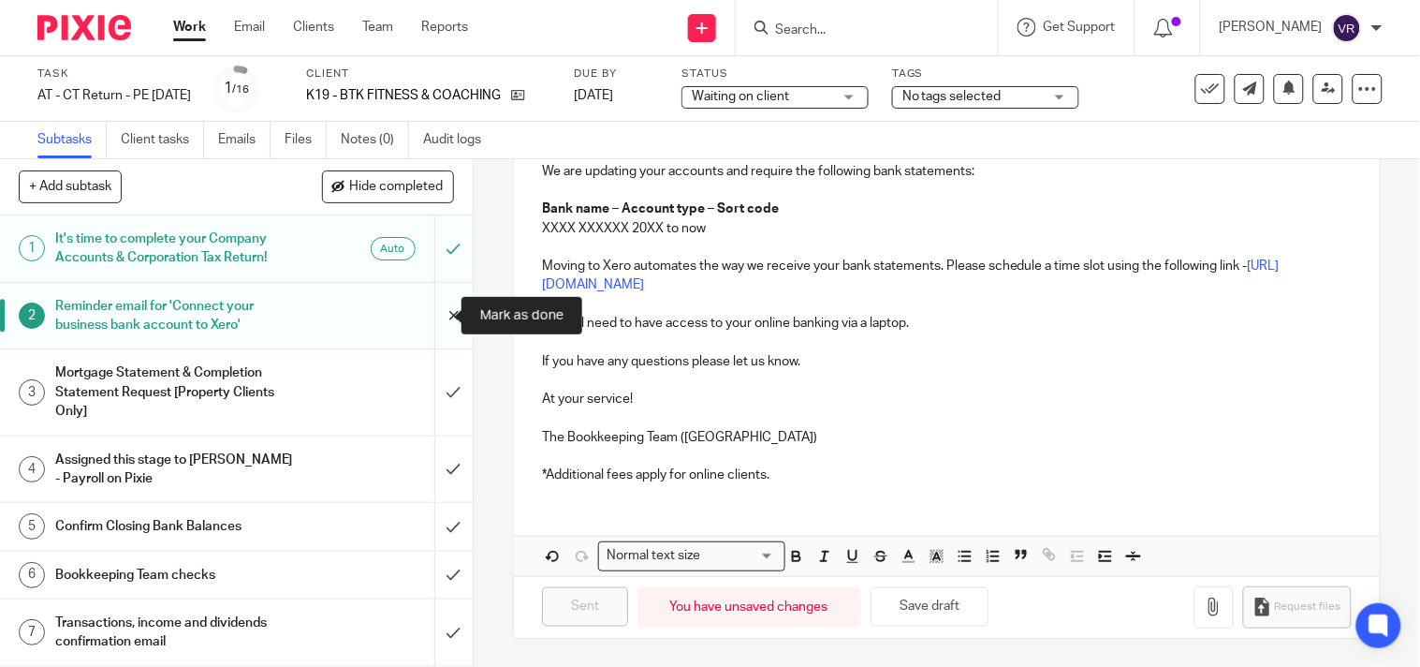
click at [438, 315] on input "submit" at bounding box center [236, 316] width 473 height 66
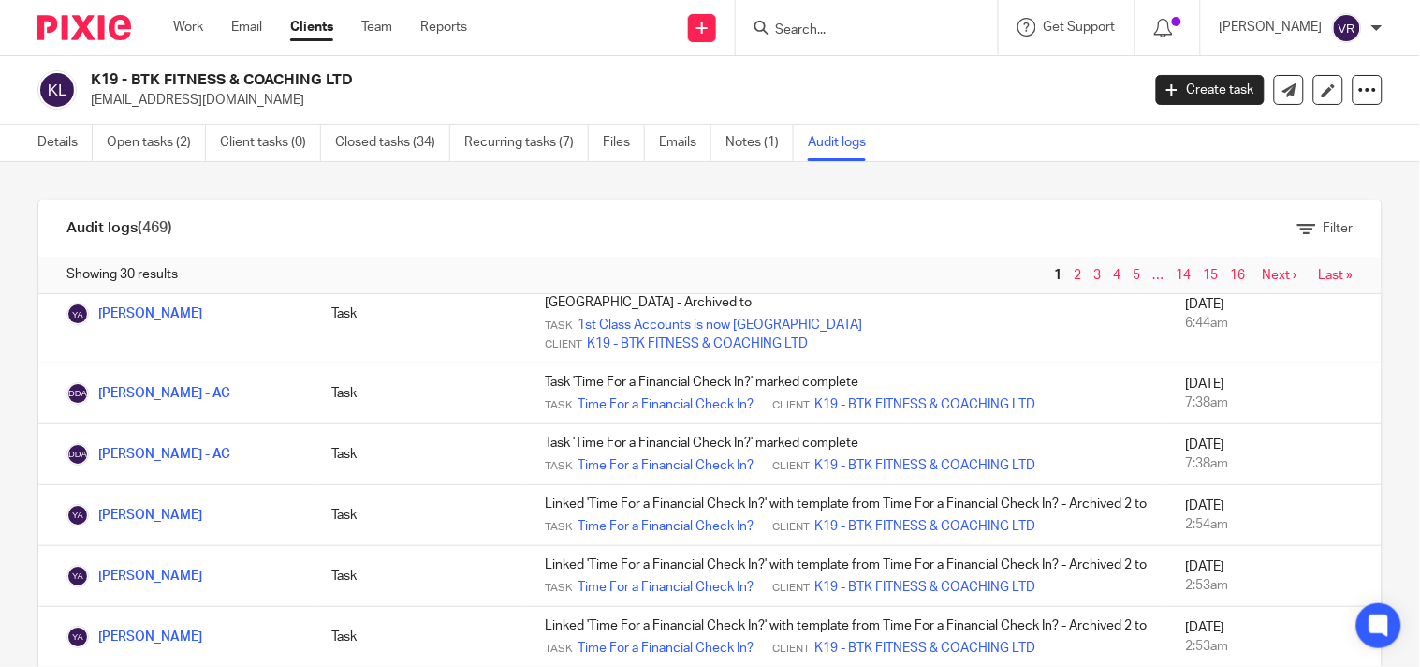
scroll to position [1738, 0]
click at [1075, 275] on link "2" at bounding box center [1078, 275] width 7 height 13
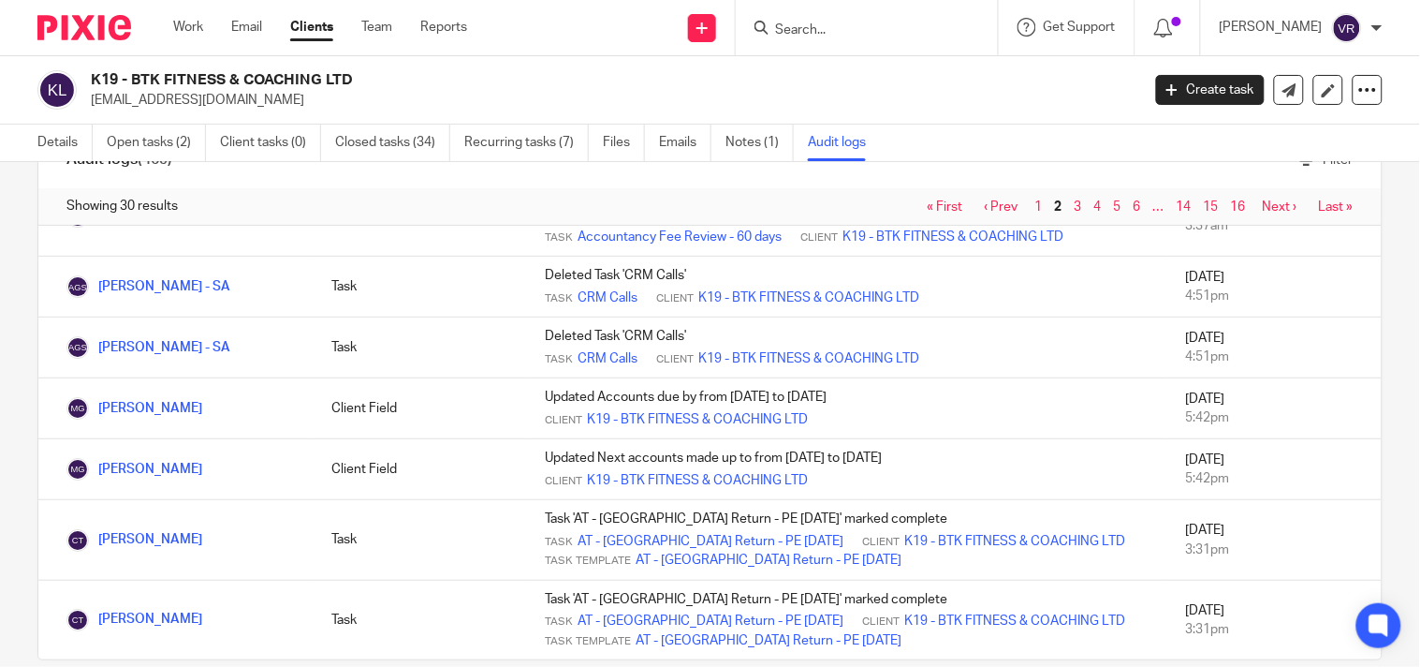
scroll to position [98, 0]
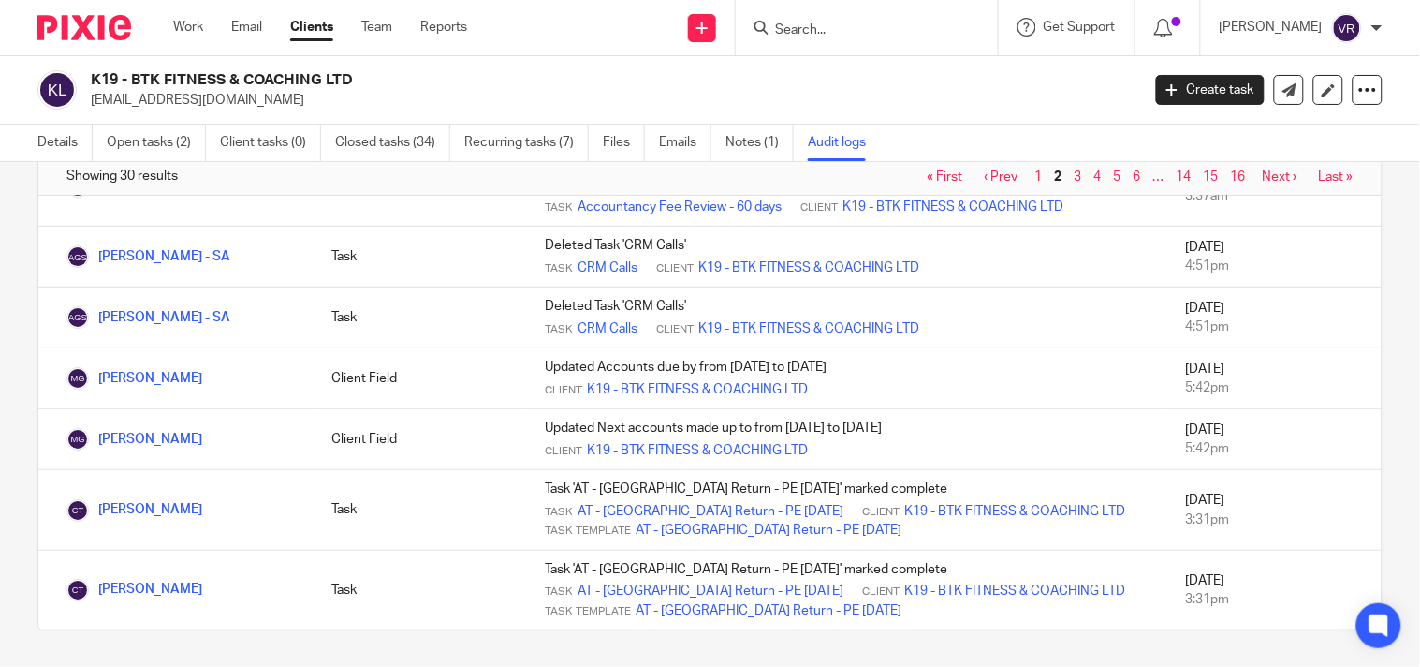
click at [1070, 173] on span "3" at bounding box center [1080, 177] width 20 height 22
click at [1075, 174] on link "3" at bounding box center [1078, 176] width 7 height 13
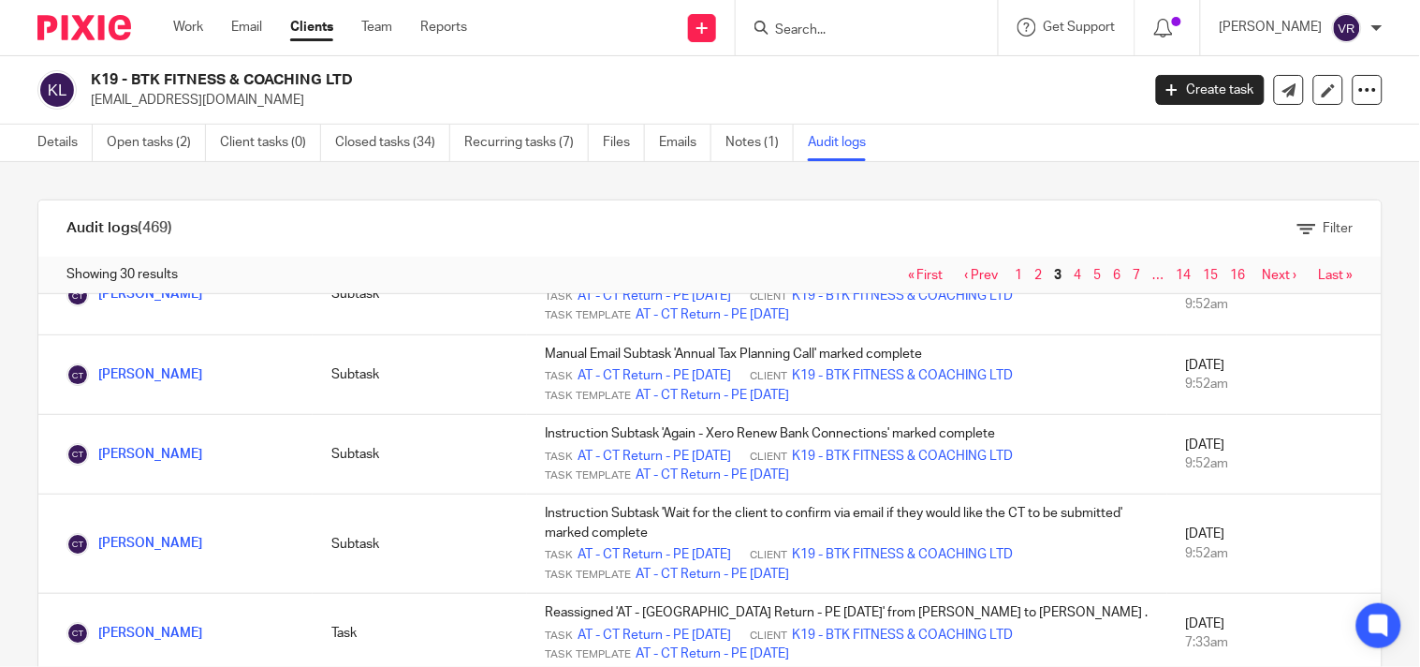
scroll to position [1560, 0]
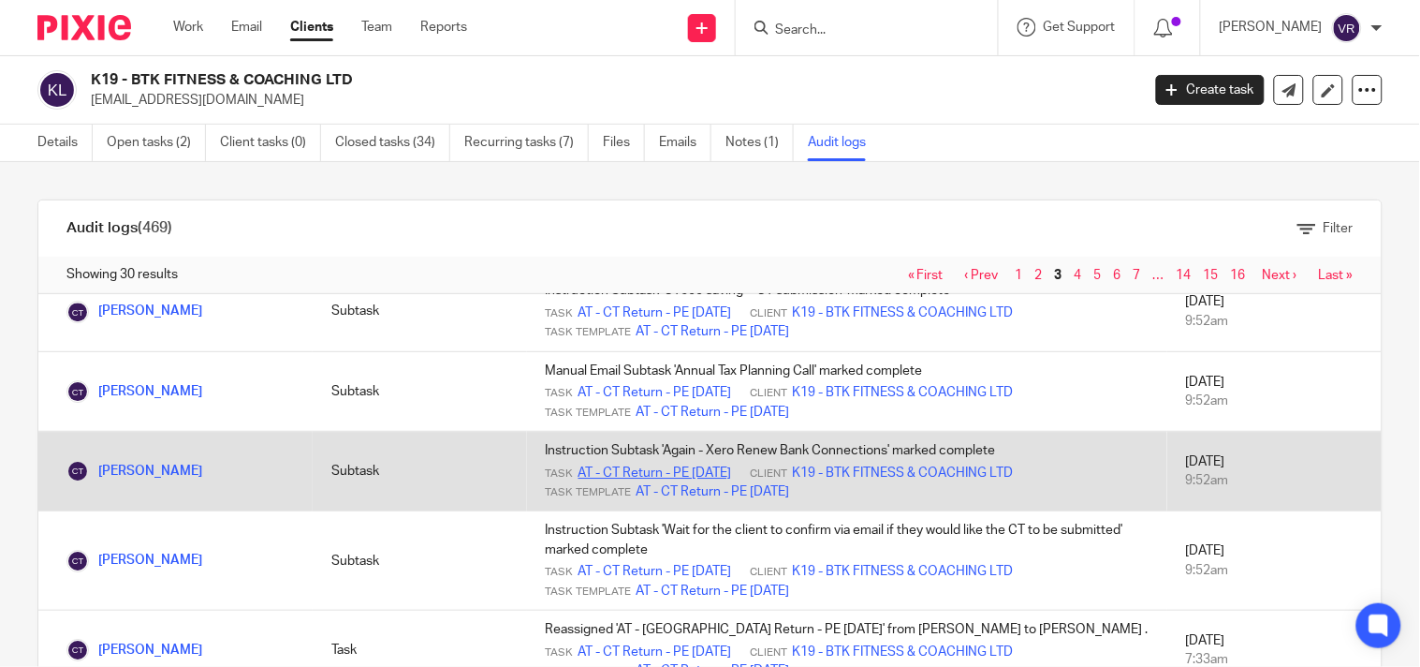
click at [672, 463] on link "AT - CT Return - PE 31-08-2024" at bounding box center [656, 472] width 154 height 19
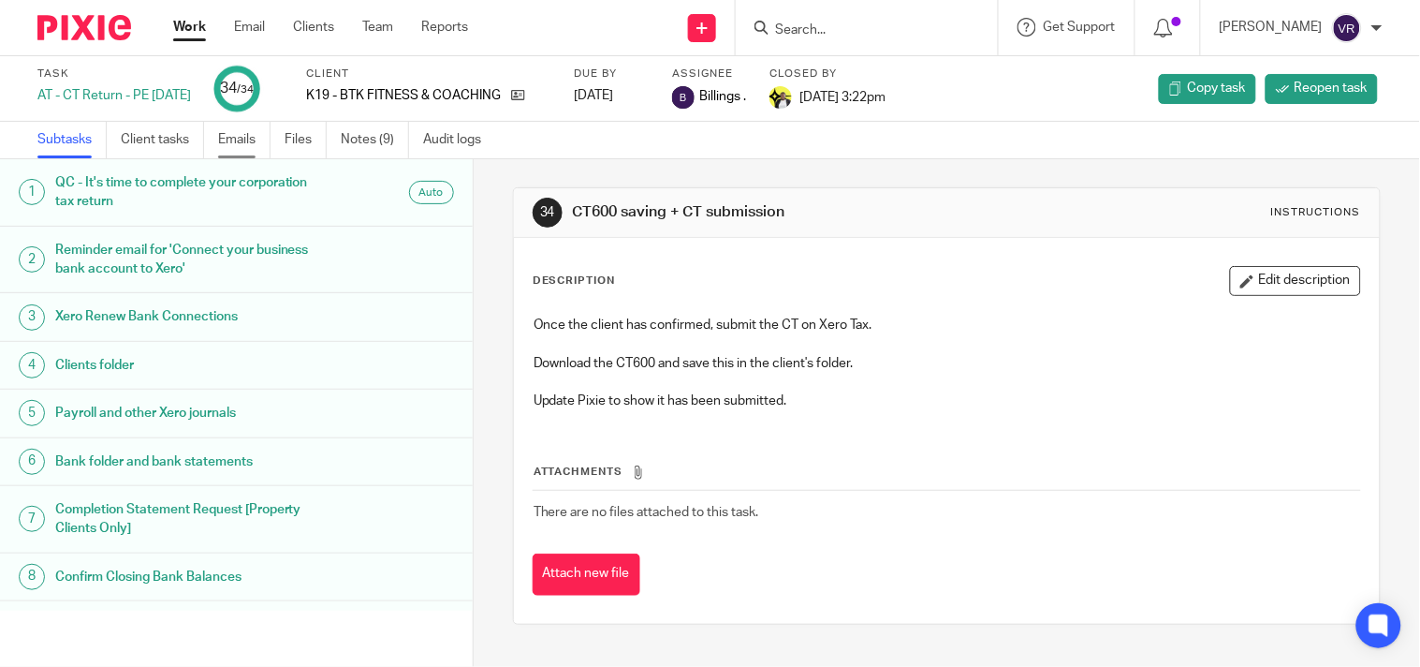
click at [239, 143] on link "Emails" at bounding box center [244, 140] width 52 height 37
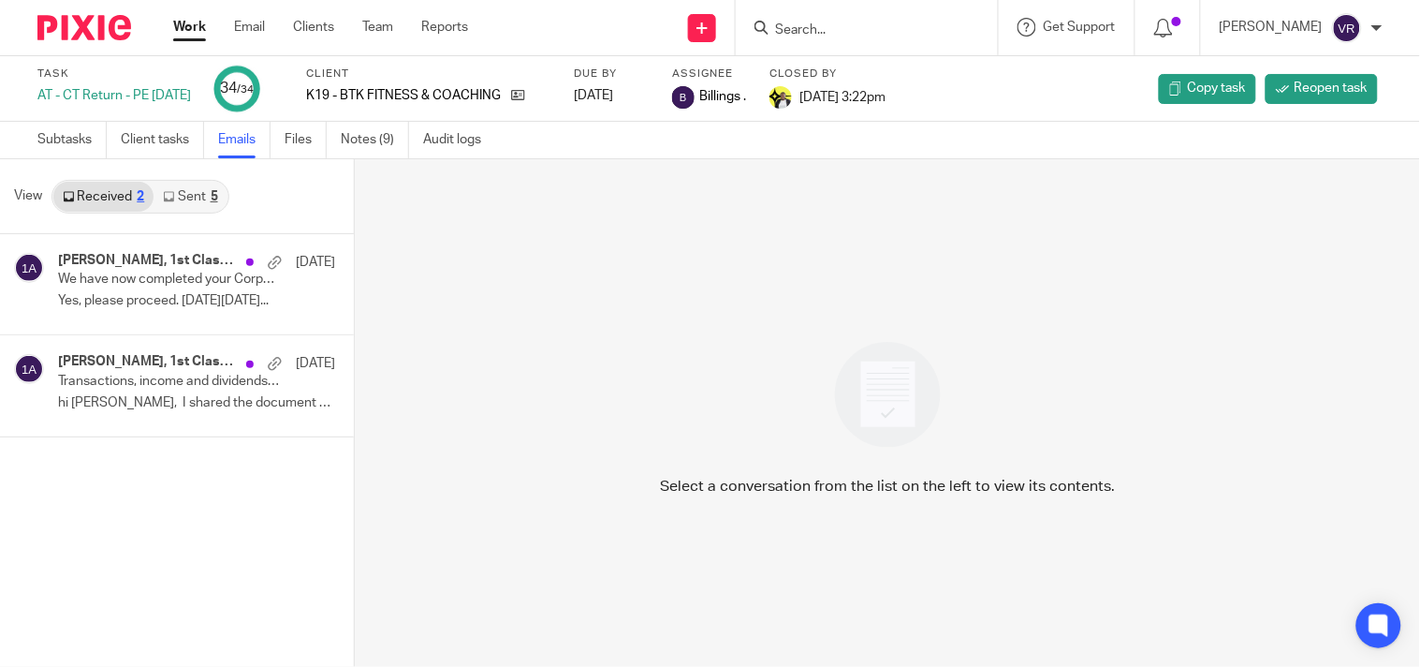
click at [193, 206] on link "Sent 5" at bounding box center [190, 197] width 73 height 30
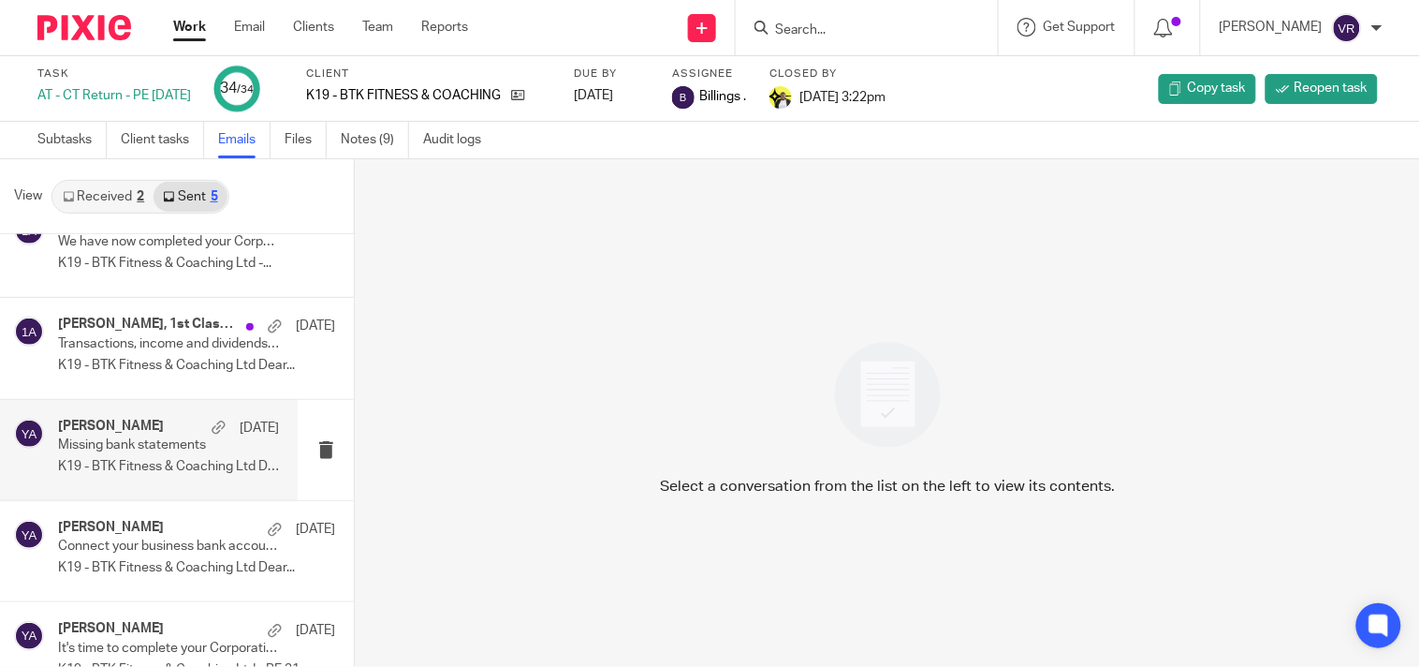
scroll to position [75, 0]
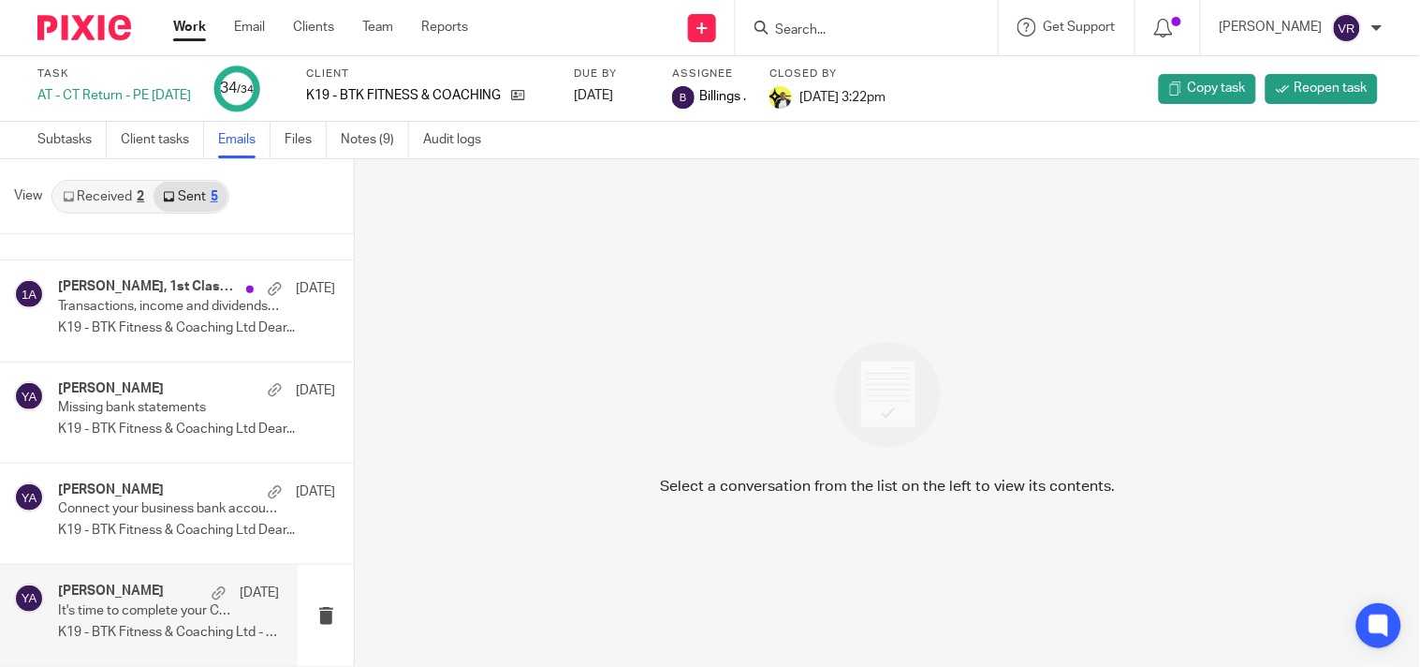
click at [146, 610] on p "It's time to complete your Corporation Tax Return!" at bounding box center [146, 611] width 177 height 16
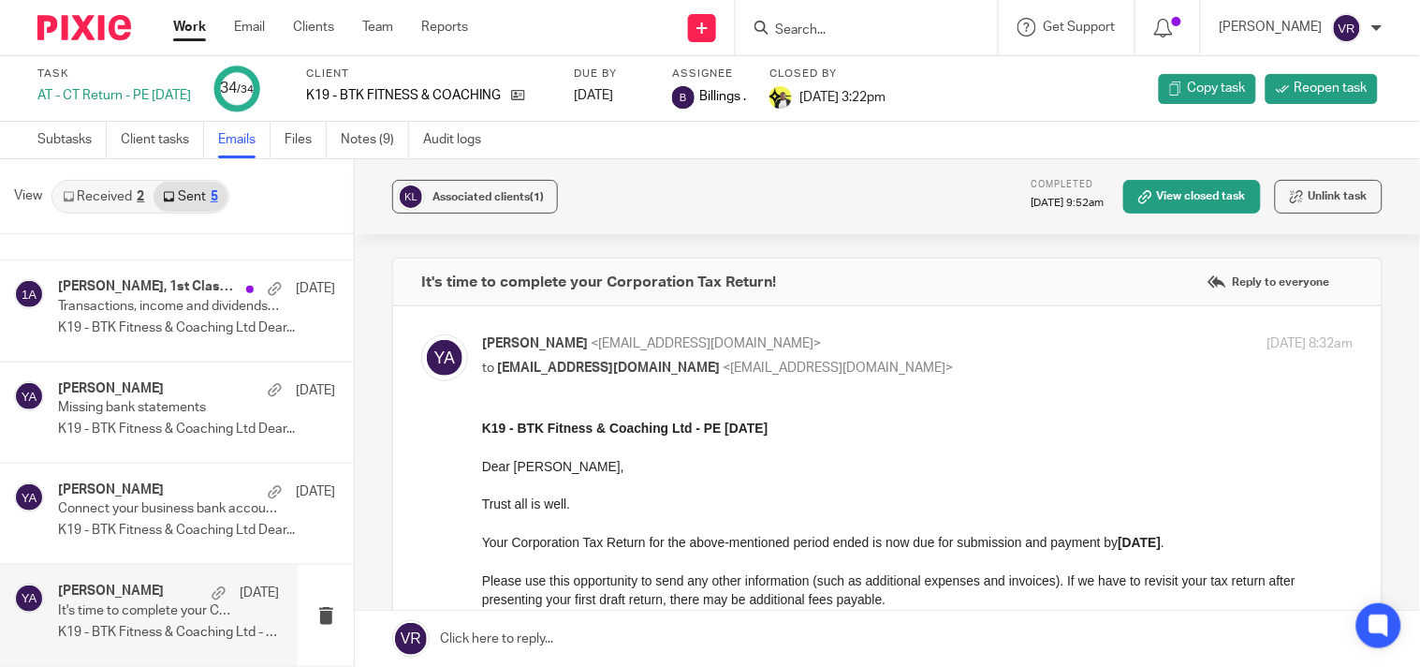
scroll to position [0, 0]
click at [171, 521] on div "Yemi Ajala 2 Sep 2024 Connect your business bank account to Xero K19 - BTK Fitn…" at bounding box center [168, 513] width 221 height 63
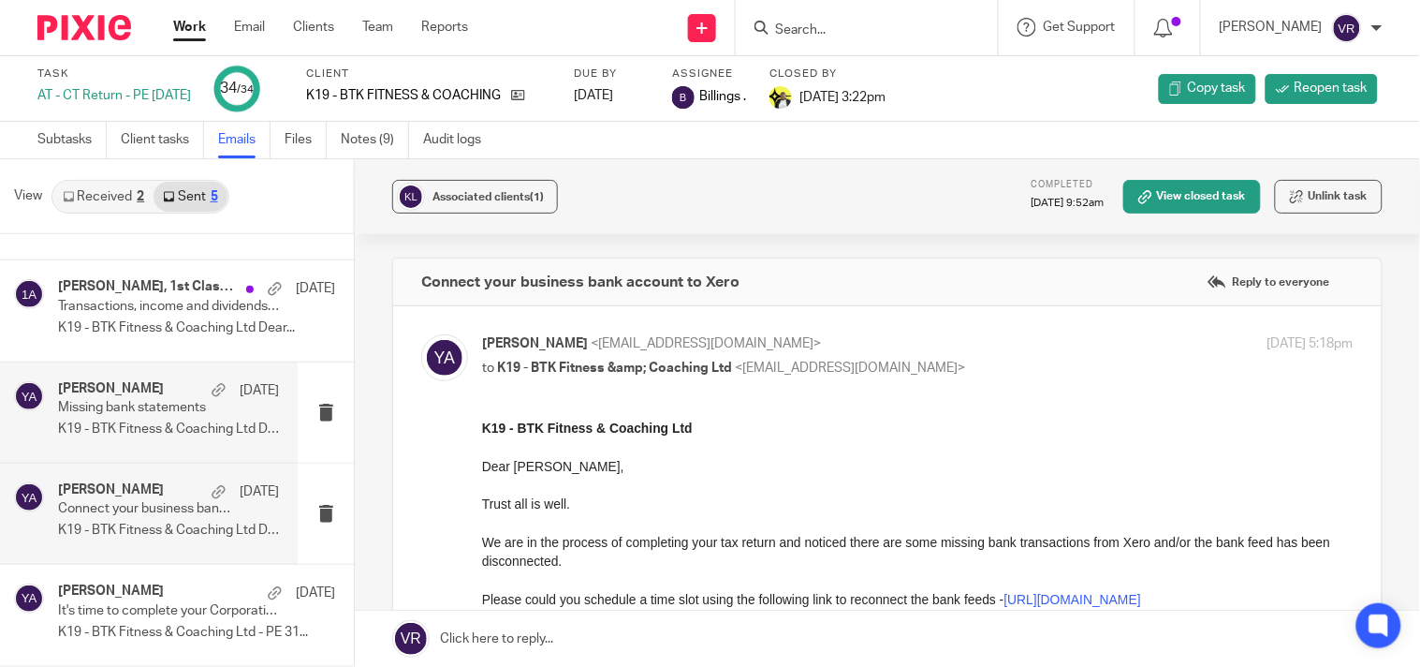
click at [171, 432] on p "K19 - BTK Fitness & Coaching Ltd Dear..." at bounding box center [168, 429] width 221 height 16
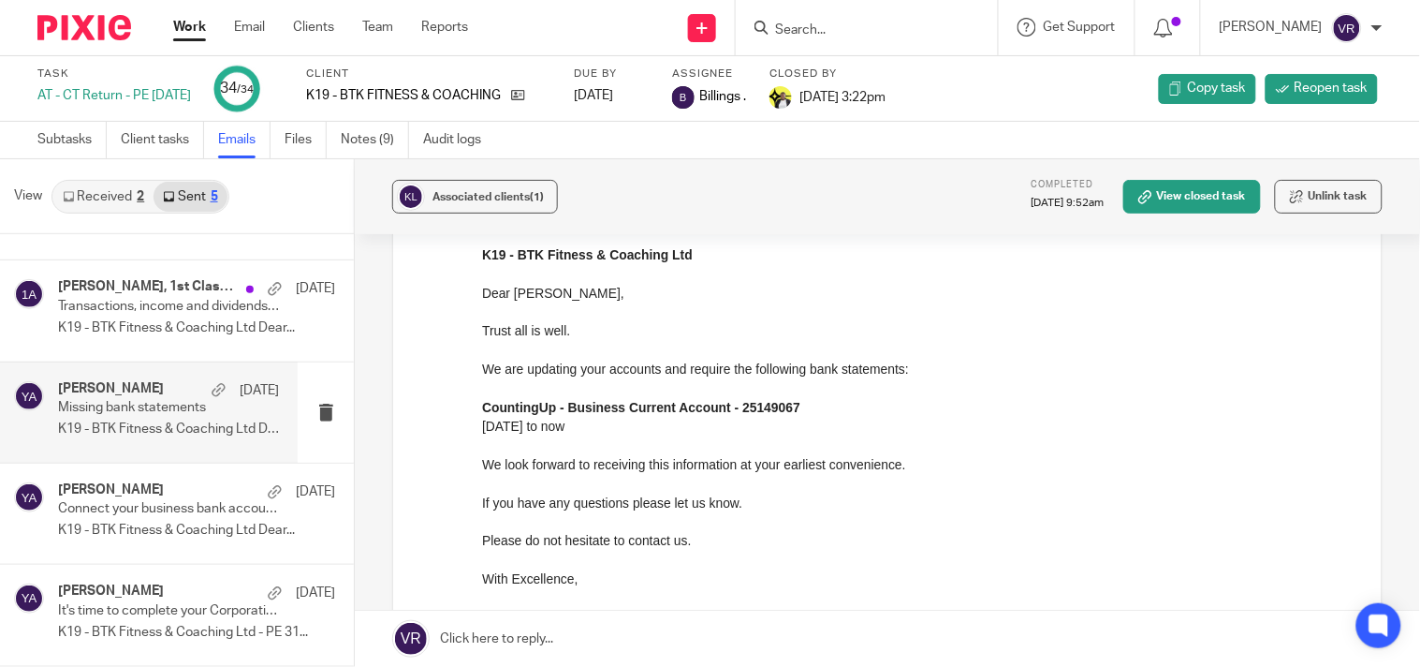
scroll to position [208, 0]
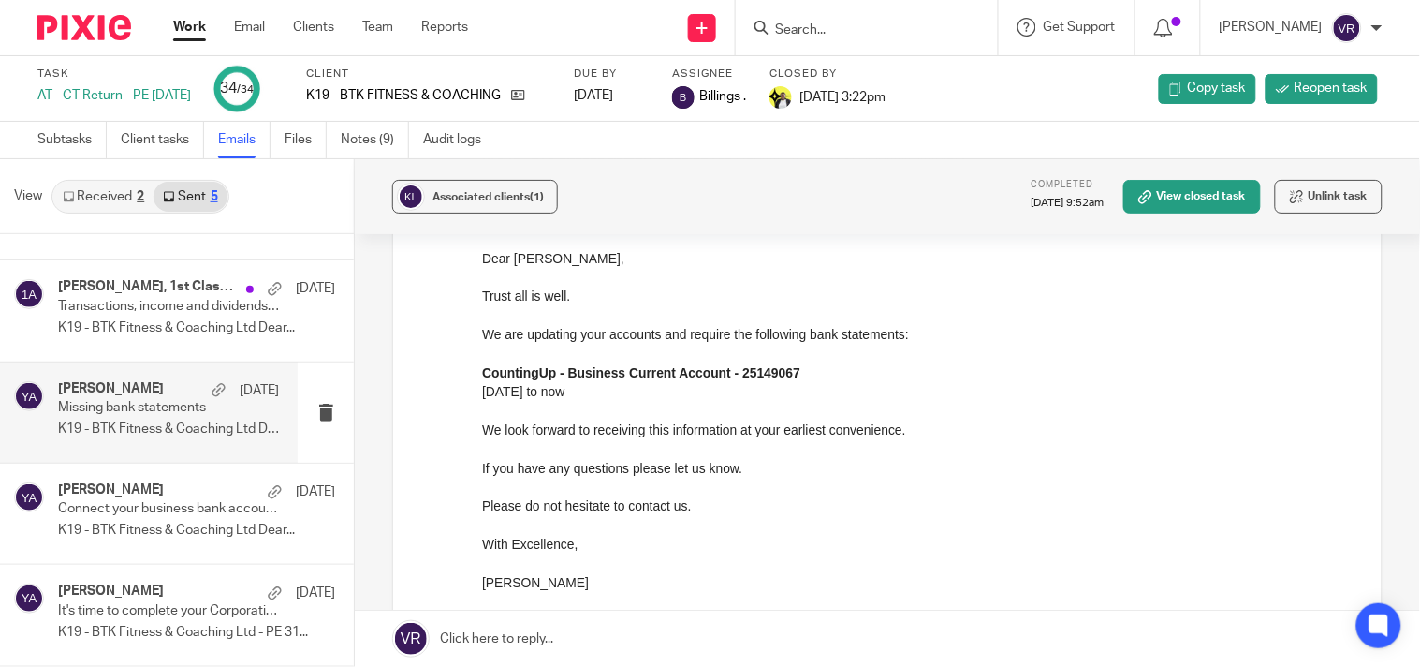
drag, startPoint x: 961, startPoint y: 582, endPoint x: 637, endPoint y: 389, distance: 377.0
drag, startPoint x: 643, startPoint y: 393, endPoint x: 479, endPoint y: 371, distance: 165.4
click at [481, 371] on html "K19 - BTK Fitness & Coaching Ltd Dear Brendon, Trust all is well. We are updati…" at bounding box center [917, 401] width 872 height 382
copy div "CountingUp - Business Current Account - 25149067 01st November 2023 to now"
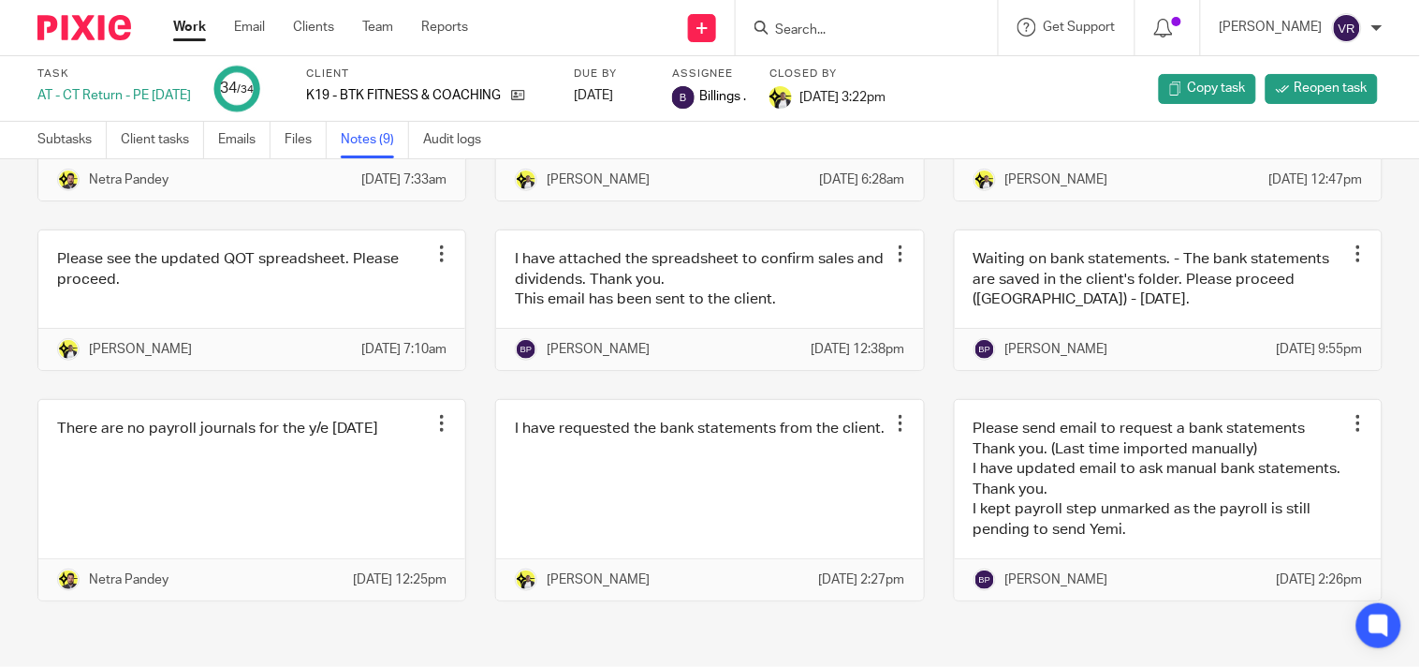
scroll to position [268, 0]
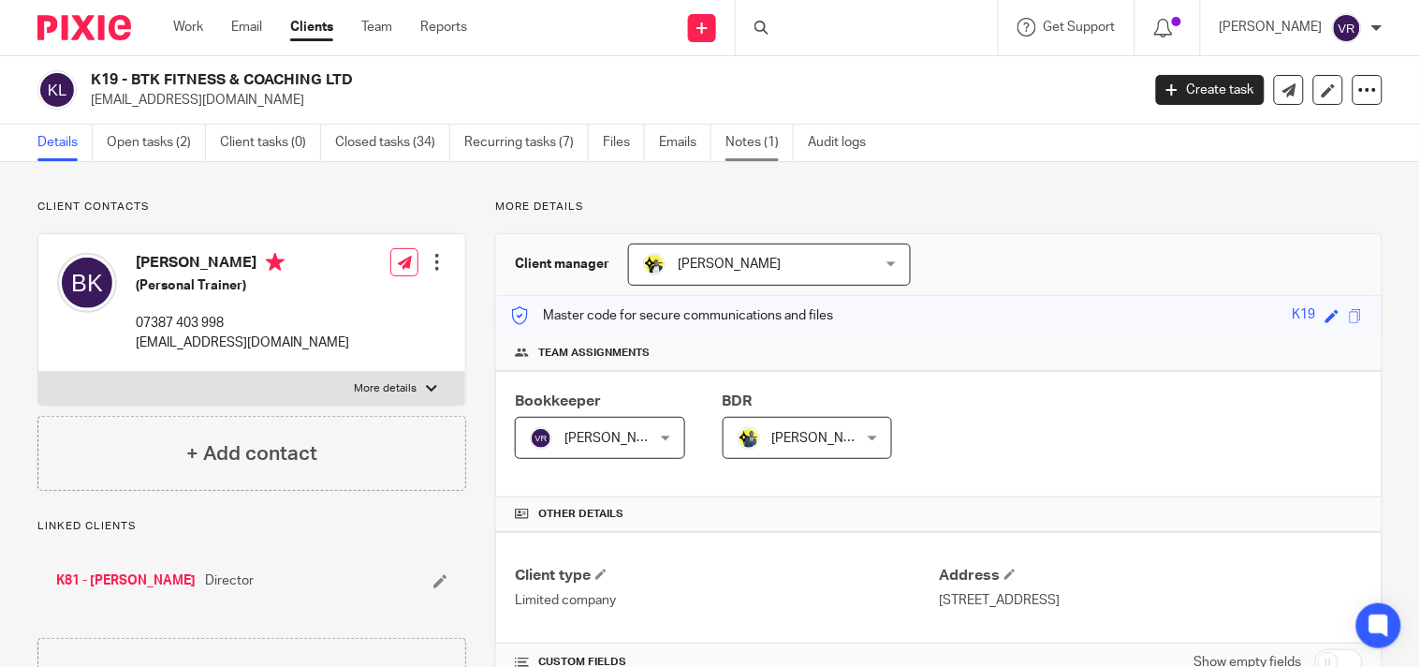
click at [741, 148] on link "Notes (1)" at bounding box center [760, 143] width 68 height 37
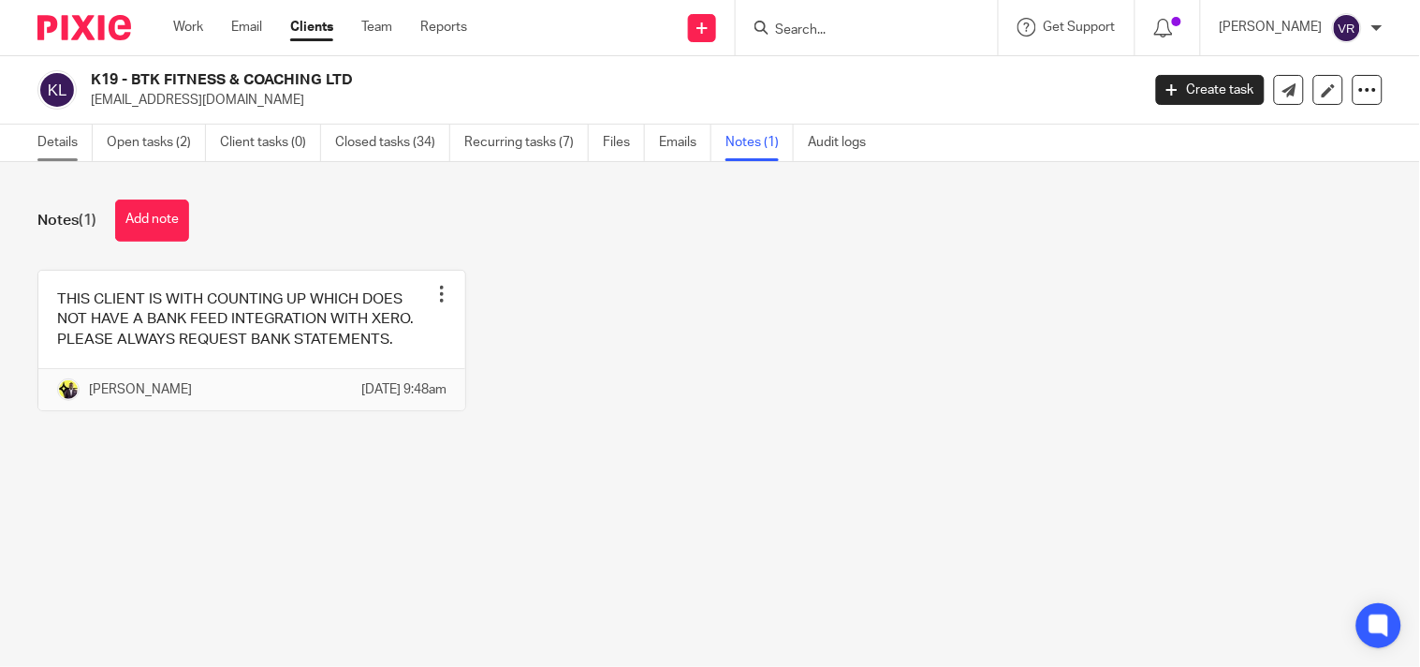
click at [39, 143] on link "Details" at bounding box center [64, 143] width 55 height 37
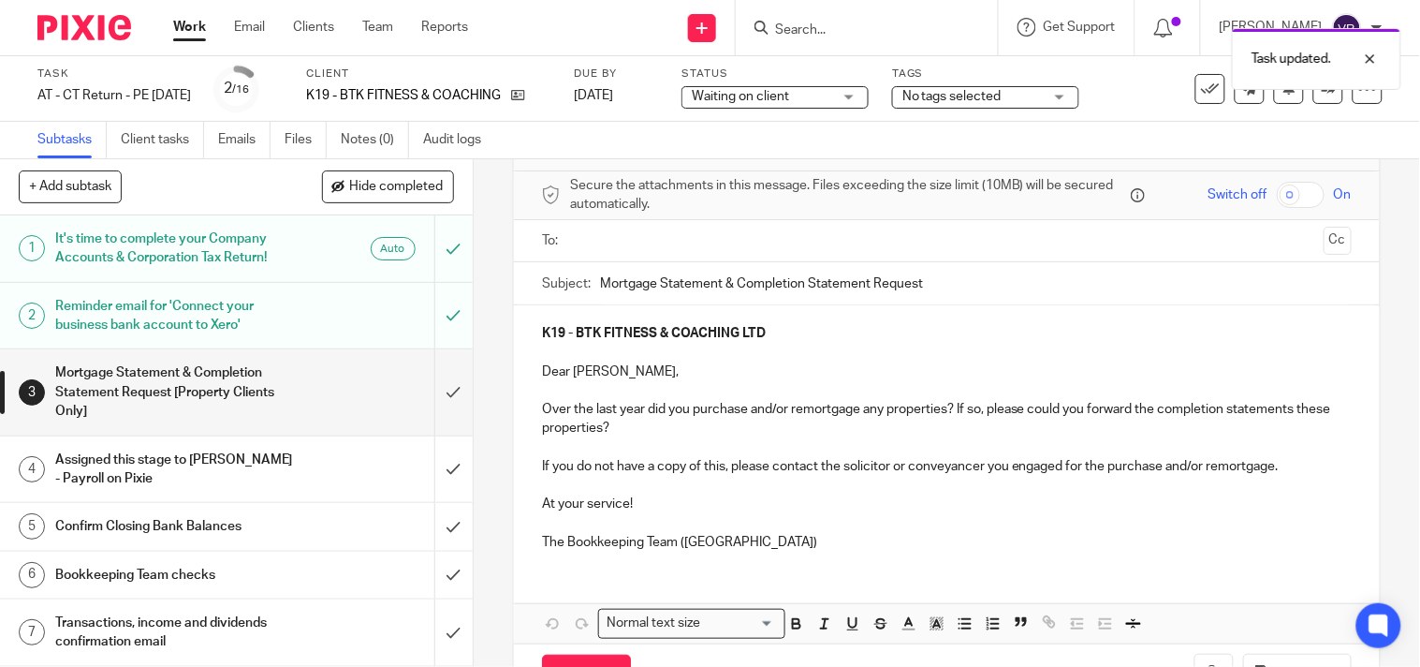
scroll to position [40, 0]
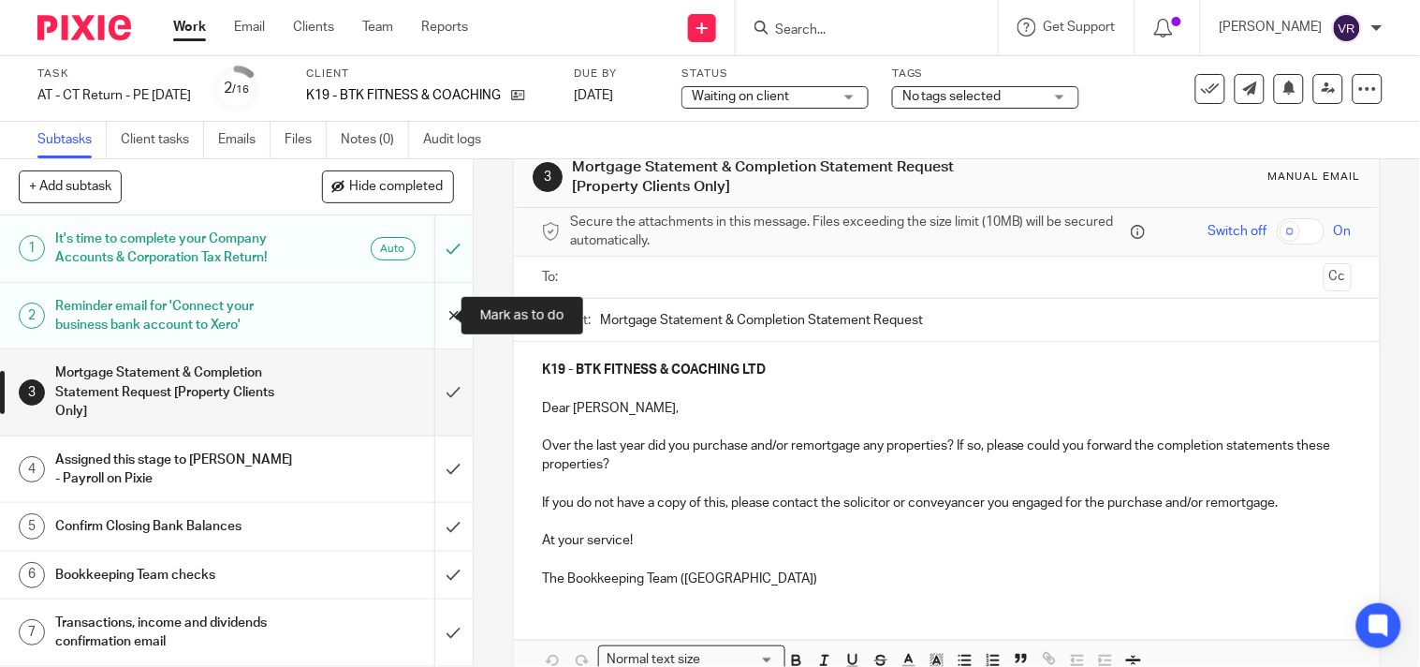
click at [423, 328] on input "submit" at bounding box center [236, 316] width 473 height 66
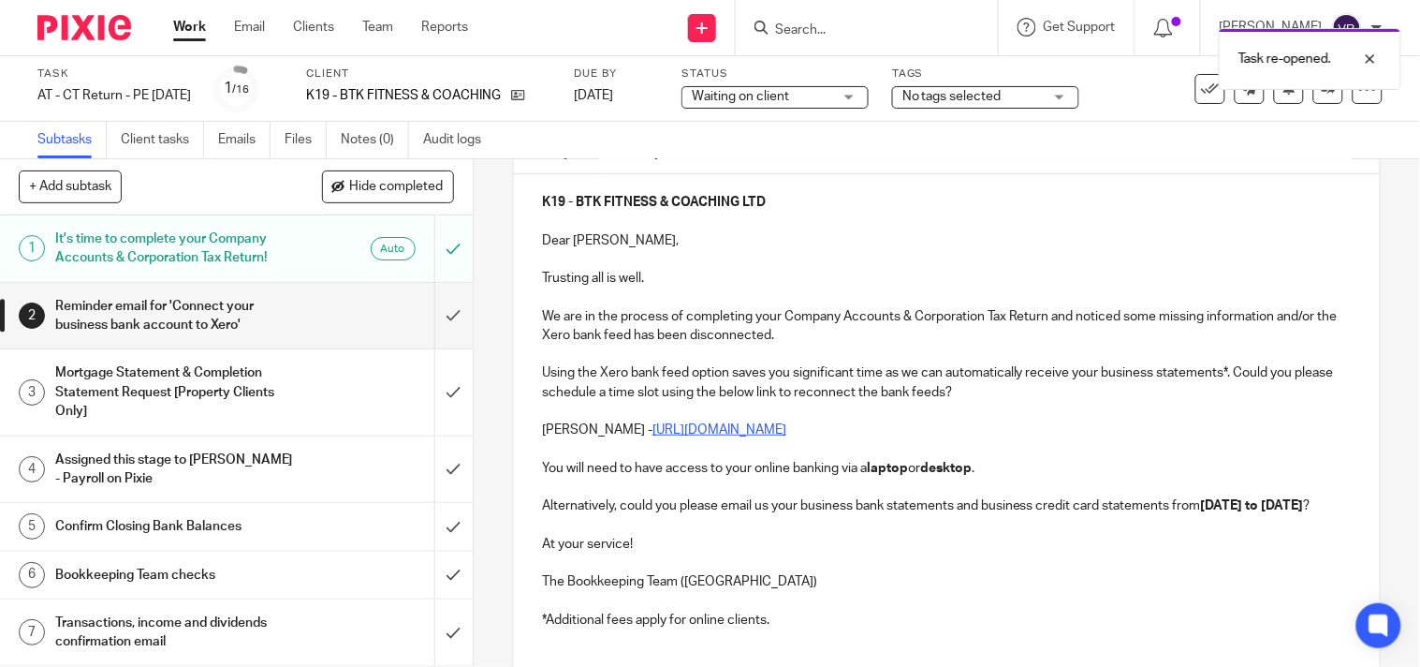
scroll to position [312, 0]
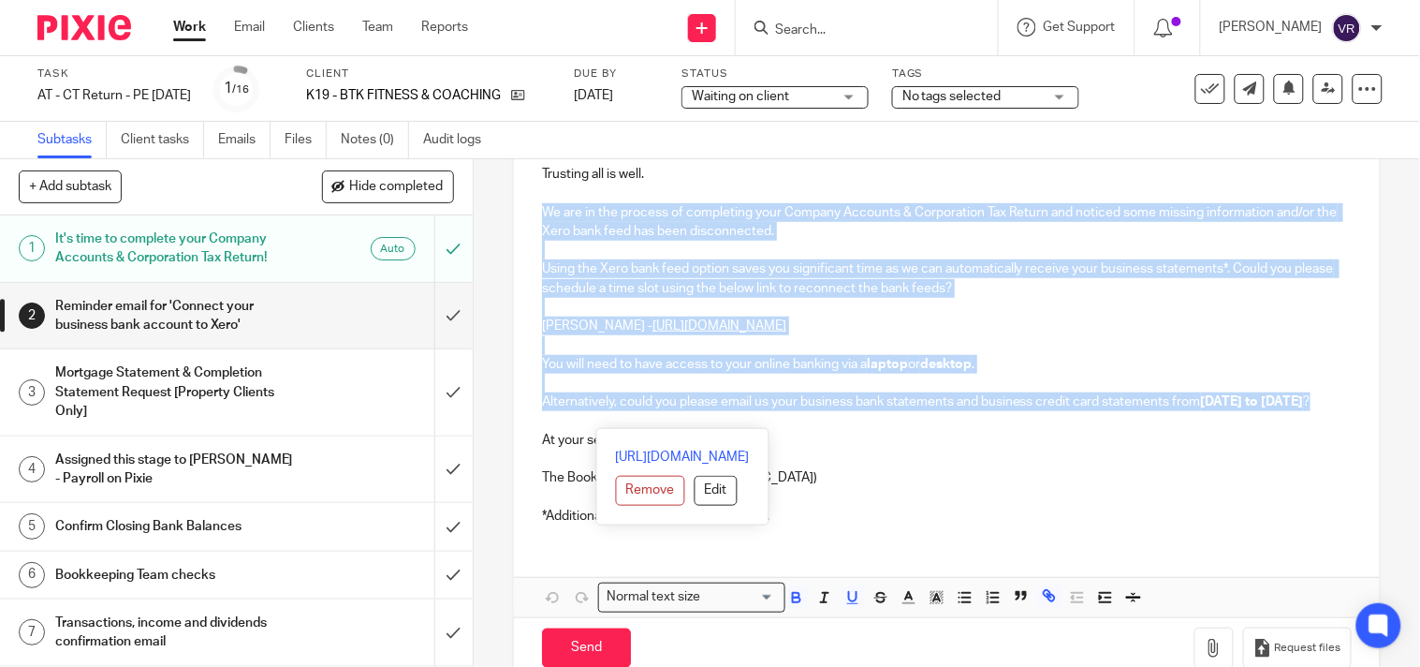
drag, startPoint x: 698, startPoint y: 422, endPoint x: 540, endPoint y: 216, distance: 259.7
click at [540, 216] on div "K19 - BTK FITNESS & COACHING LTD Dear Brendon, Trusting all is well. We are in …" at bounding box center [947, 304] width 866 height 469
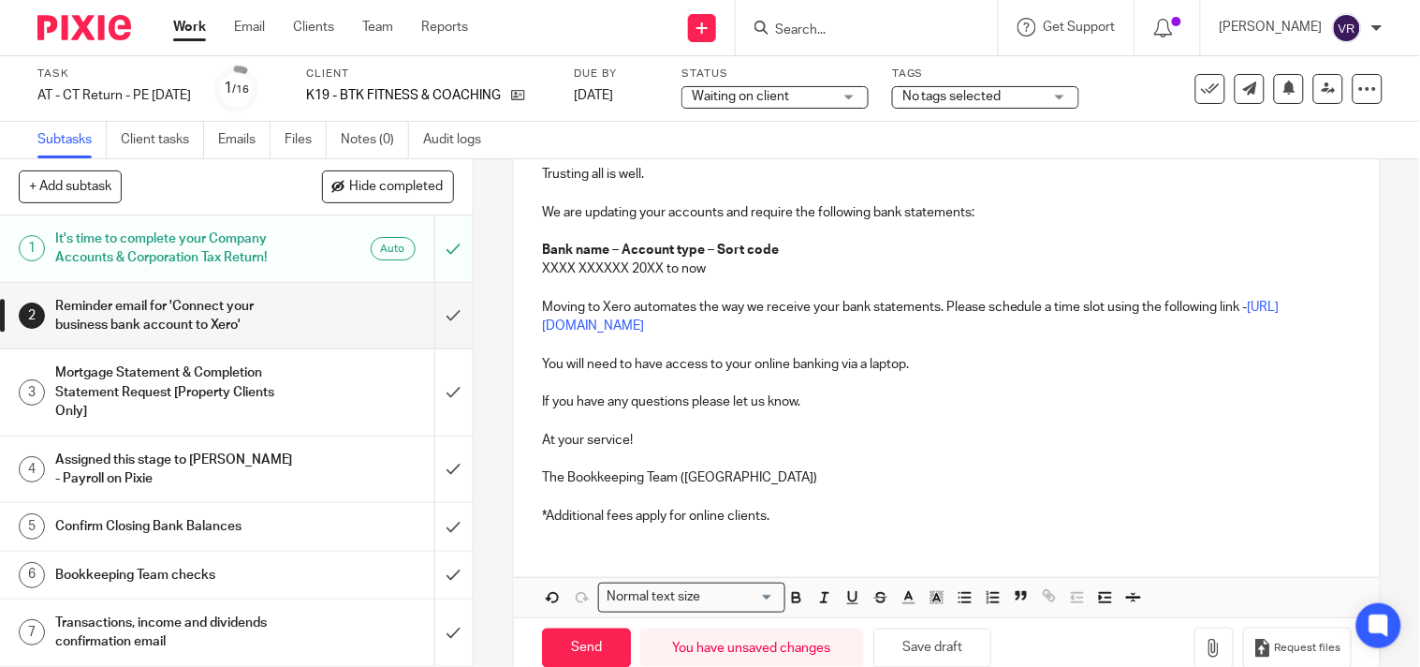
click at [534, 305] on div "K19 - BTK FITNESS & COACHING LTD Dear Brendon, Trusting all is well. We are upd…" at bounding box center [947, 304] width 866 height 469
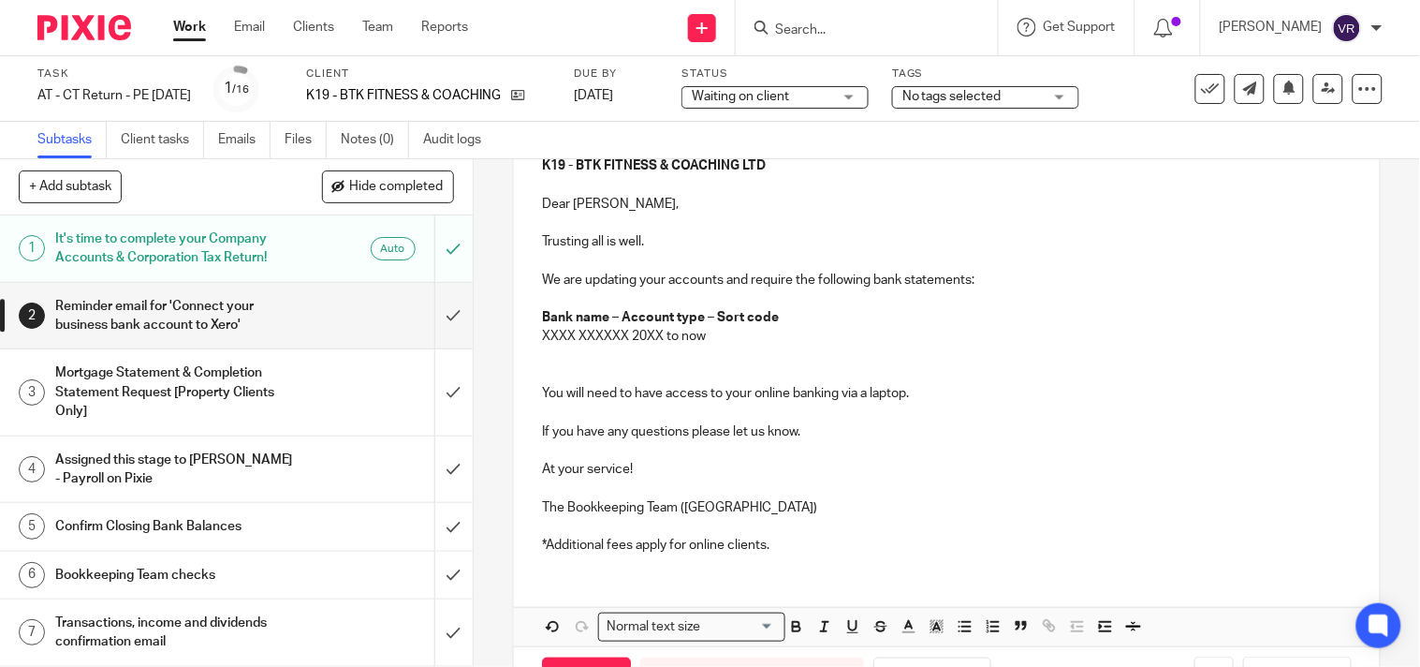
scroll to position [208, 0]
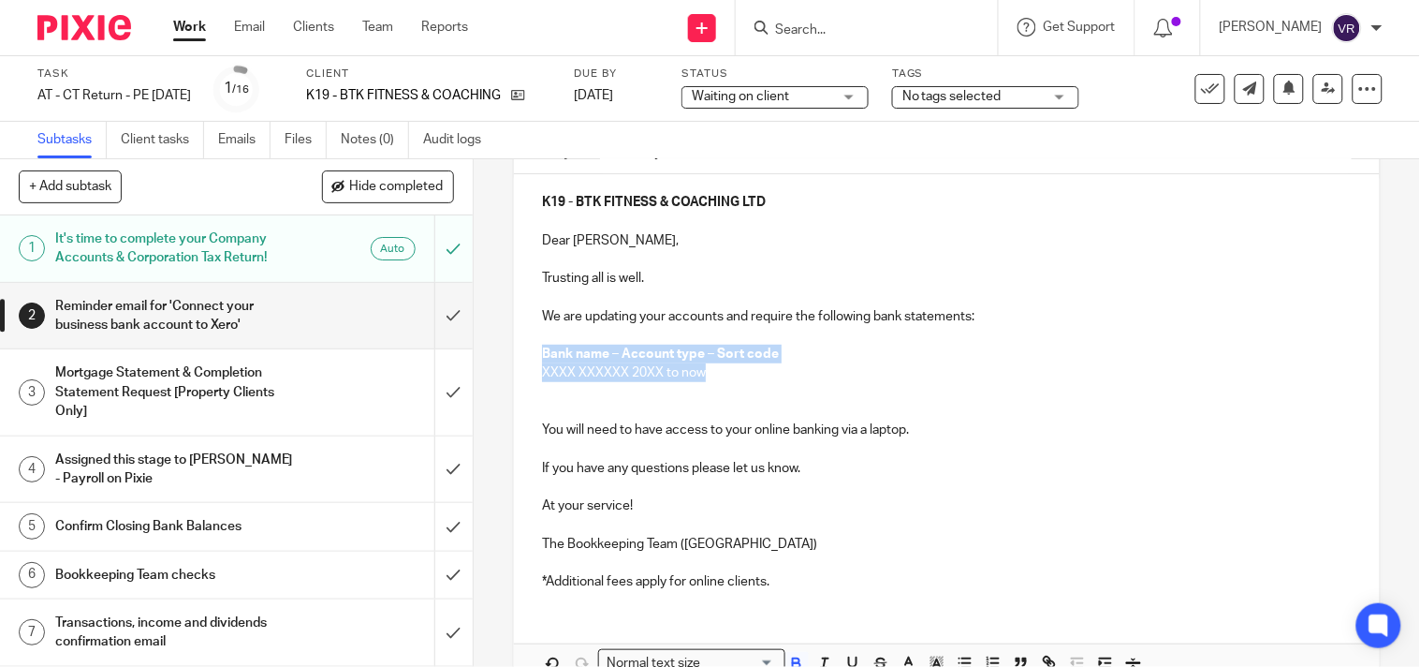
drag, startPoint x: 705, startPoint y: 375, endPoint x: 538, endPoint y: 350, distance: 168.5
click at [538, 350] on div "K19 - BTK FITNESS & COACHING LTD Dear Brendon, Trusting all is well. We are upd…" at bounding box center [947, 390] width 866 height 432
click at [675, 358] on strong "CountingUp - Business Current Account - 25149067" at bounding box center [699, 353] width 315 height 13
click at [662, 376] on p "01st November 2023 to now" at bounding box center [947, 372] width 810 height 19
click at [717, 374] on p "01st November 2023 to now" at bounding box center [947, 372] width 810 height 19
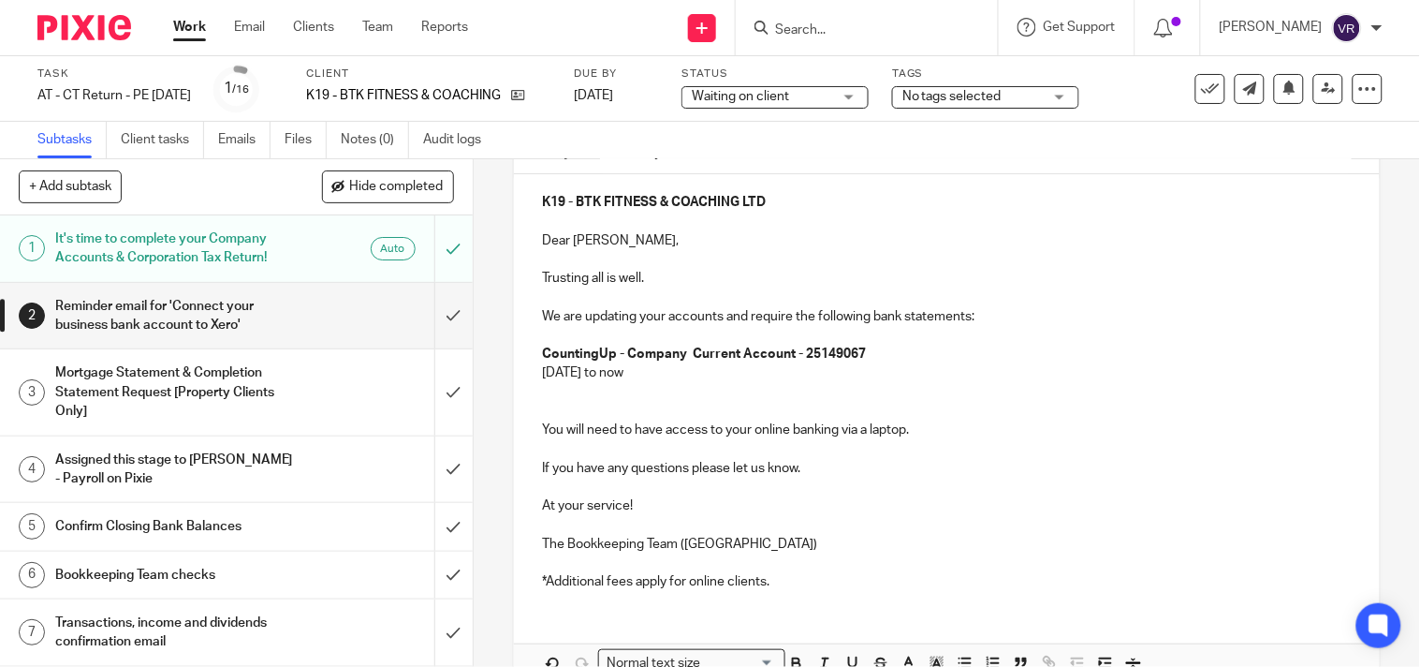
scroll to position [312, 0]
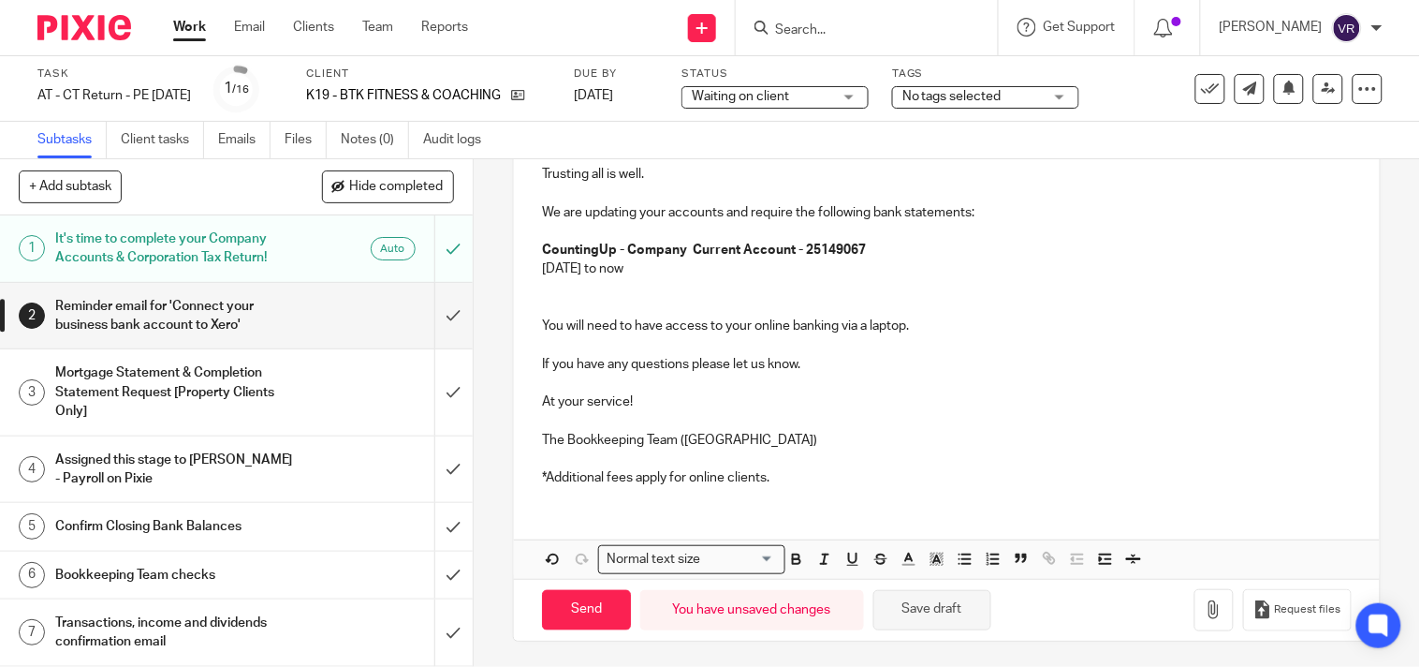
click at [922, 604] on button "Save draft" at bounding box center [932, 610] width 118 height 40
click at [535, 301] on div "K19 - BTK FITNESS & COACHING LTD Dear Brendon, Trusting all is well. We are upd…" at bounding box center [947, 286] width 866 height 432
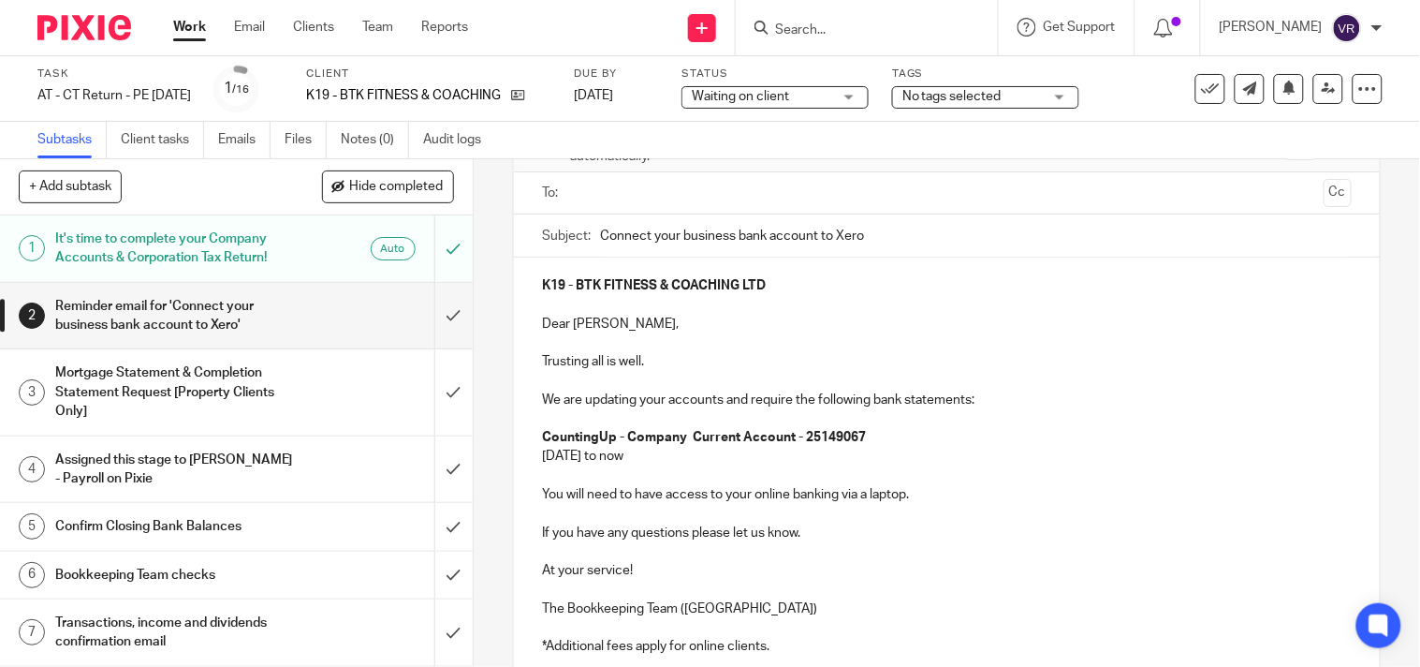
scroll to position [88, 0]
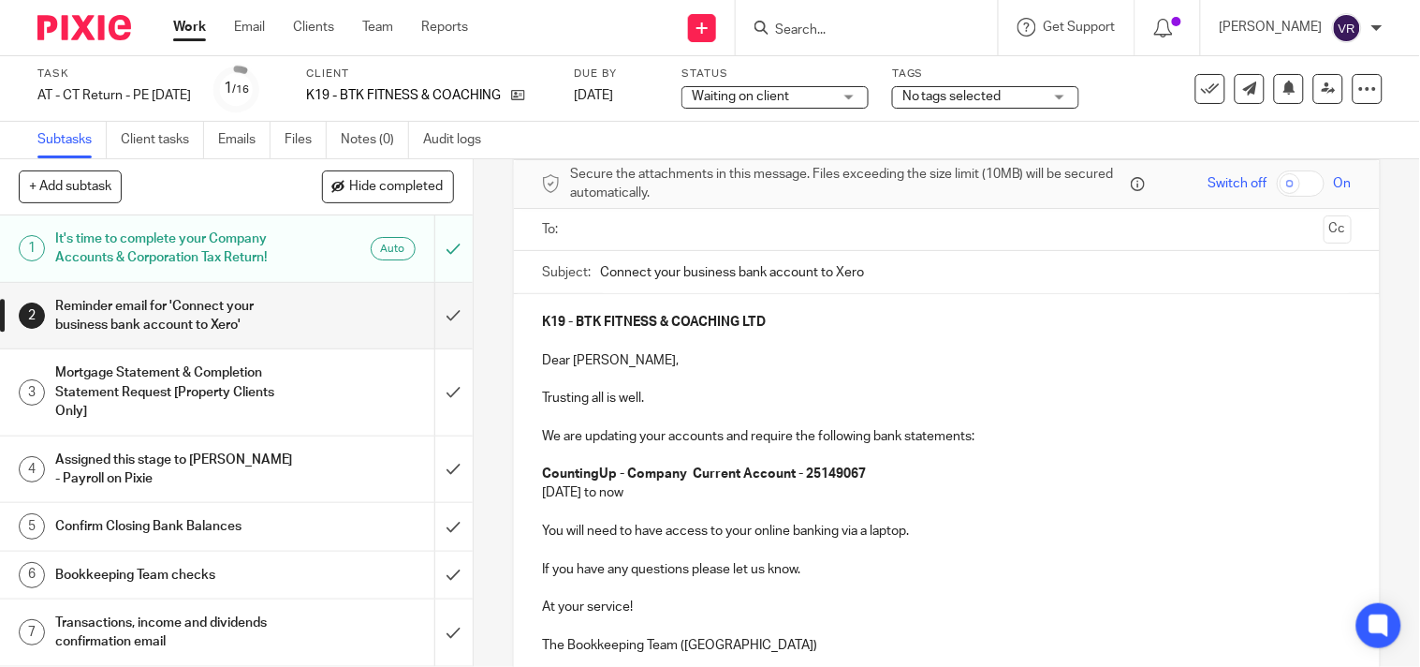
click at [698, 230] on input "text" at bounding box center [947, 230] width 740 height 22
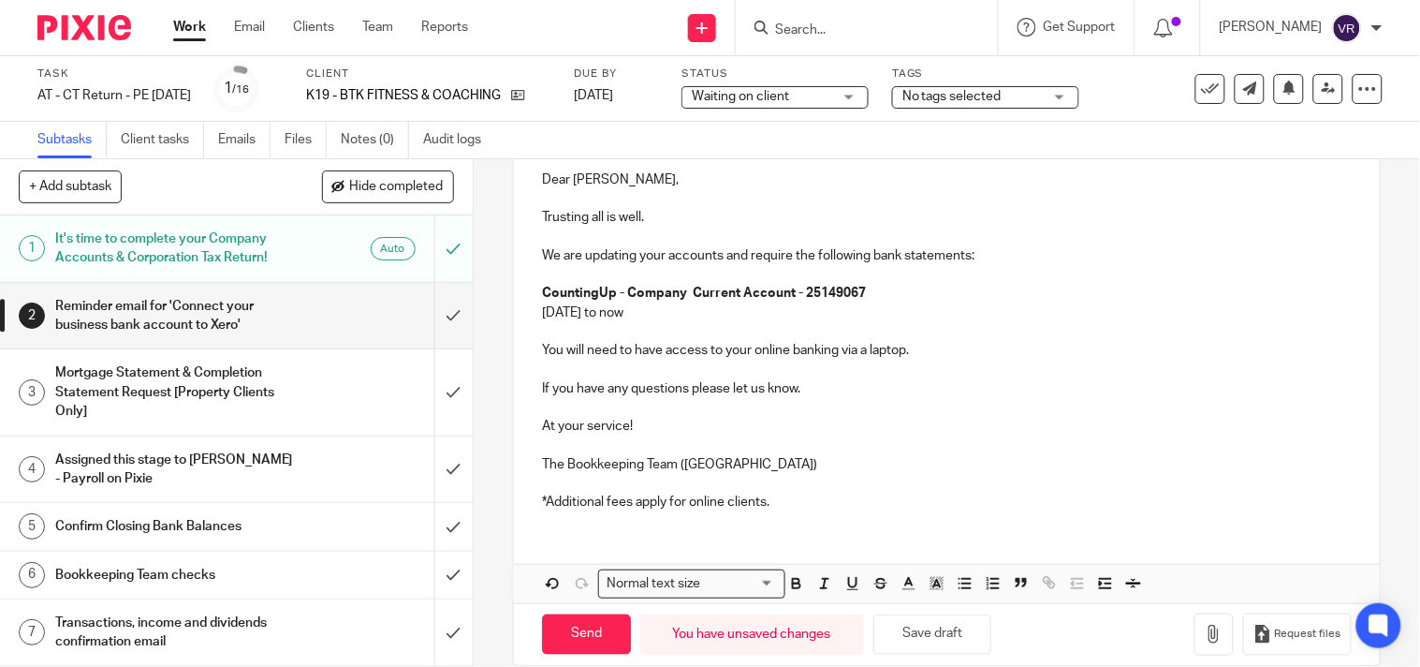
scroll to position [301, 0]
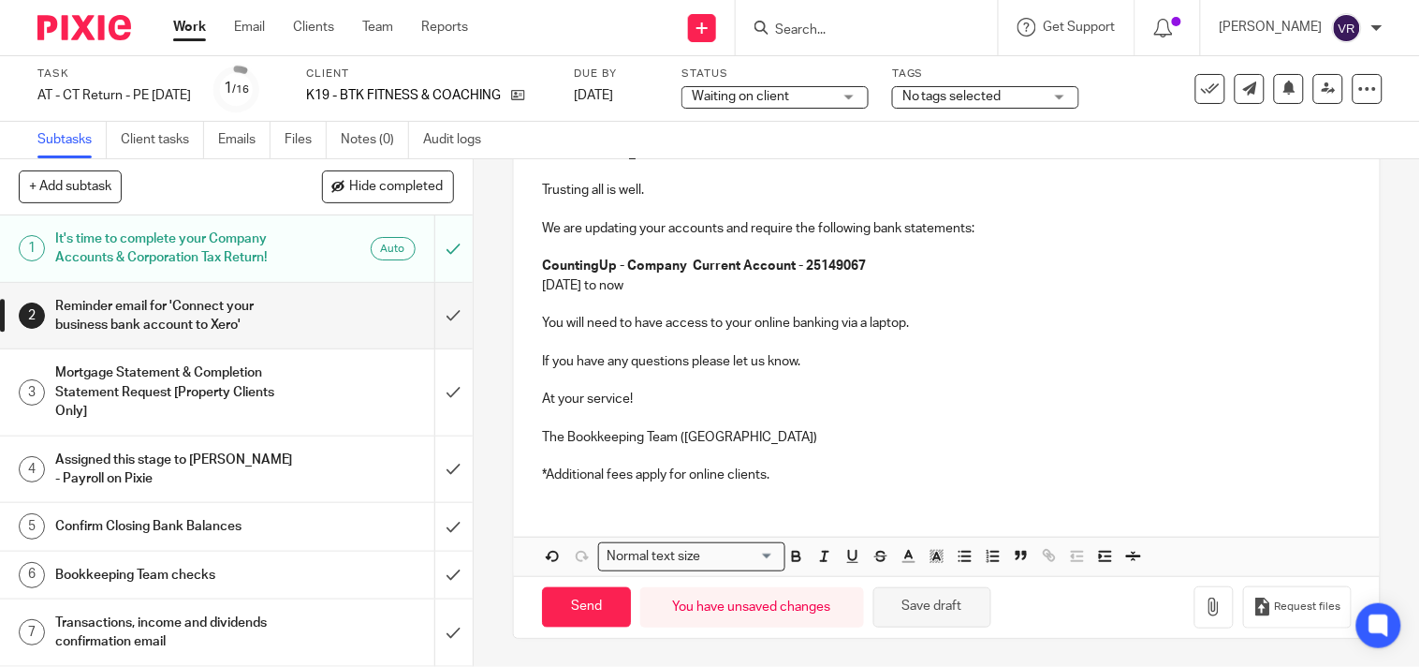
click at [957, 614] on button "Save draft" at bounding box center [932, 607] width 118 height 40
click at [956, 601] on button "Save draft" at bounding box center [932, 607] width 118 height 40
click at [596, 601] on input "Send" at bounding box center [586, 607] width 89 height 40
type input "Sent"
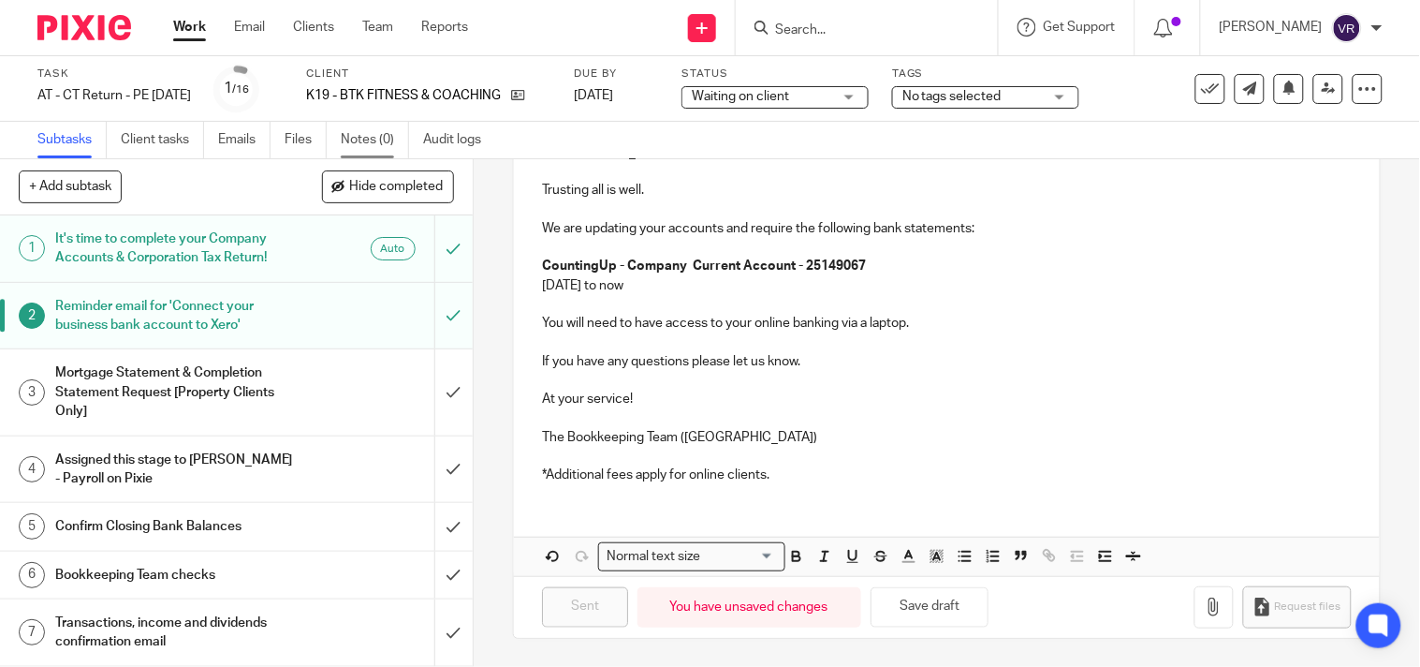
click at [371, 135] on link "Notes (0)" at bounding box center [375, 140] width 68 height 37
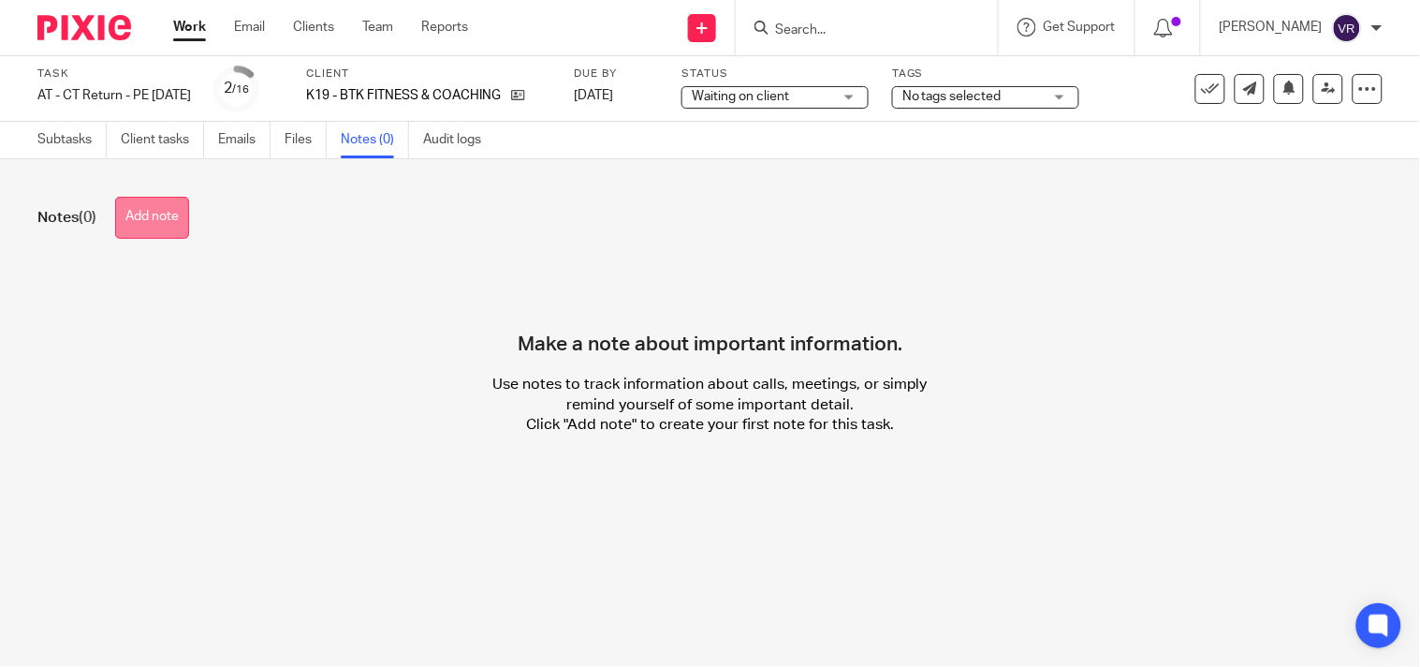
click at [175, 223] on button "Add note" at bounding box center [152, 218] width 74 height 42
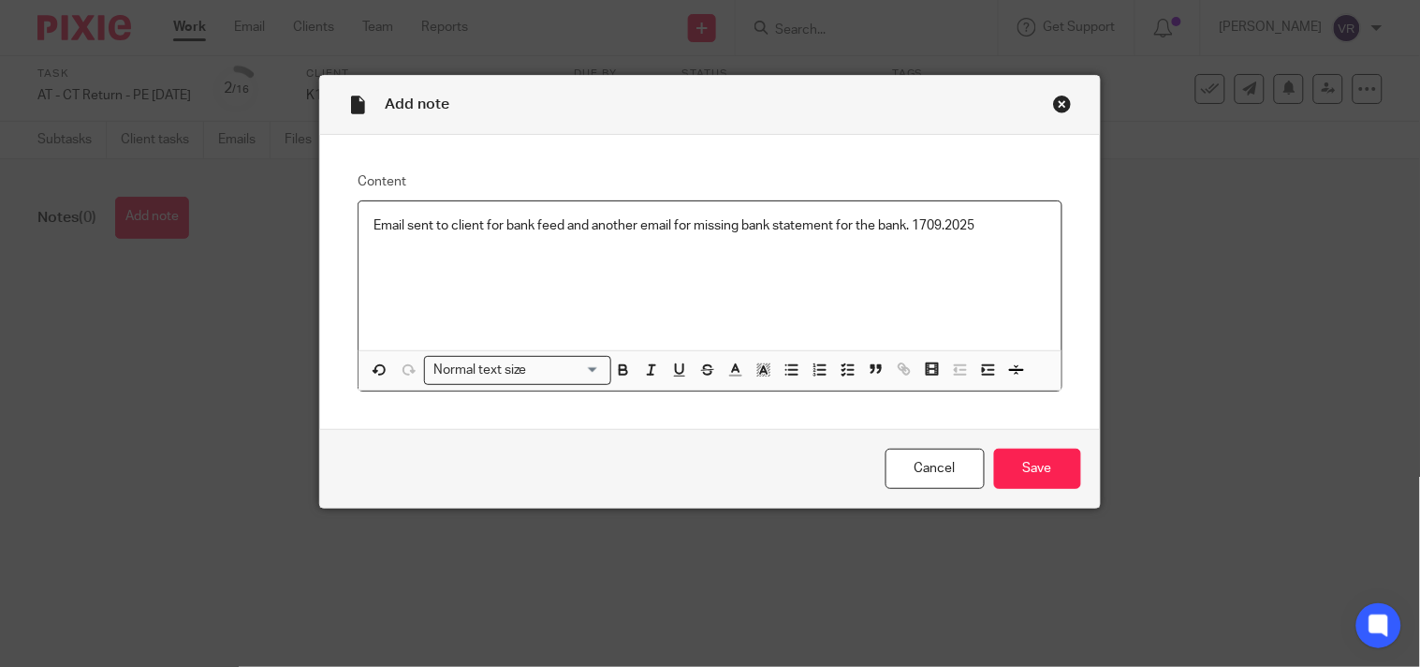
click at [925, 228] on p "Email sent to client for bank feed and another email for missing bank statement…" at bounding box center [710, 225] width 672 height 19
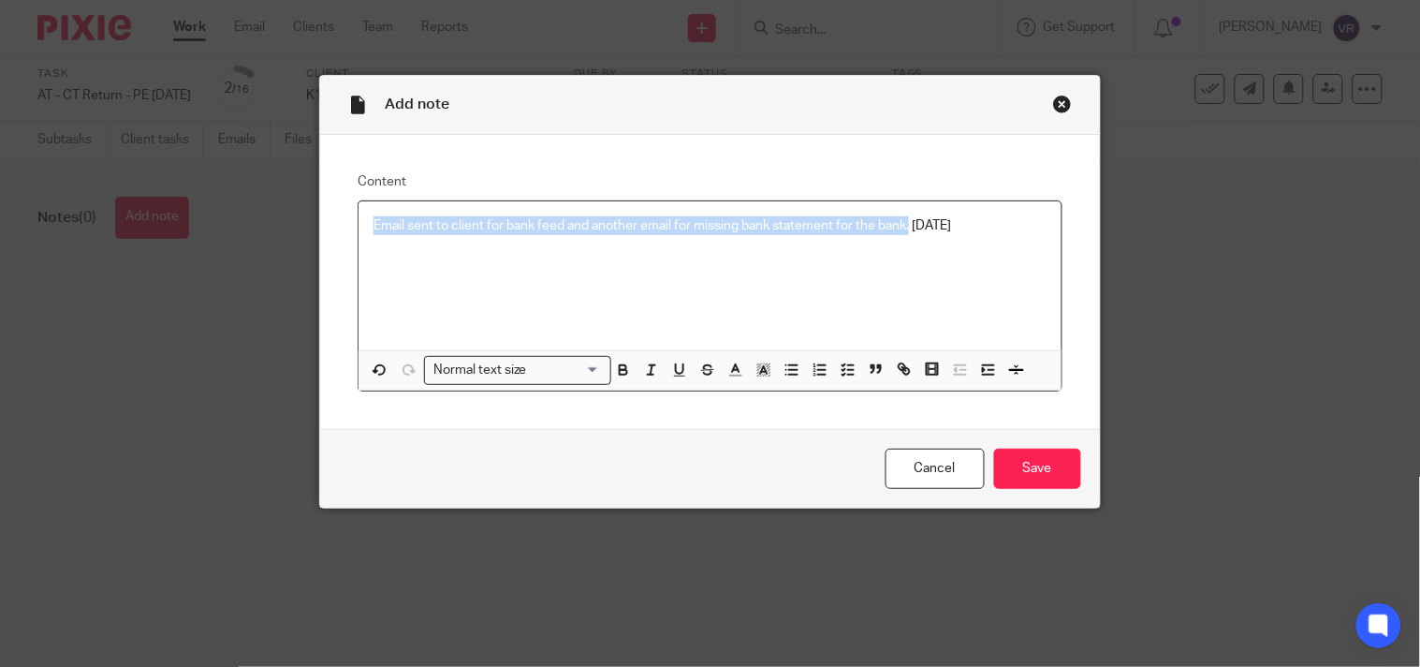
copy p "Email sent to client for bank feed and another email for missing bank statement…"
click at [441, 227] on p "Email sent to client for bank feed and another email for missing bank statement…" at bounding box center [710, 225] width 672 height 19
copy p "Email sent to the client for bank feed and another email for missing bank state…"
click at [655, 231] on p "Email sent to the client for bank feed and another email for missing bank state…" at bounding box center [710, 225] width 672 height 19
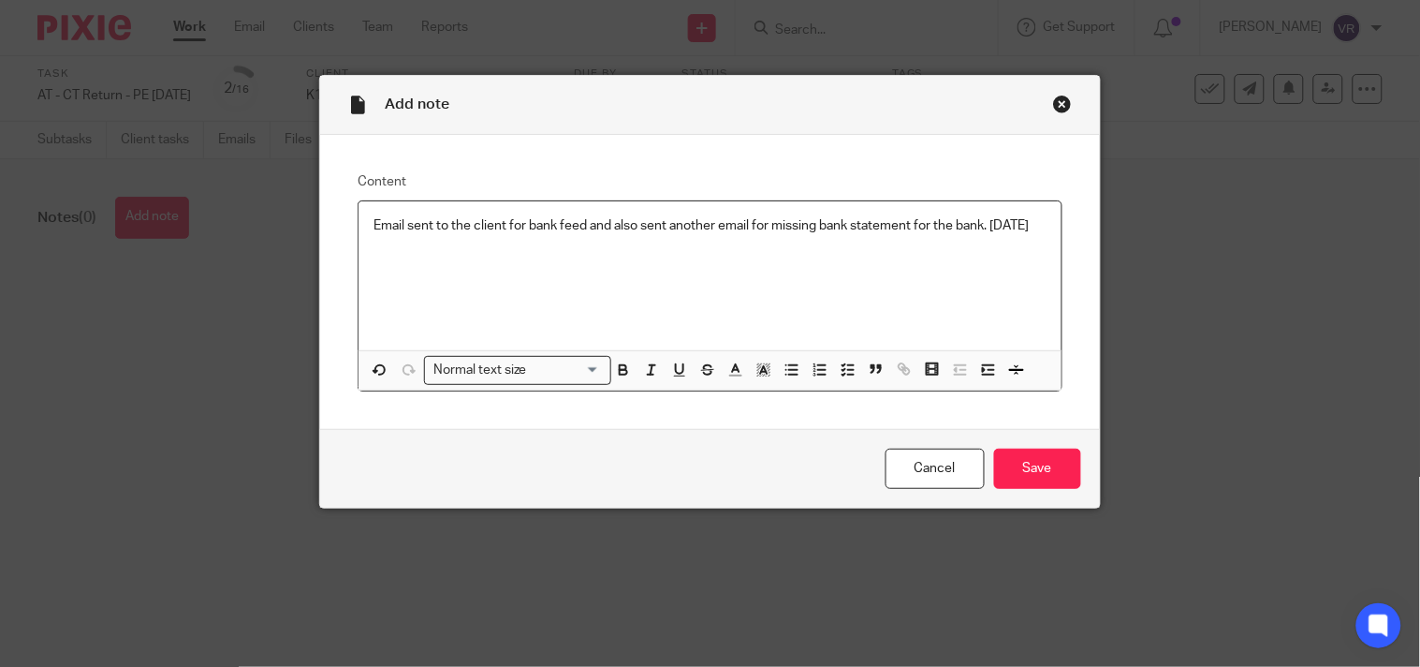
click at [951, 223] on p "Email sent to the client for bank feed and also sent another email for missing …" at bounding box center [710, 225] width 672 height 19
drag, startPoint x: 395, startPoint y: 244, endPoint x: 371, endPoint y: 243, distance: 24.4
click at [374, 243] on p "Email sent to the client for bank feed and also sent another email for missing …" at bounding box center [710, 235] width 672 height 38
click at [391, 249] on p "Email sent to the client for bank feed and also sent another email for missing …" at bounding box center [710, 235] width 672 height 38
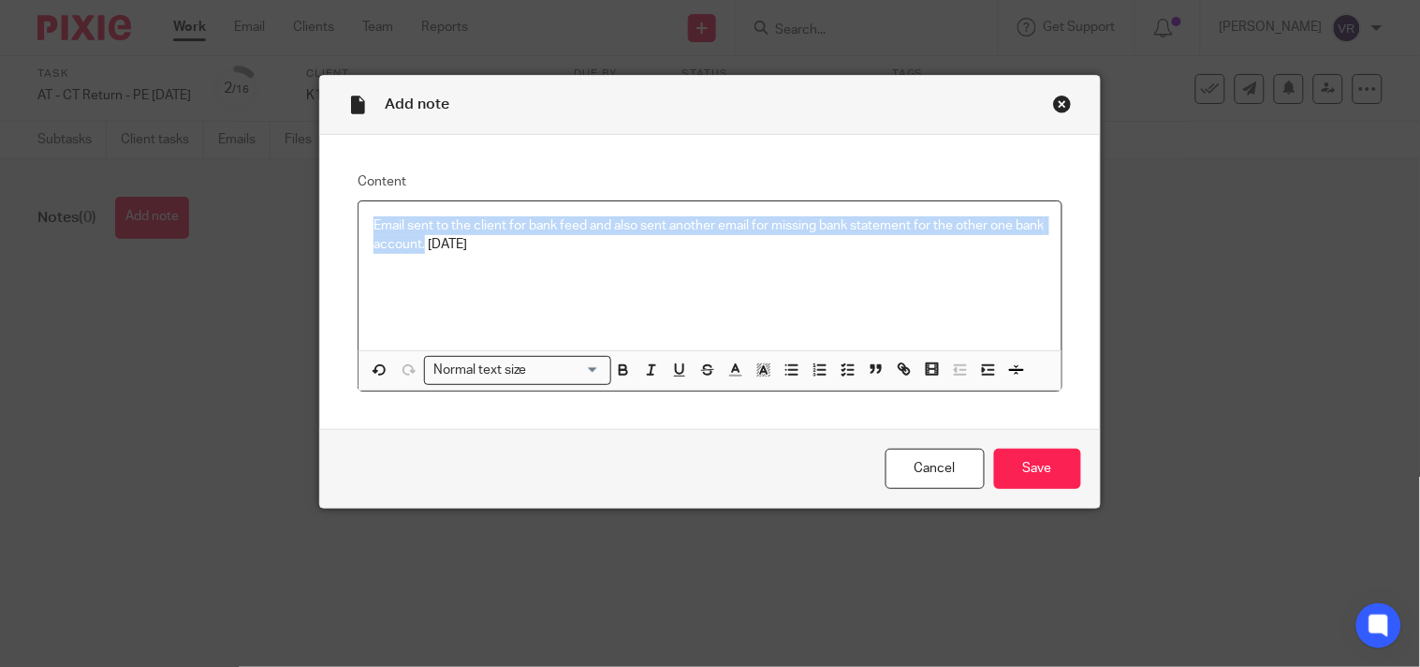
copy p "Email sent to the client for bank feed and also sent another email for missing …"
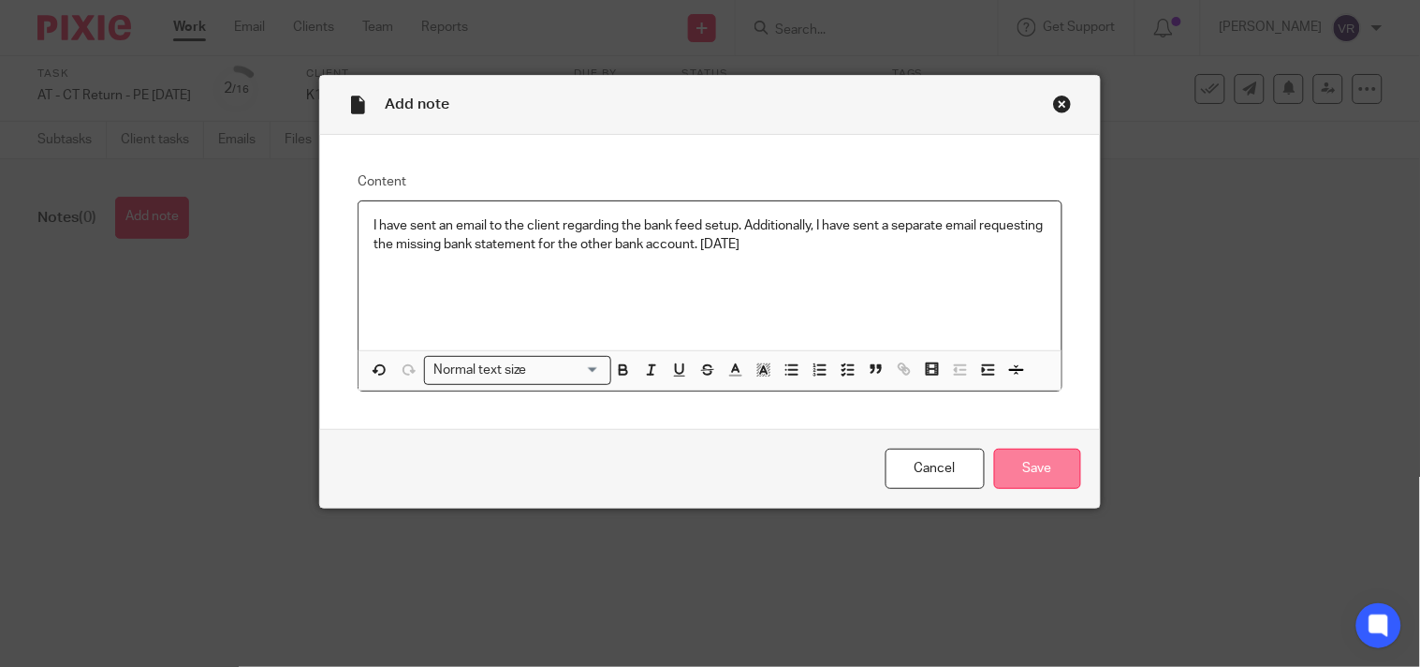
click at [1039, 462] on input "Save" at bounding box center [1037, 468] width 87 height 40
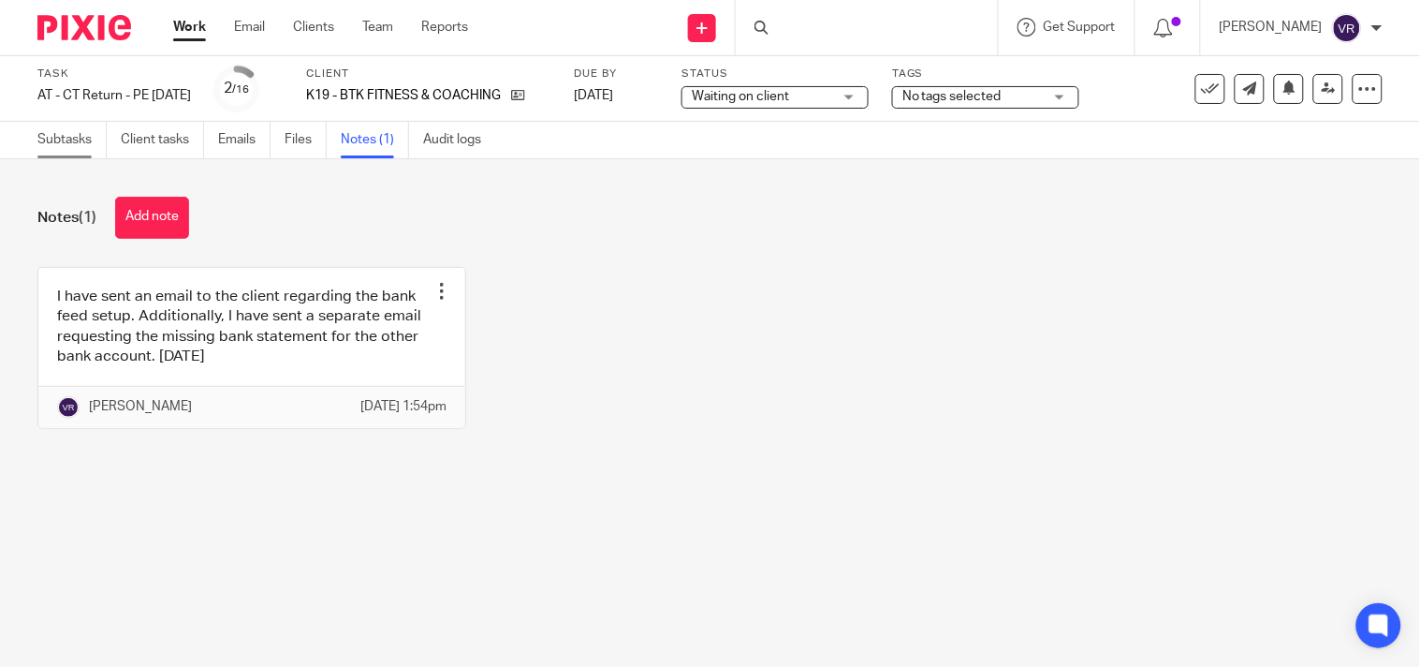
click at [84, 137] on link "Subtasks" at bounding box center [71, 140] width 69 height 37
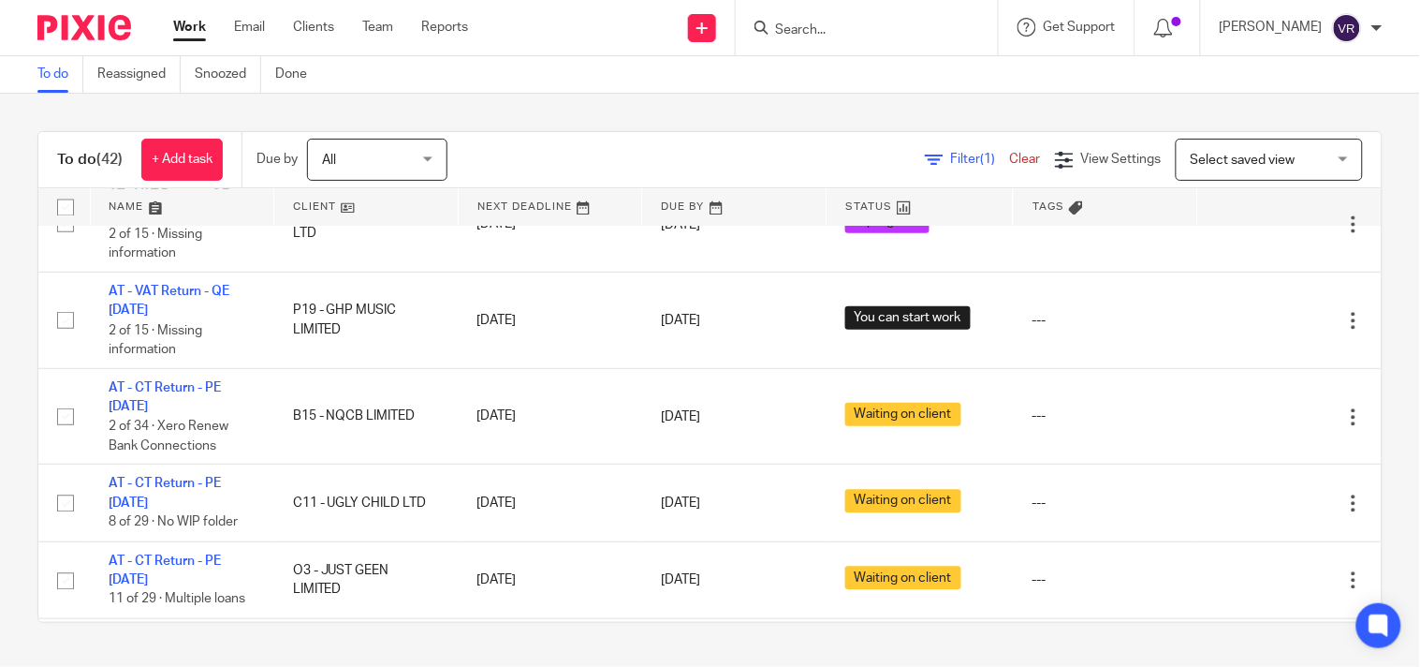
scroll to position [1101, 0]
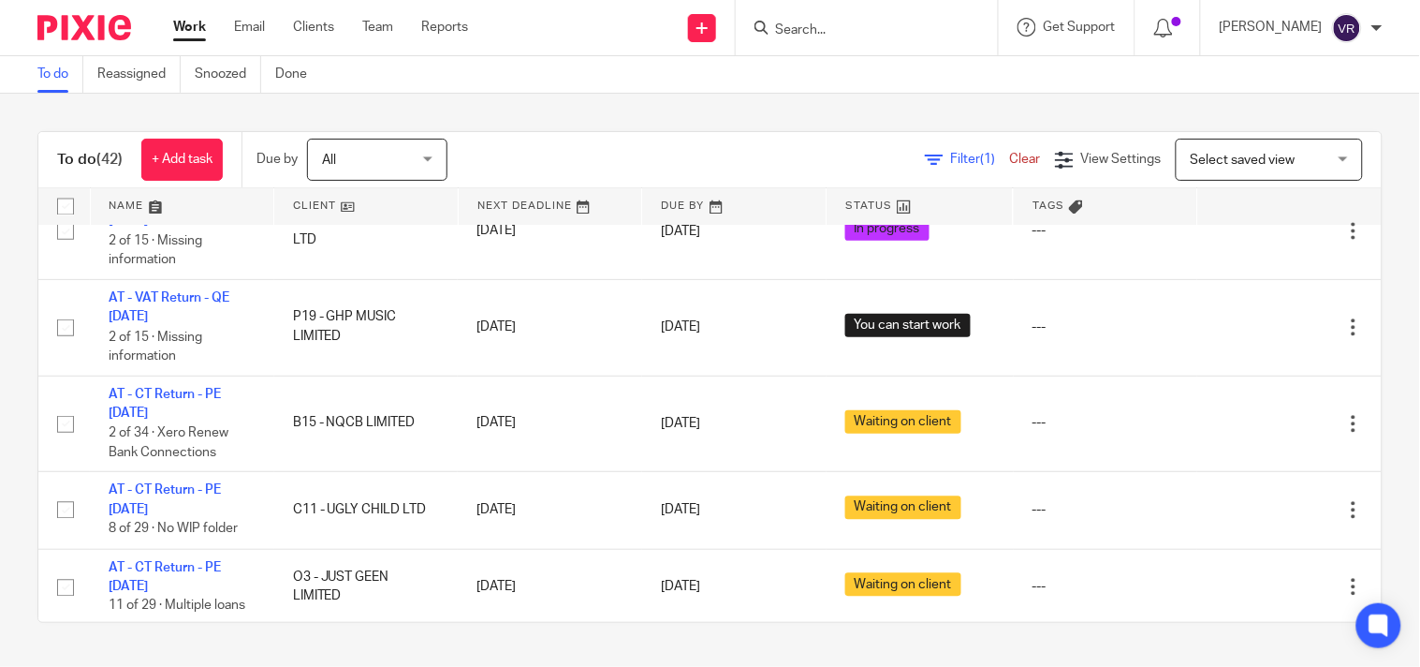
click at [698, 71] on div "To do Reassigned Snoozed Done" at bounding box center [710, 74] width 1420 height 37
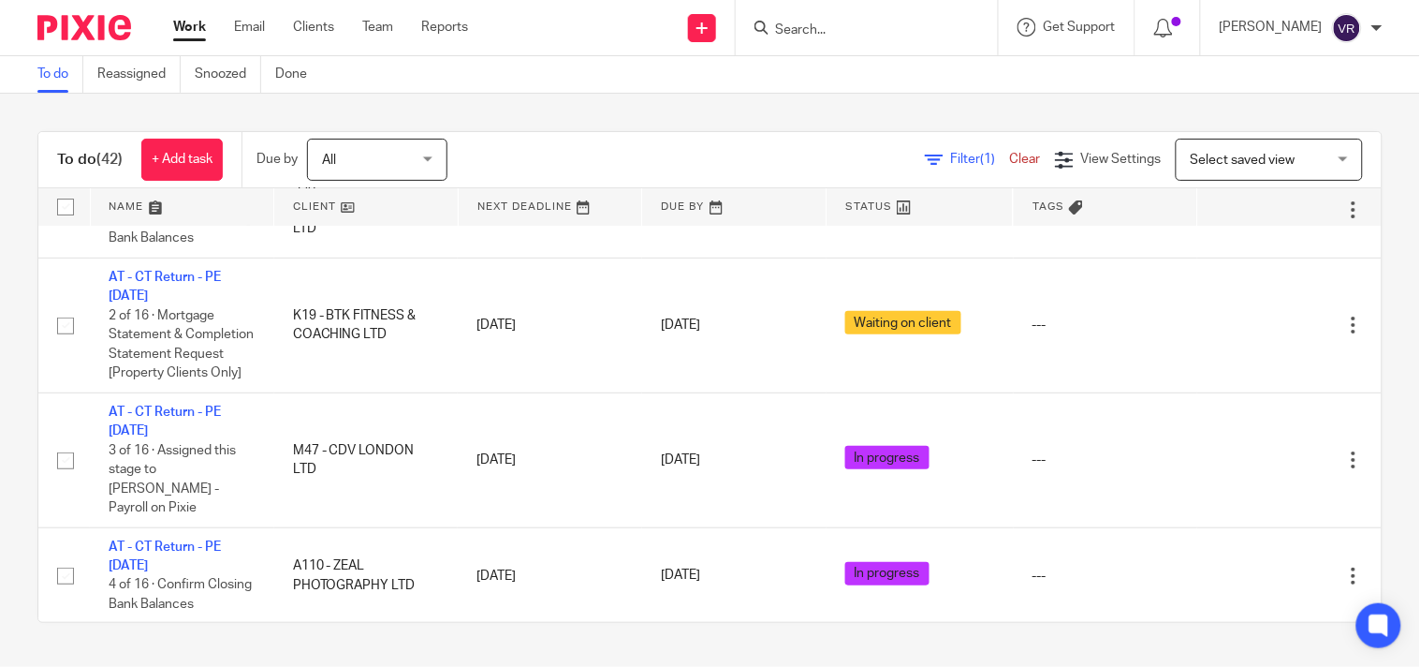
click at [1364, 337] on div "To do (42) + Add task Due by All All Today Tomorrow This week Next week This mo…" at bounding box center [710, 377] width 1420 height 566
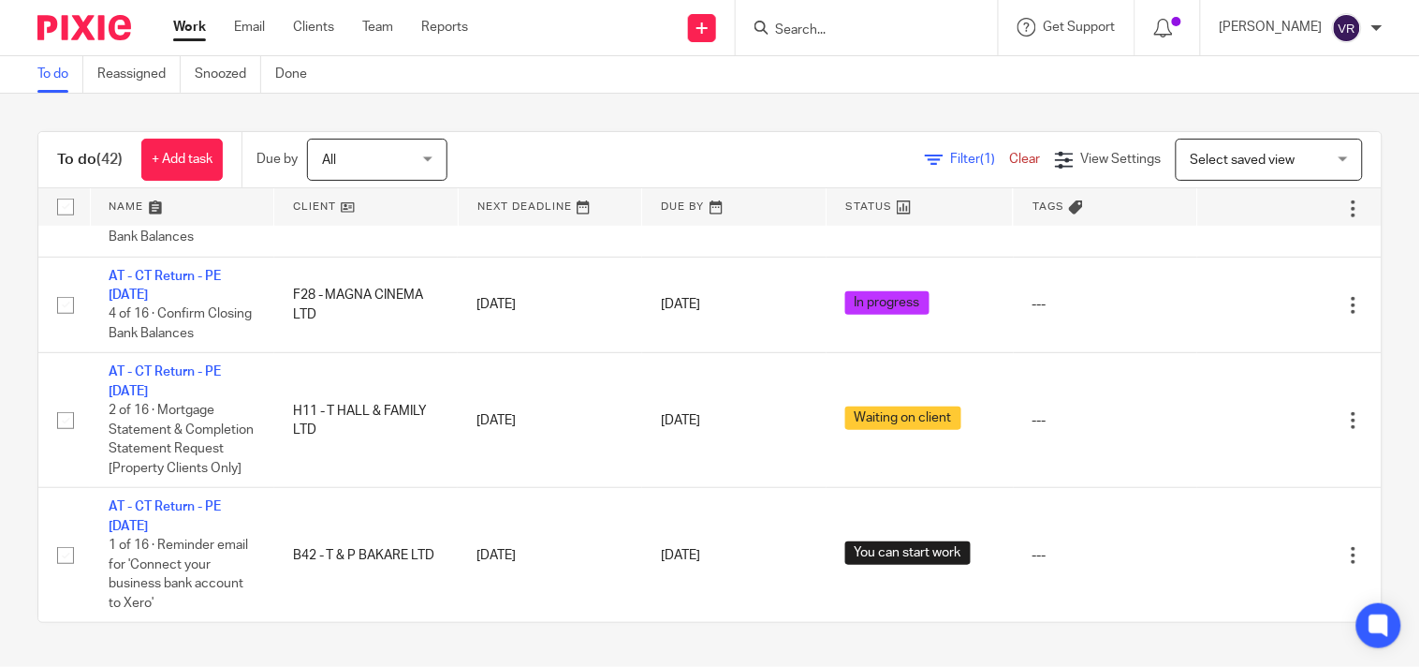
scroll to position [4013, 0]
click at [1227, 86] on div "To do Reassigned Snoozed Done" at bounding box center [710, 74] width 1420 height 37
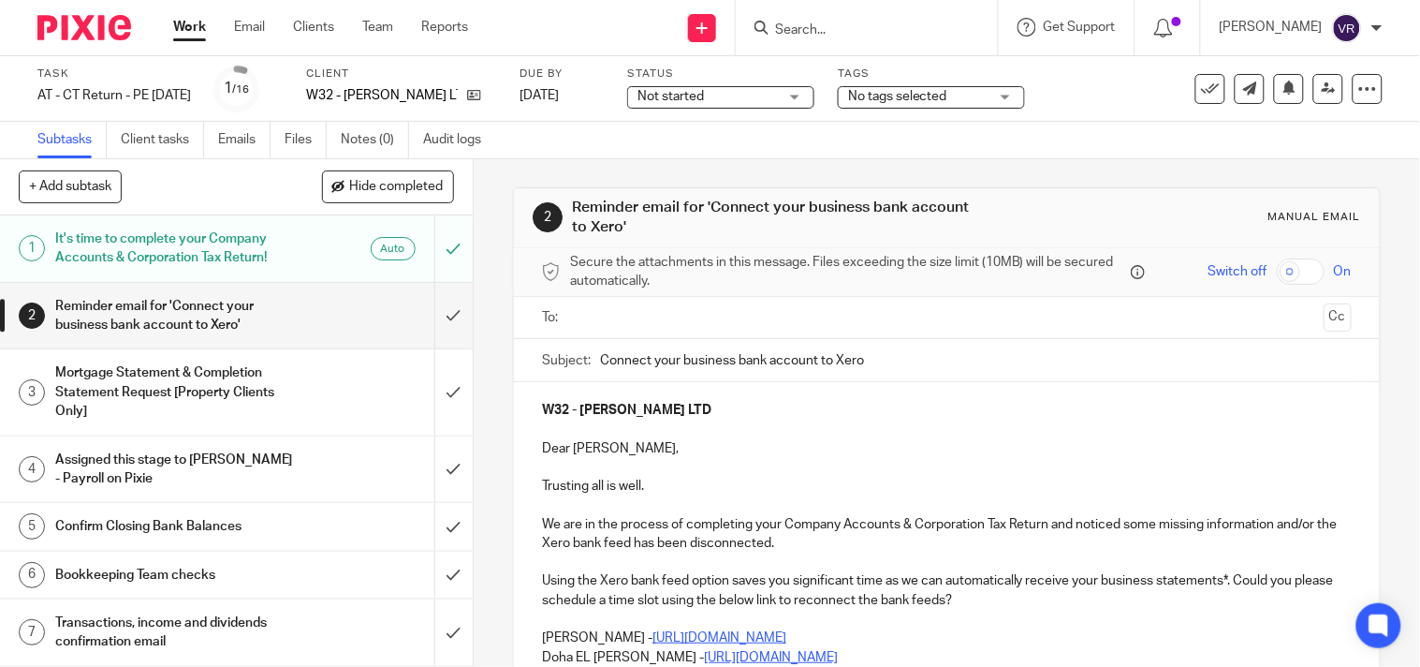
click at [814, 99] on div "Not started Not started" at bounding box center [720, 97] width 187 height 22
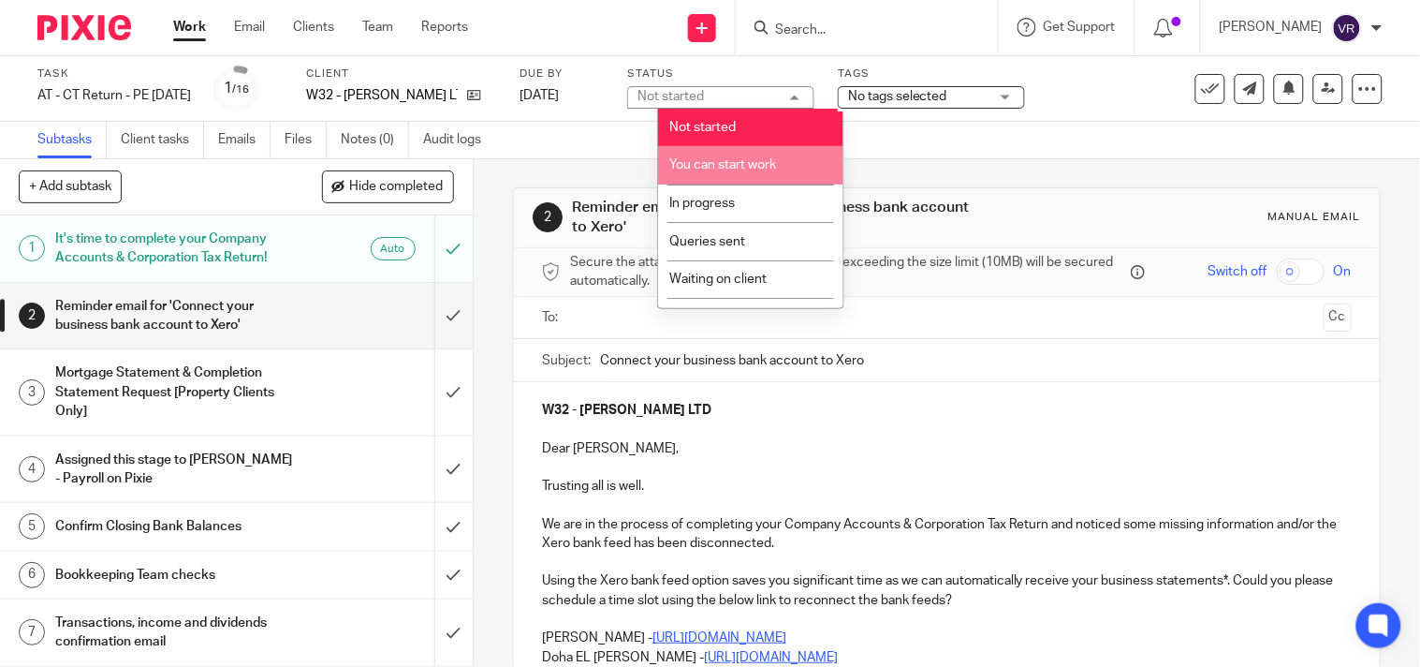
click at [766, 169] on span "You can start work" at bounding box center [723, 164] width 107 height 13
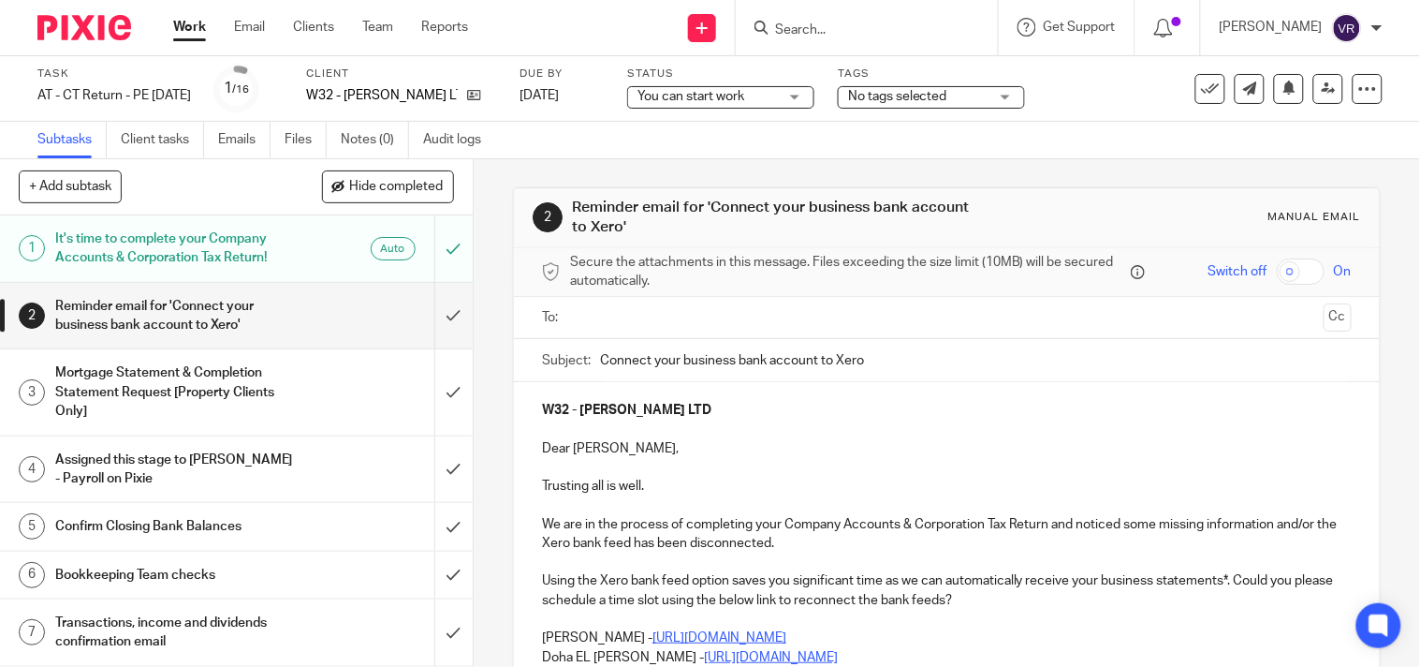
click at [778, 155] on div "Subtasks Client tasks Emails Files Notes (0) Audit logs" at bounding box center [710, 140] width 1420 height 37
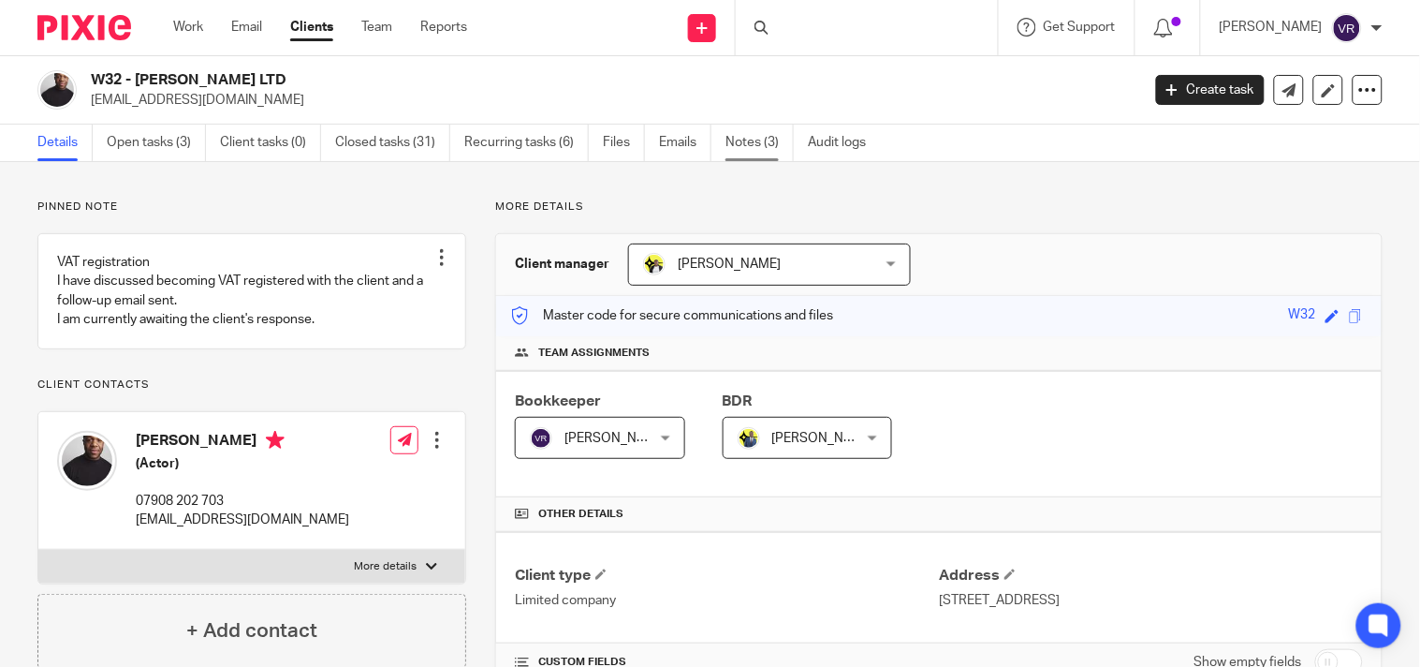
click at [743, 150] on link "Notes (3)" at bounding box center [760, 143] width 68 height 37
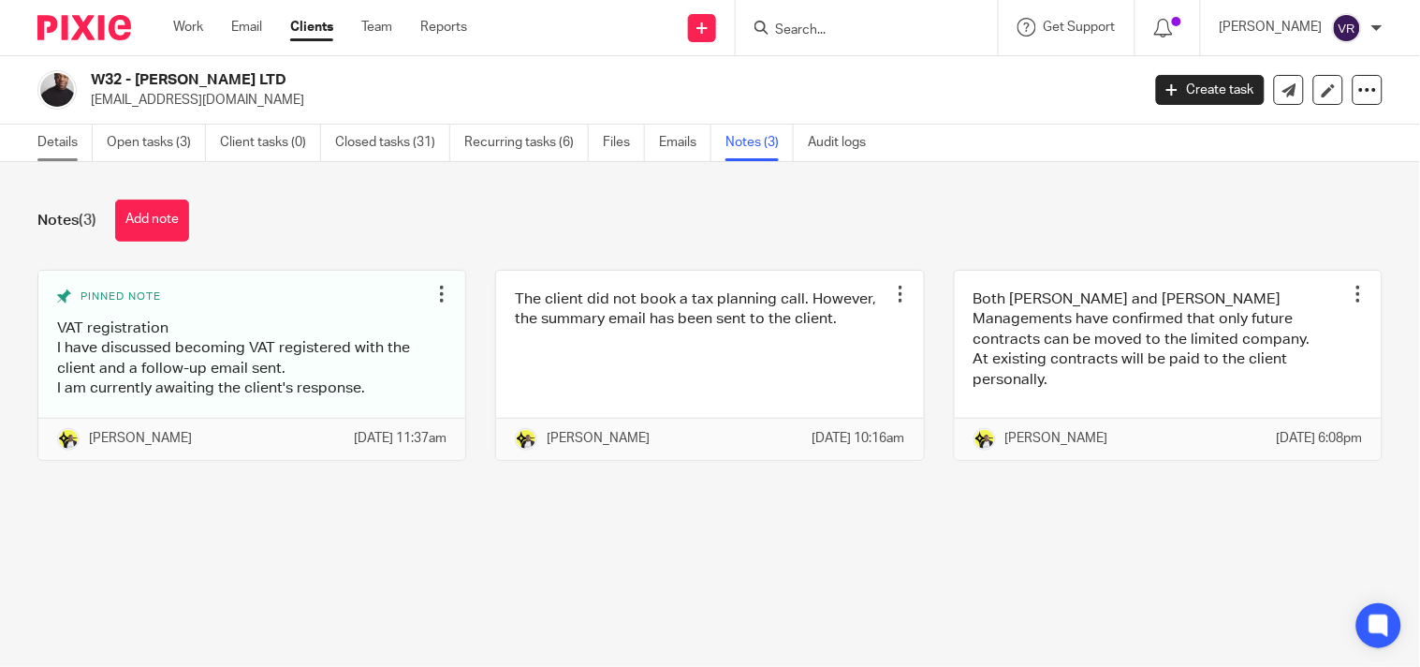
click at [80, 136] on link "Details" at bounding box center [64, 143] width 55 height 37
